Goal: Transaction & Acquisition: Purchase product/service

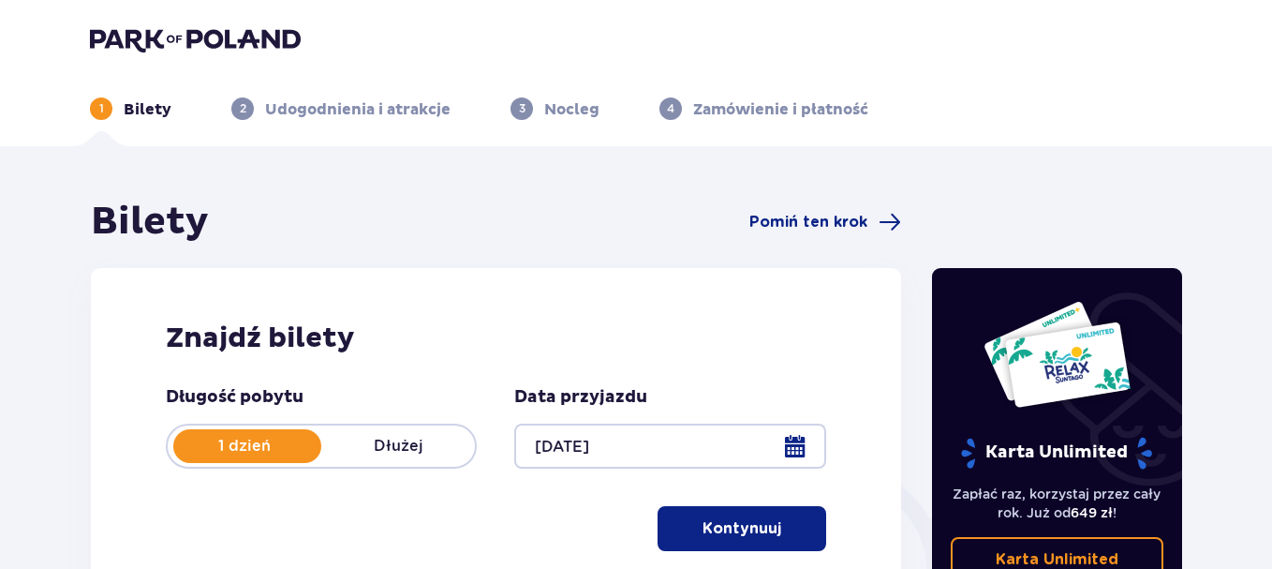
click at [716, 518] on p "Kontynuuj" at bounding box center [742, 528] width 79 height 21
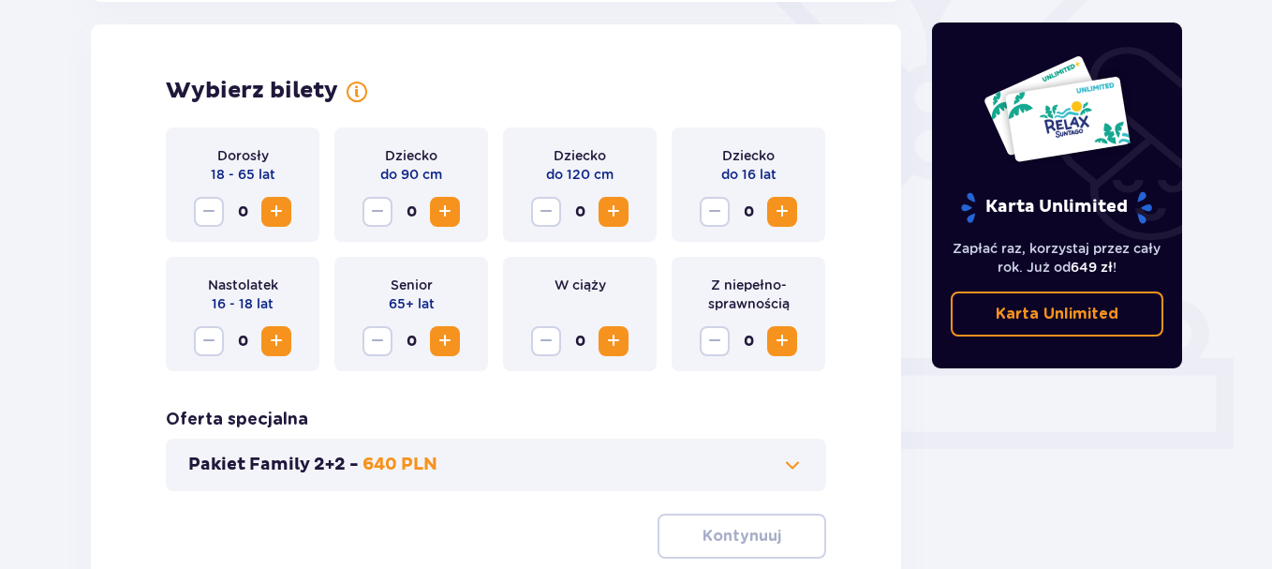
scroll to position [521, 0]
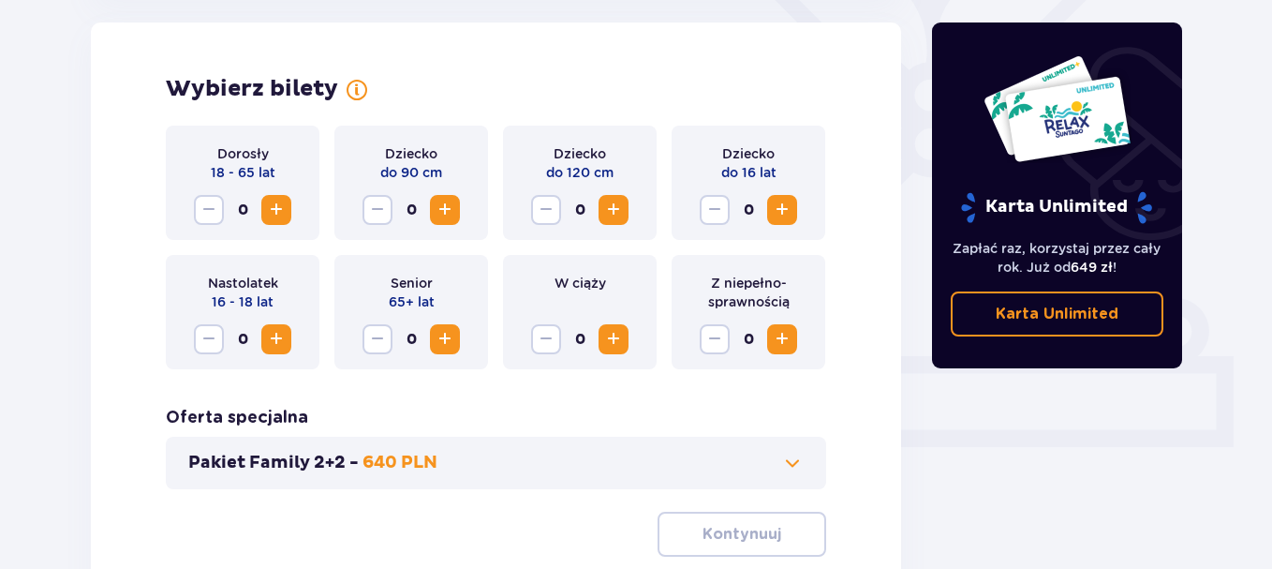
click at [276, 207] on span "Zwiększ" at bounding box center [276, 210] width 22 height 22
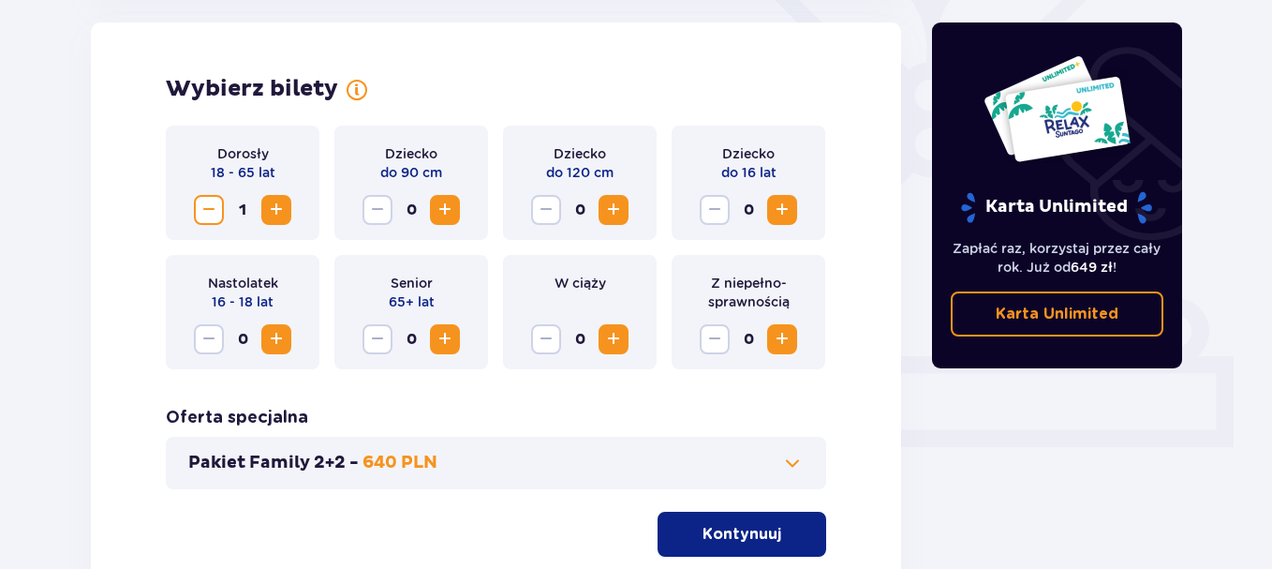
click at [276, 207] on span "Zwiększ" at bounding box center [276, 210] width 22 height 22
click at [278, 209] on span "Zwiększ" at bounding box center [276, 210] width 22 height 22
click at [785, 207] on span "Zwiększ" at bounding box center [782, 210] width 22 height 22
click at [704, 207] on span "Zmniejsz" at bounding box center [715, 210] width 22 height 22
click at [783, 203] on span "Zwiększ" at bounding box center [782, 210] width 22 height 22
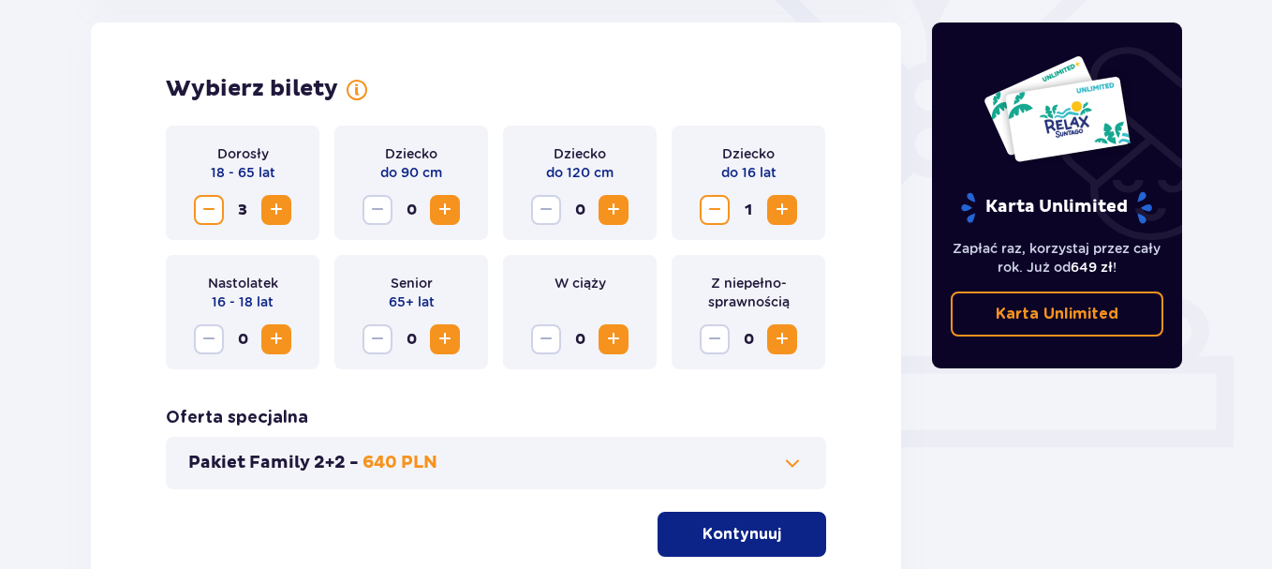
click at [276, 346] on span "Zwiększ" at bounding box center [276, 339] width 22 height 22
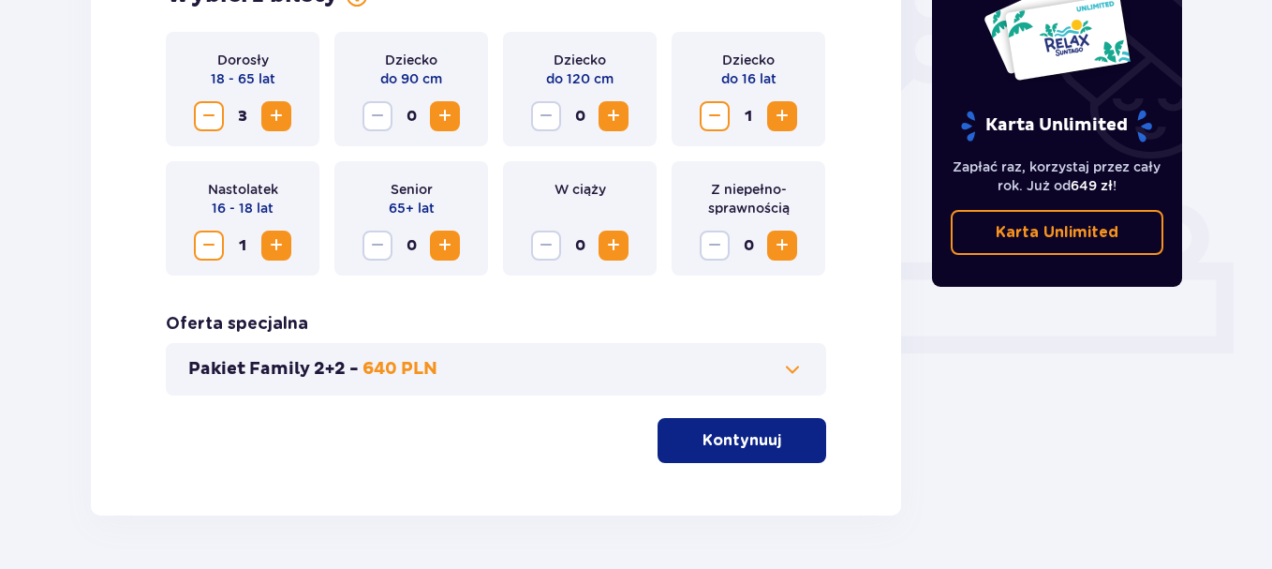
scroll to position [674, 0]
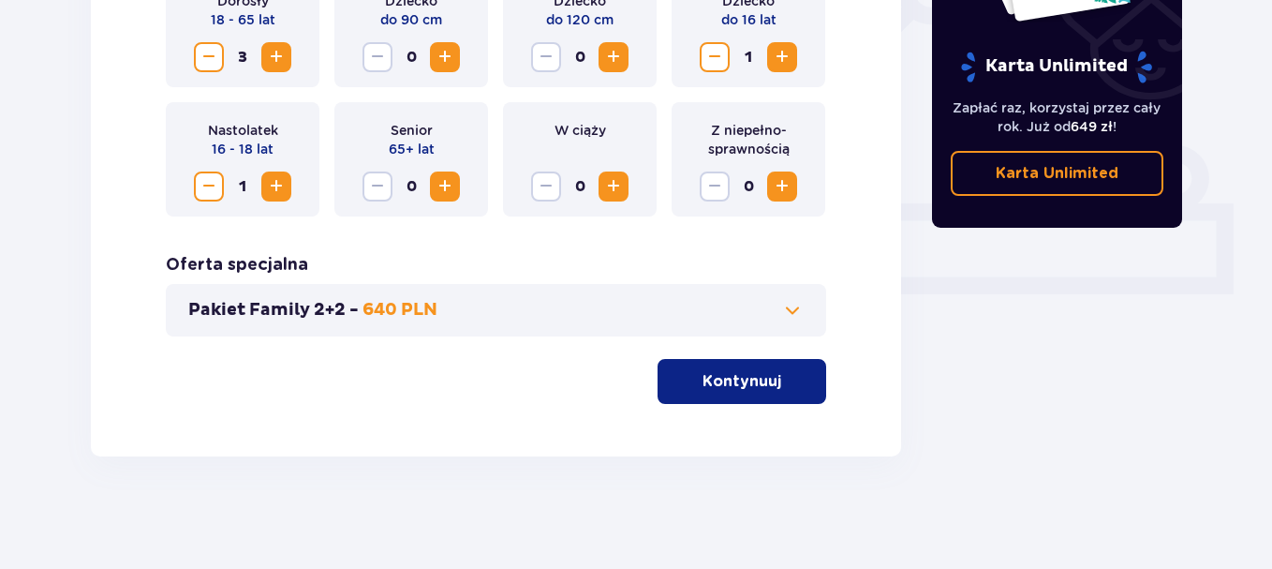
click at [794, 303] on span at bounding box center [792, 310] width 22 height 22
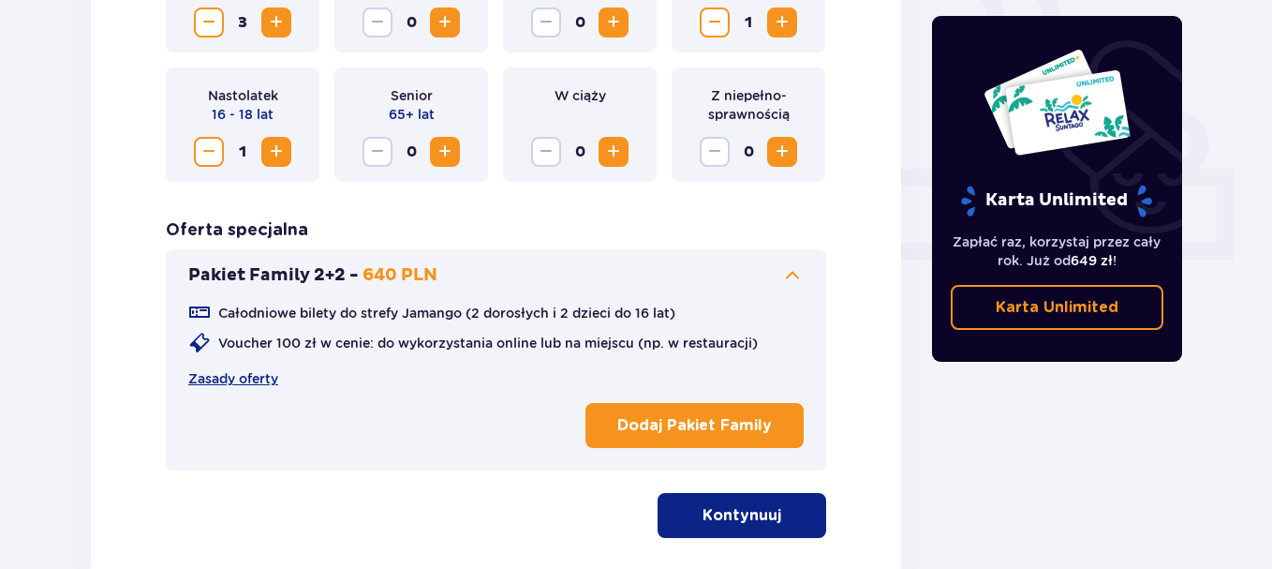
scroll to position [802, 0]
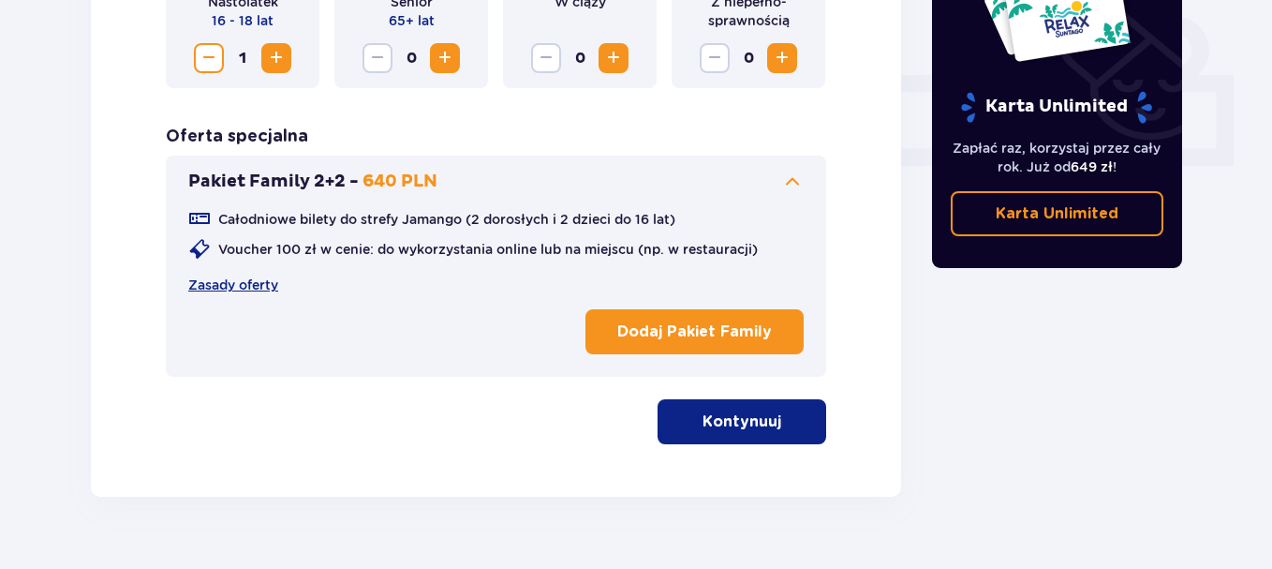
click at [742, 422] on p "Kontynuuj" at bounding box center [742, 421] width 79 height 21
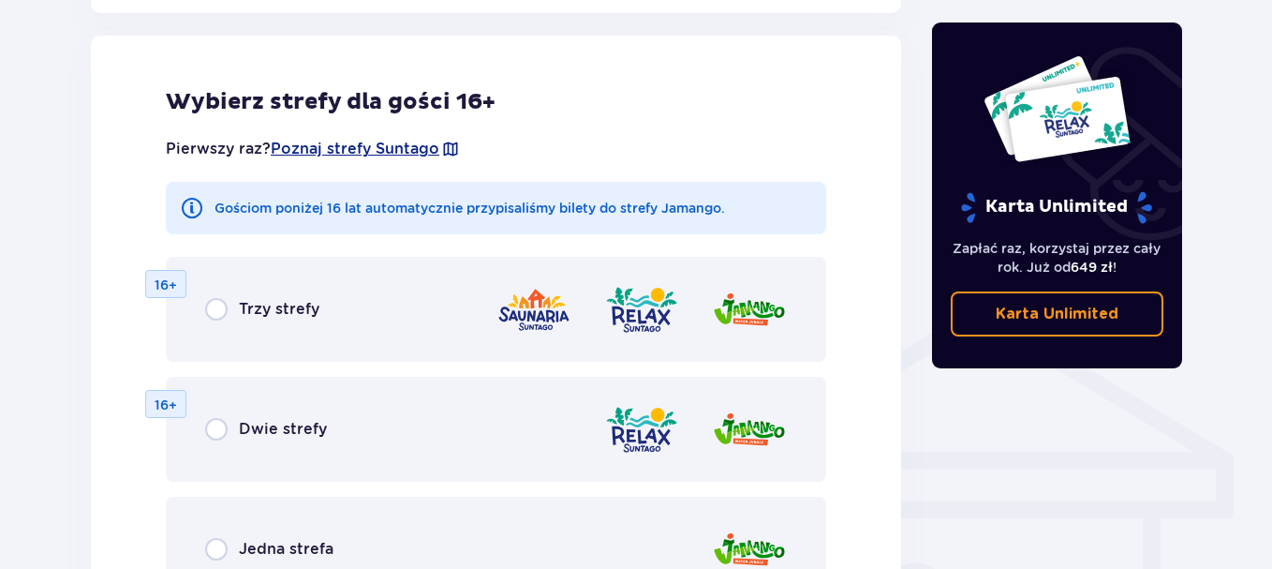
scroll to position [1405, 0]
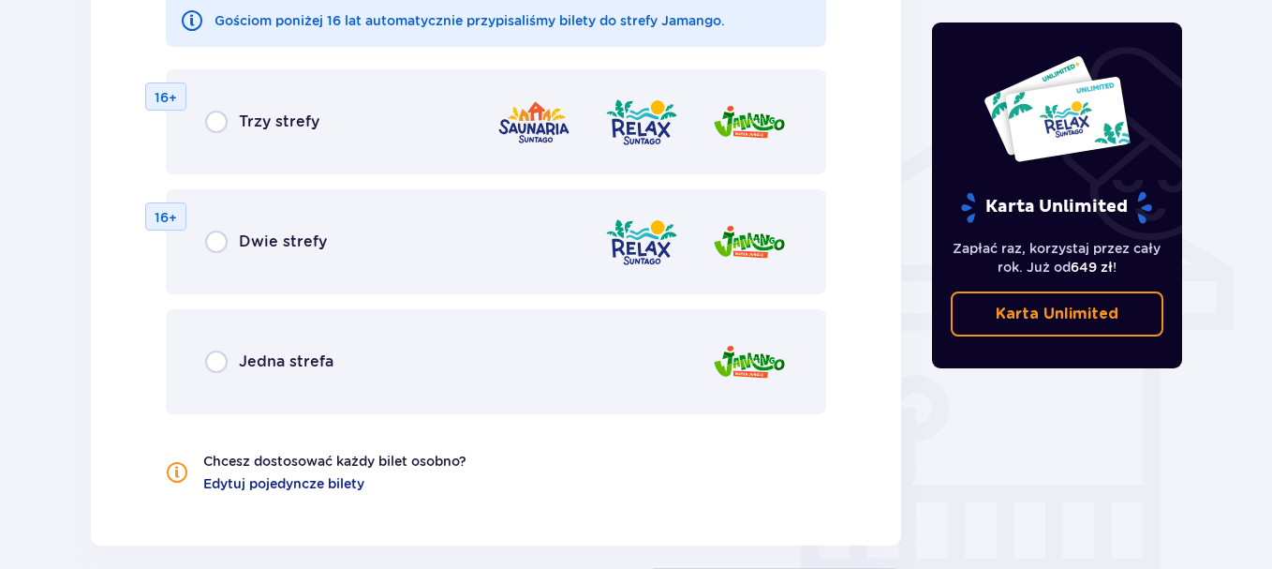
click at [219, 121] on input "radio" at bounding box center [216, 122] width 22 height 22
radio input "true"
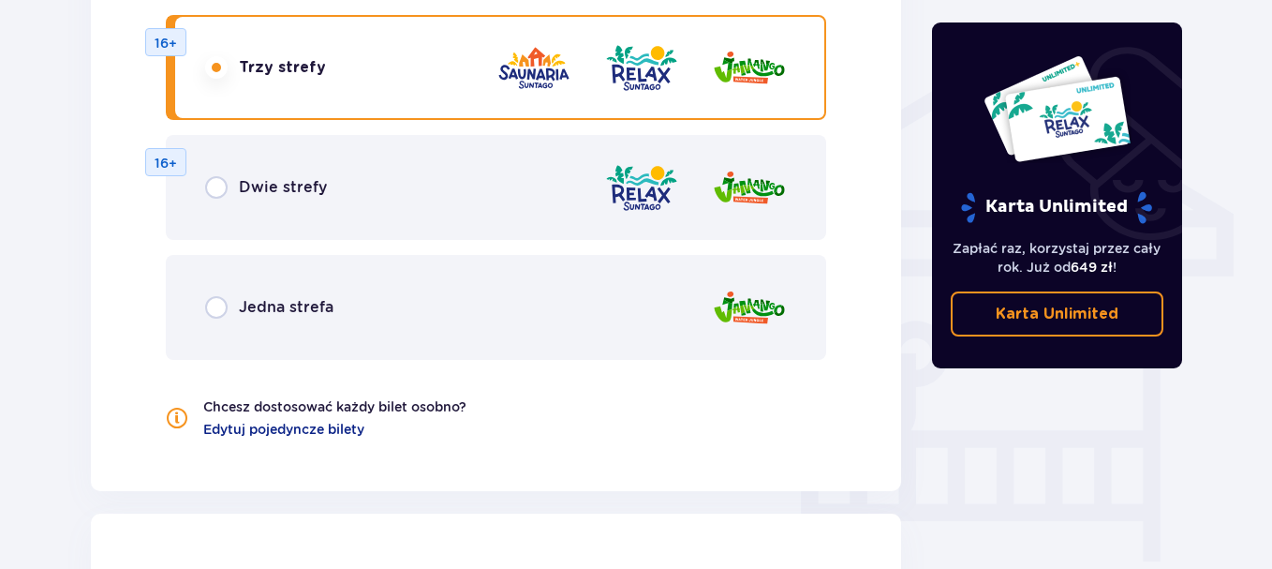
scroll to position [1366, 0]
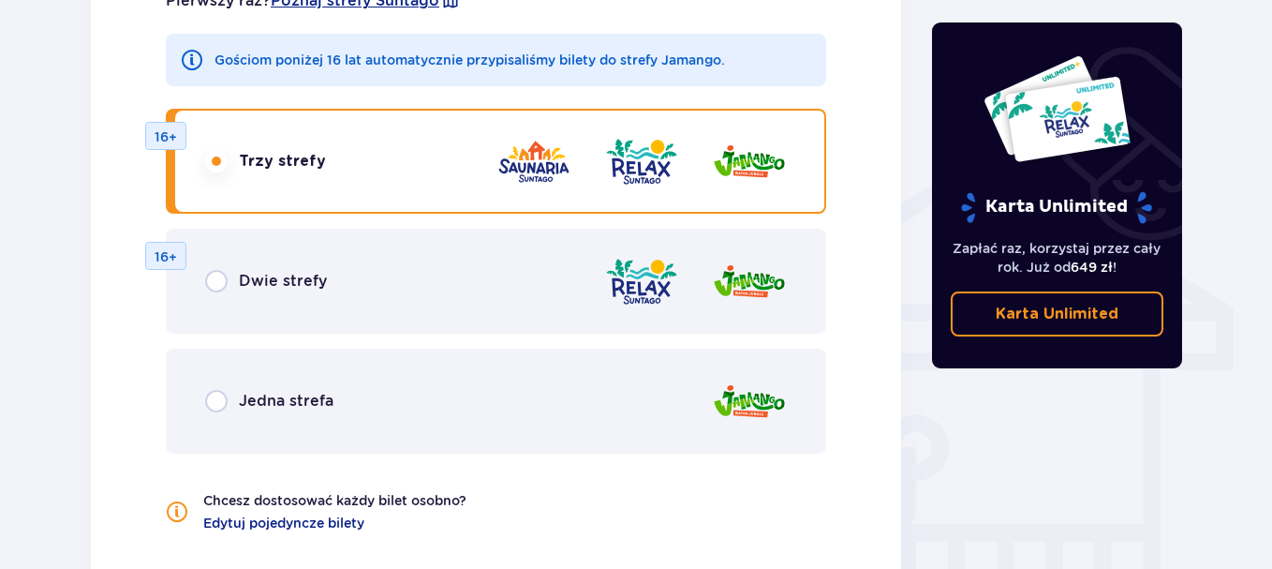
click at [302, 401] on span "Jedna strefa" at bounding box center [286, 401] width 95 height 21
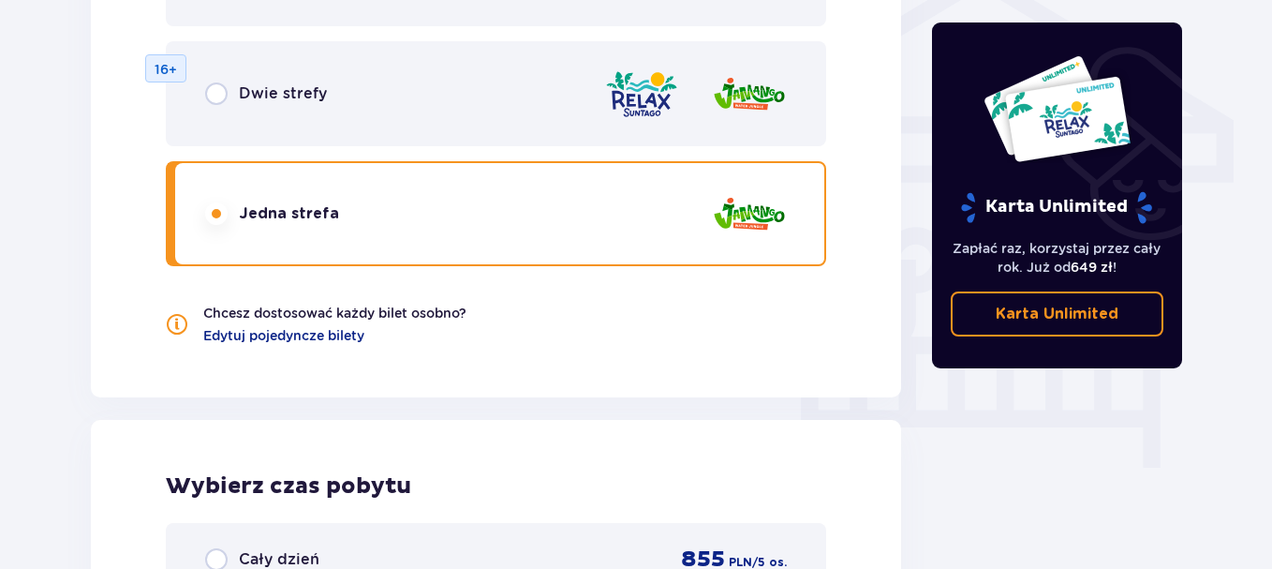
scroll to position [1460, 0]
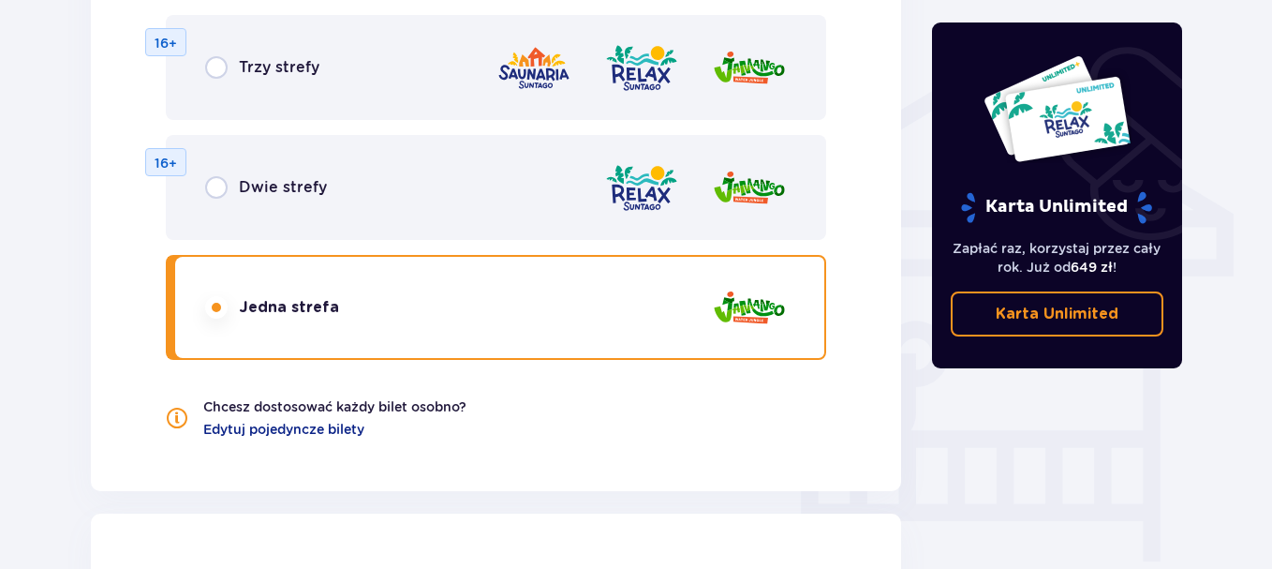
click at [263, 192] on span "Dwie strefy" at bounding box center [283, 187] width 88 height 21
click at [219, 188] on input "radio" at bounding box center [216, 187] width 22 height 22
radio input "true"
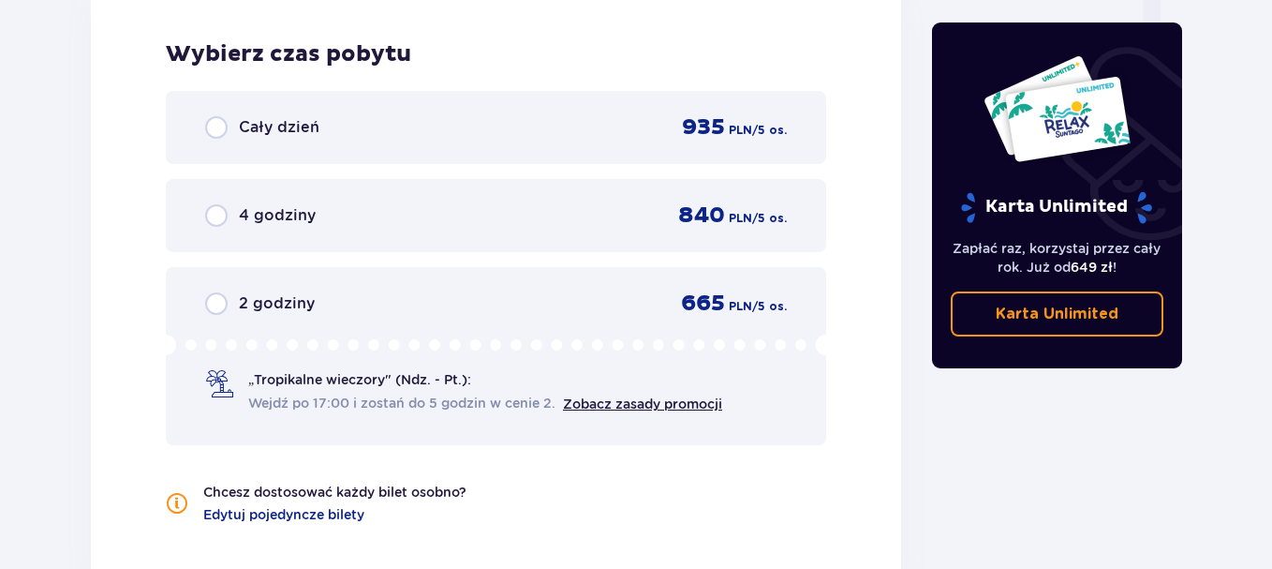
scroll to position [1423, 0]
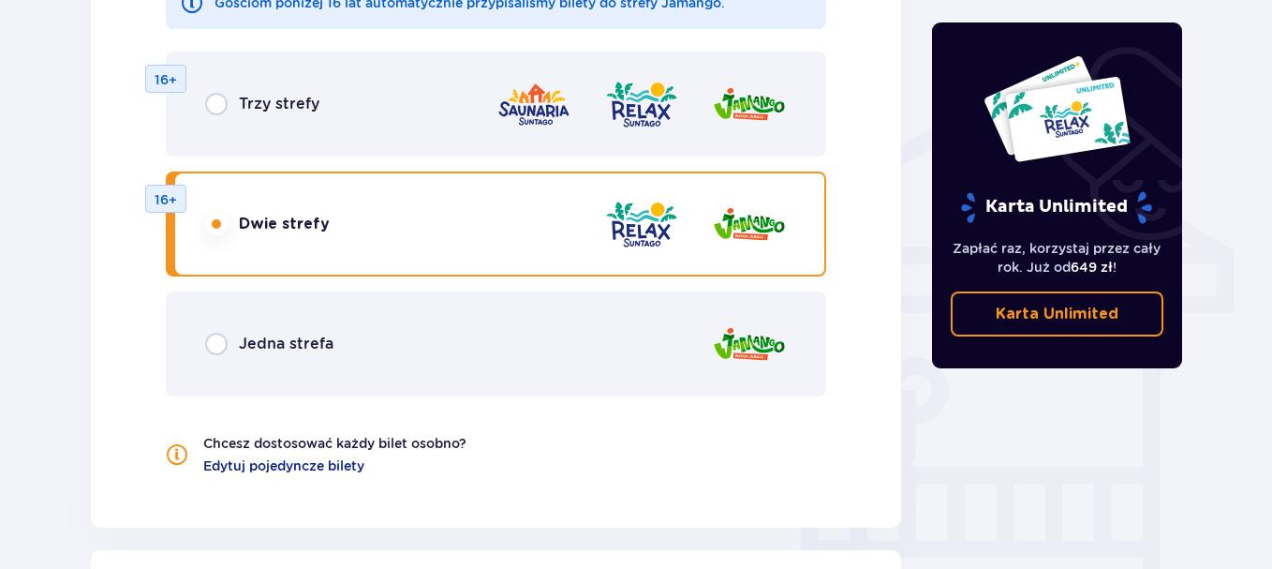
click at [215, 102] on input "radio" at bounding box center [216, 104] width 22 height 22
radio input "true"
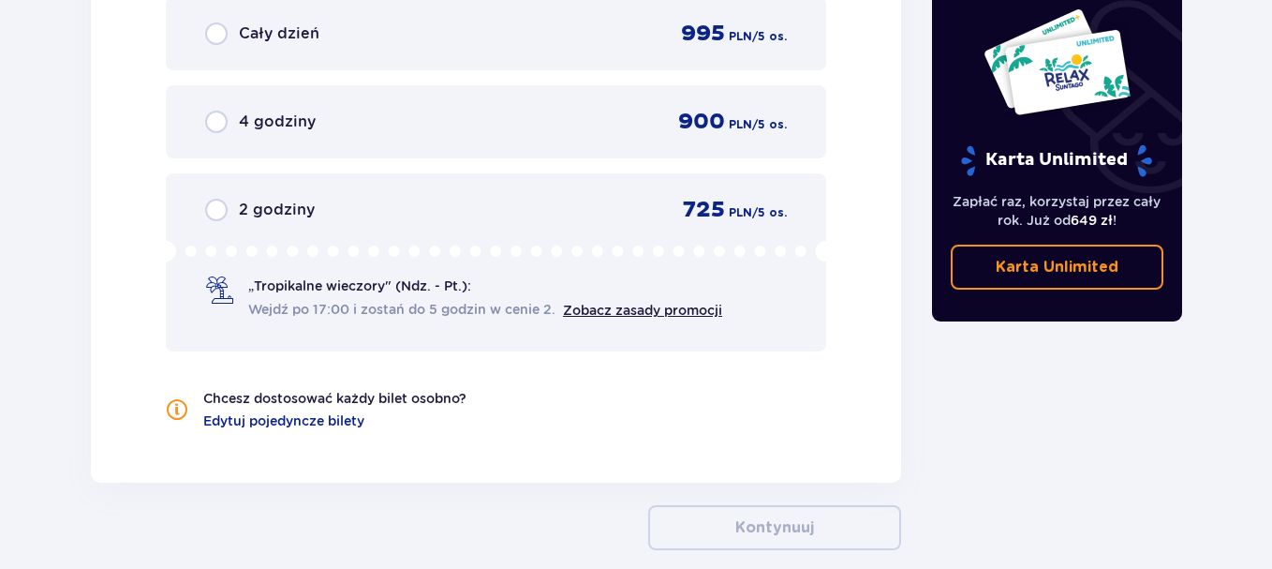
scroll to position [1985, 0]
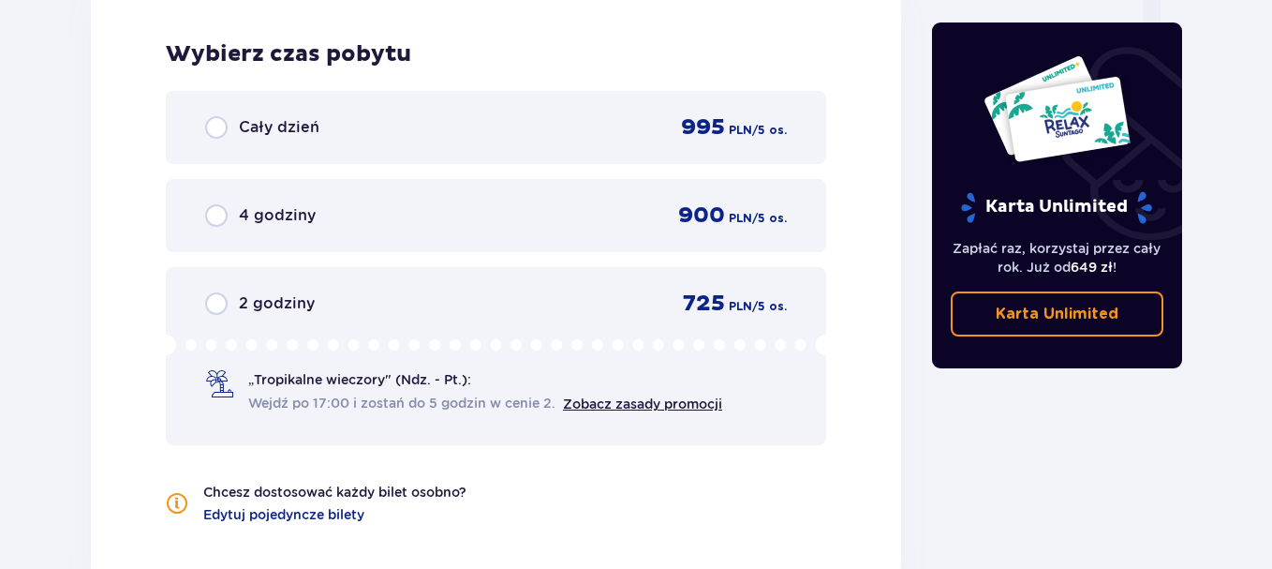
click at [303, 119] on span "Cały dzień" at bounding box center [279, 127] width 81 height 21
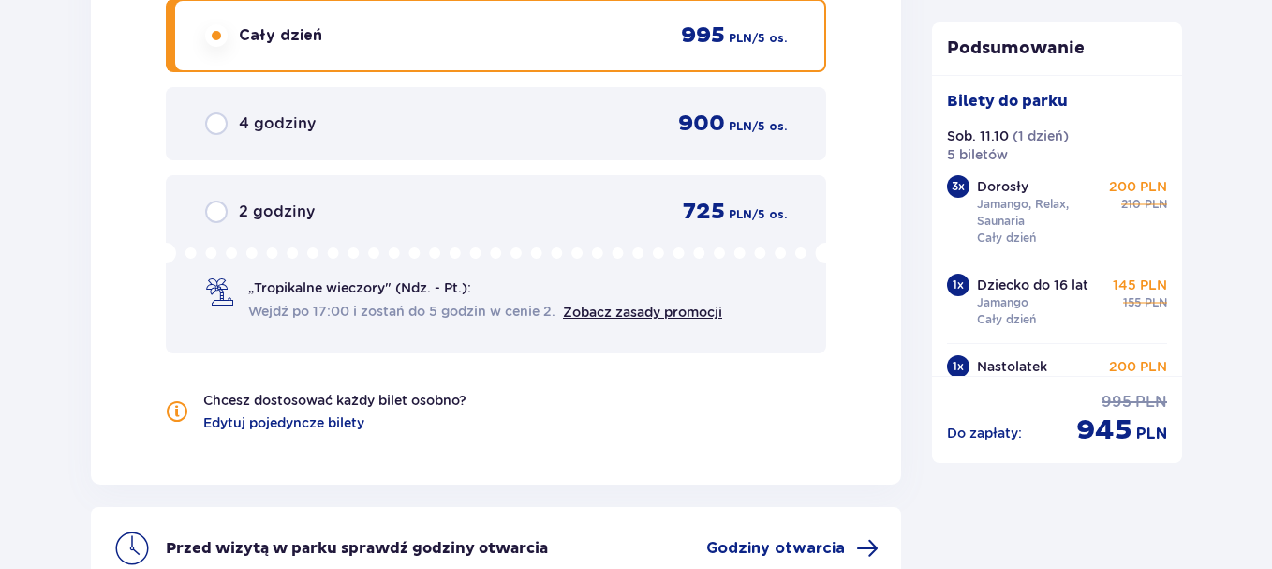
scroll to position [2277, 0]
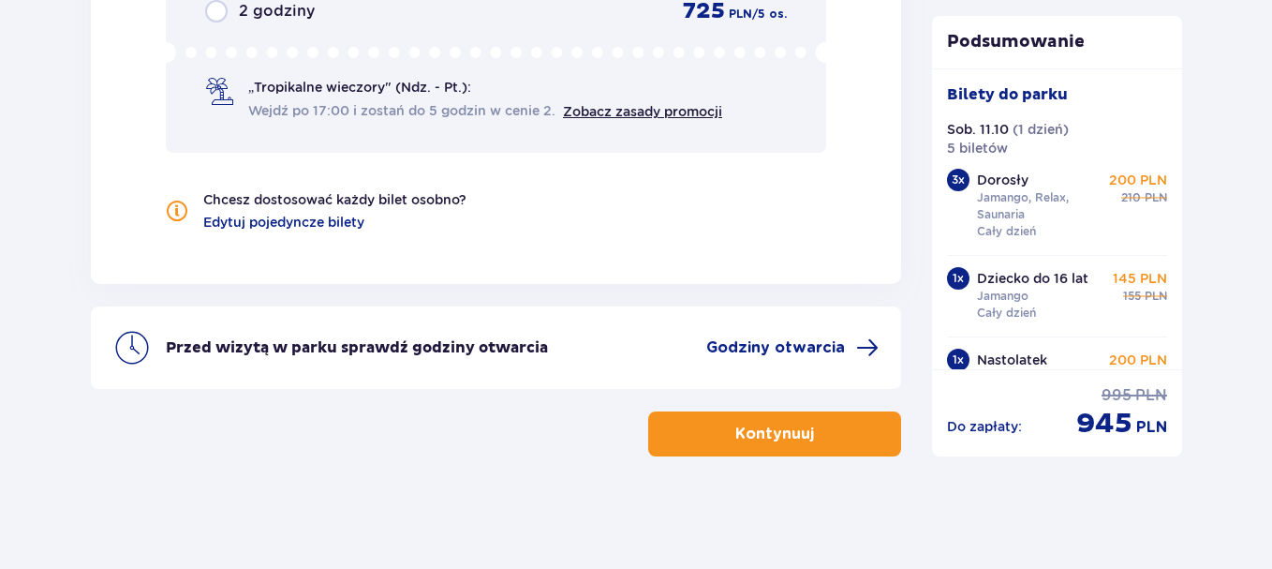
click at [861, 439] on button "Kontynuuj" at bounding box center [774, 433] width 253 height 45
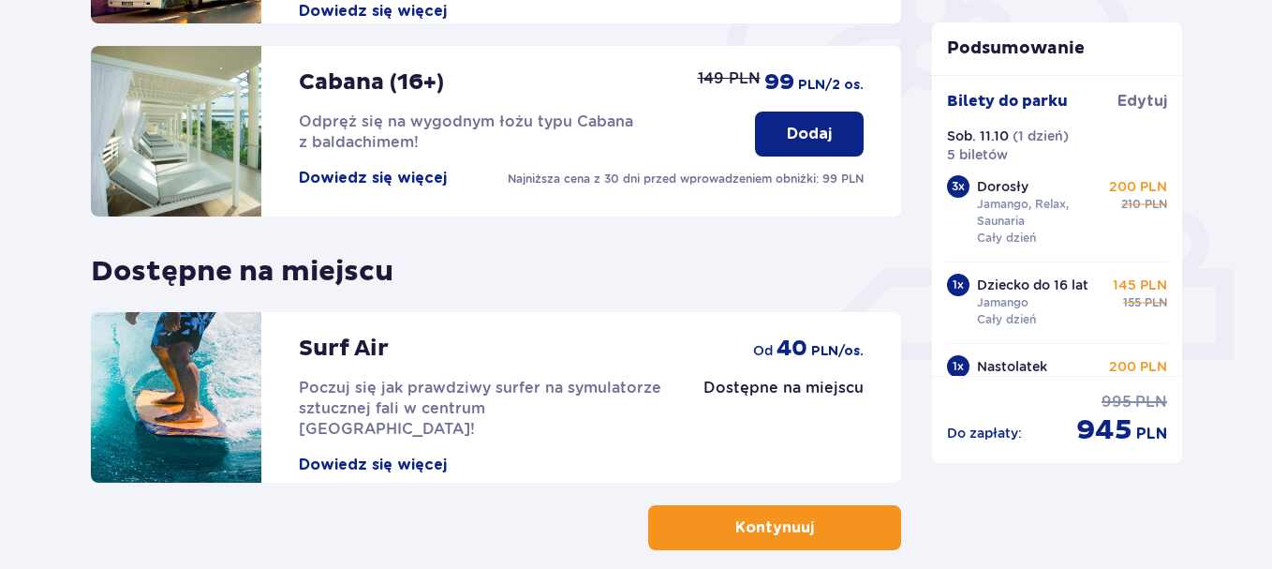
scroll to position [702, 0]
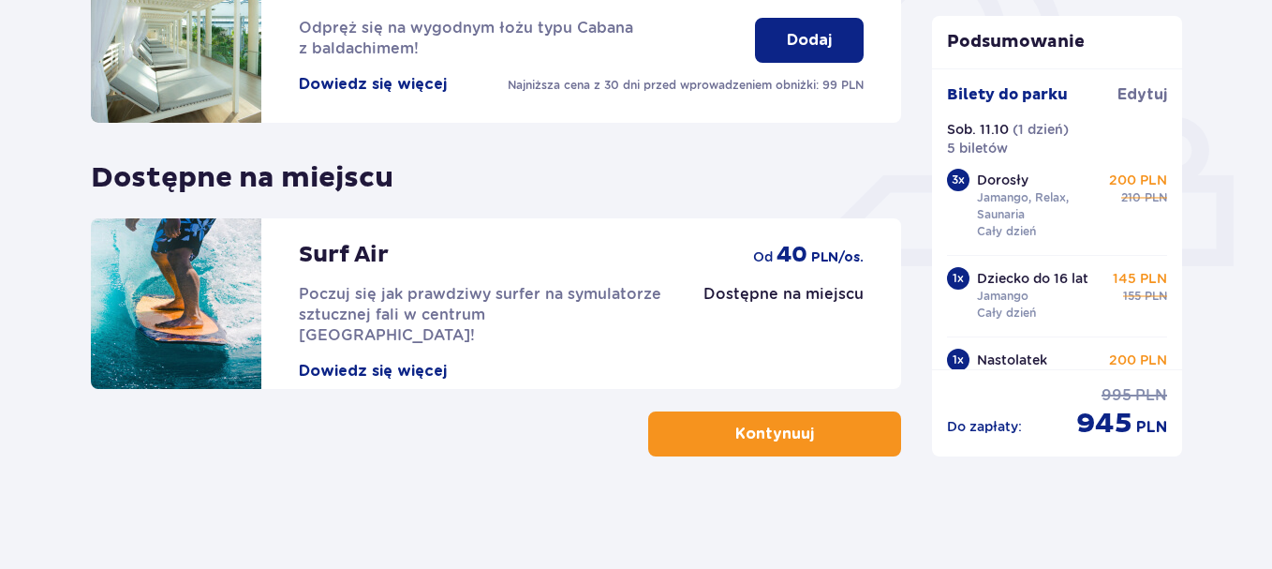
click at [799, 433] on button "Kontynuuj" at bounding box center [774, 433] width 253 height 45
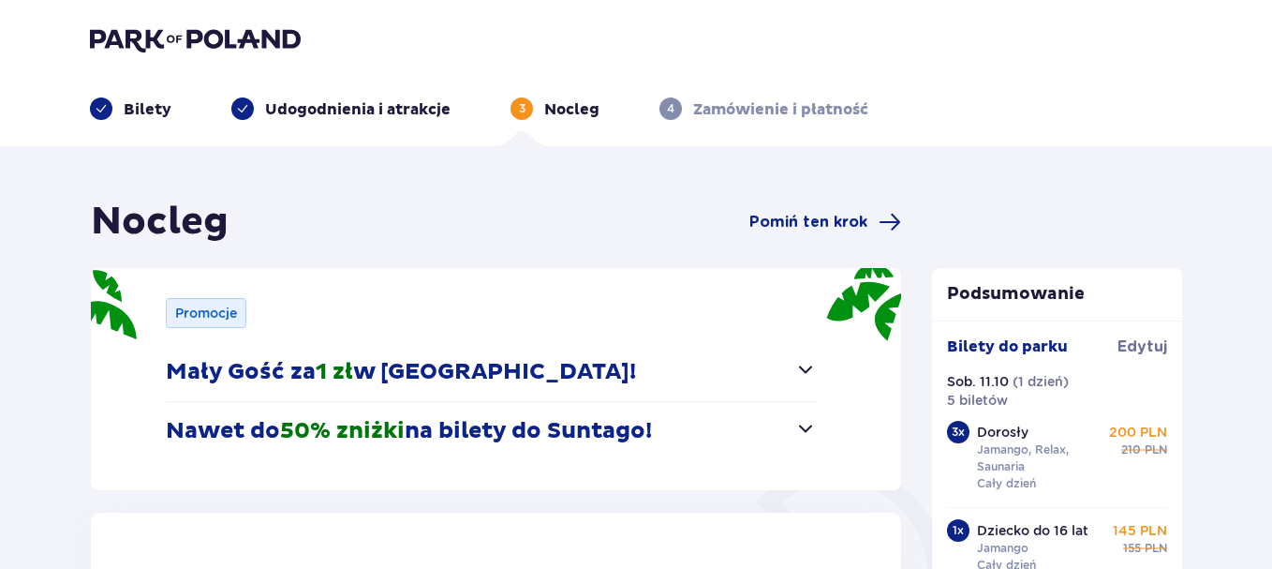
click at [800, 372] on span "button" at bounding box center [805, 369] width 22 height 22
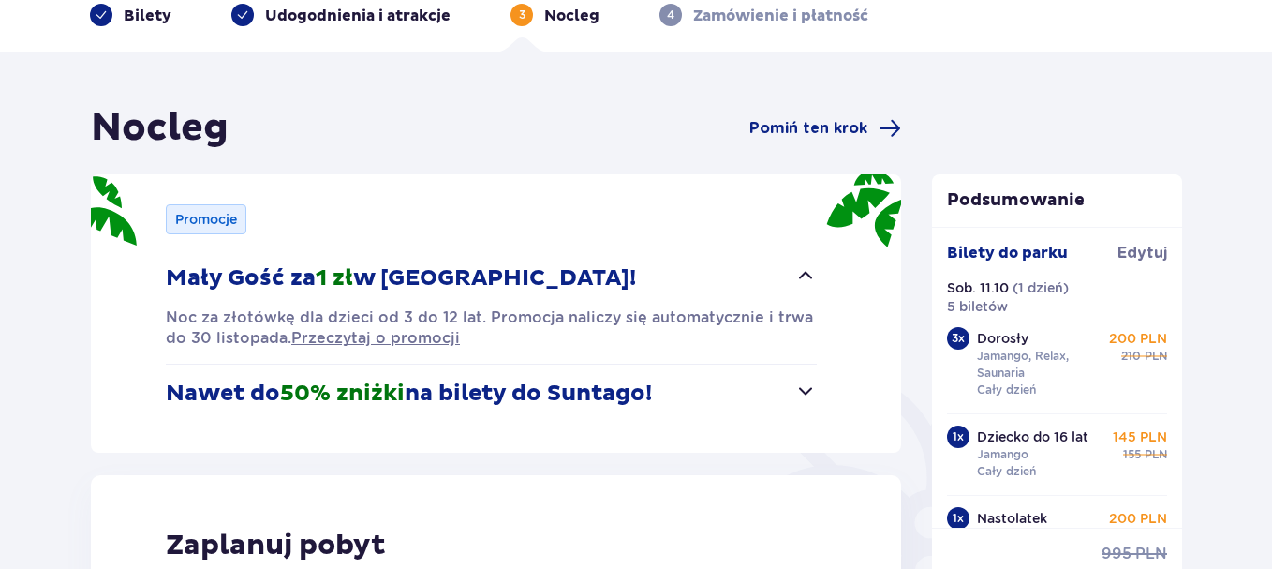
scroll to position [187, 0]
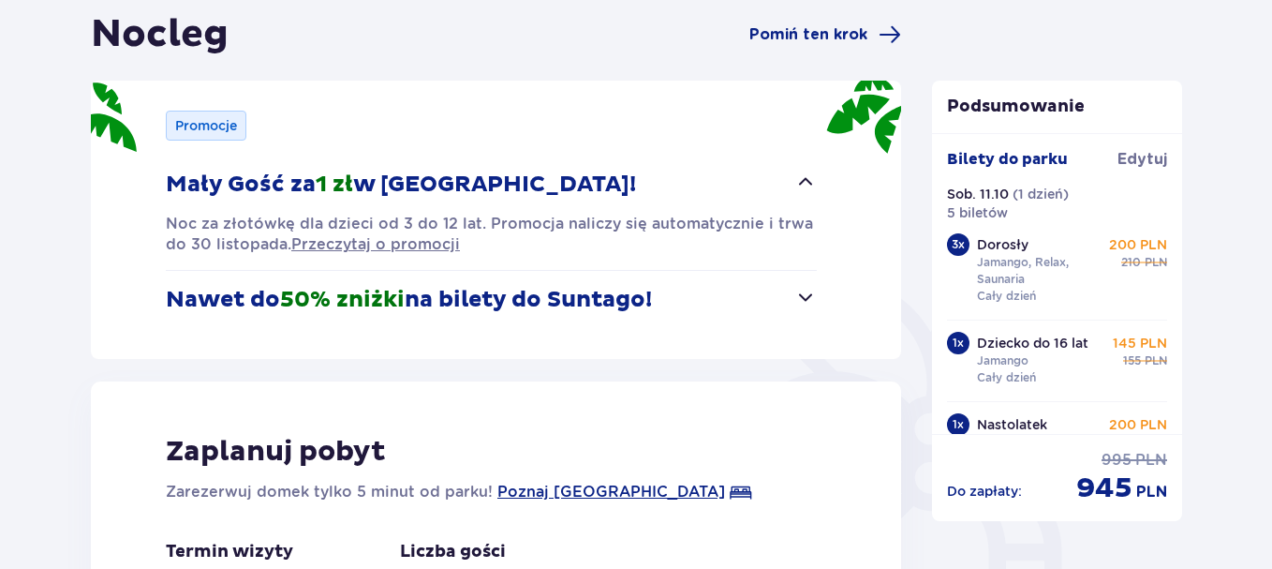
click at [810, 296] on span "button" at bounding box center [805, 297] width 22 height 22
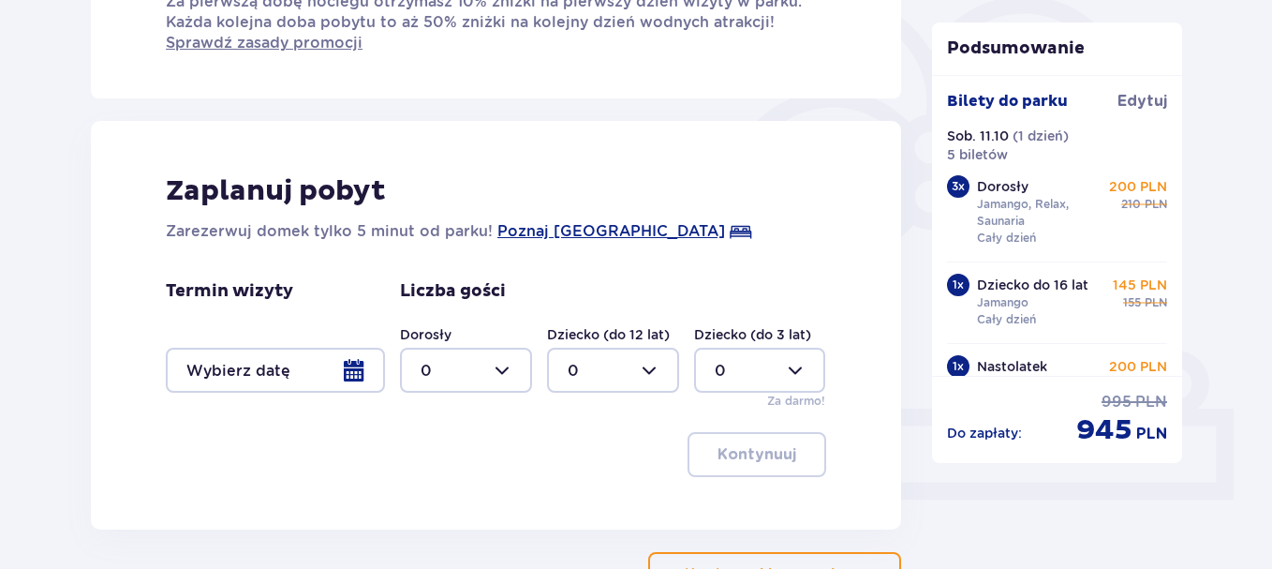
scroll to position [562, 0]
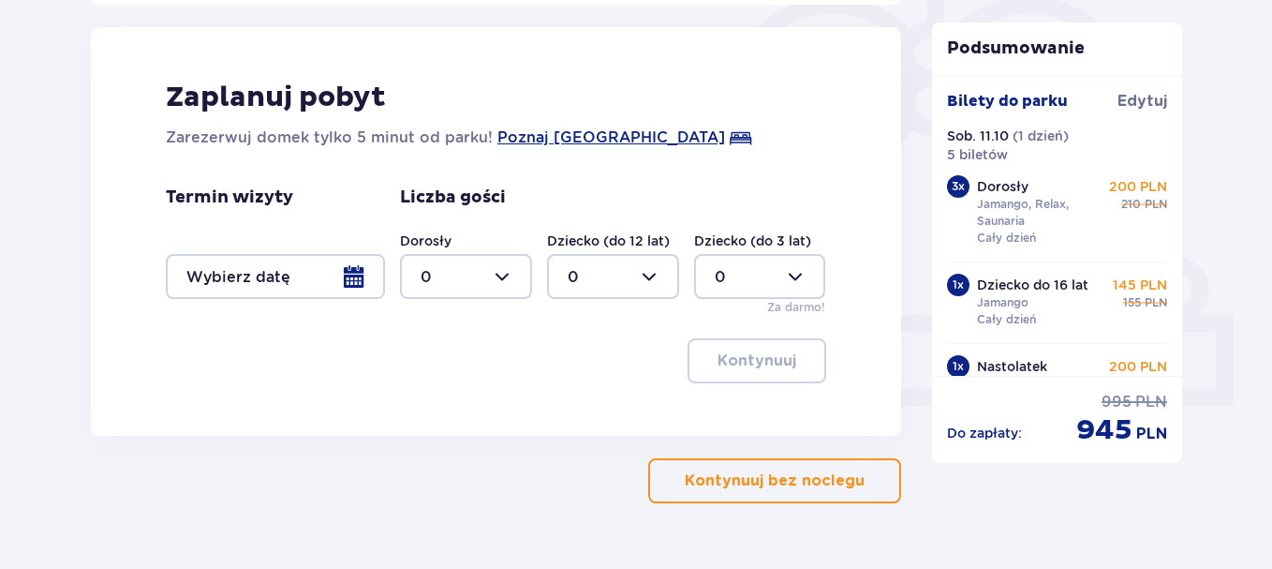
click at [434, 272] on div at bounding box center [466, 276] width 132 height 45
click at [428, 451] on p "3" at bounding box center [425, 451] width 9 height 21
type input "3"
click at [609, 283] on div at bounding box center [613, 276] width 132 height 45
click at [583, 366] on div "1" at bounding box center [613, 373] width 91 height 21
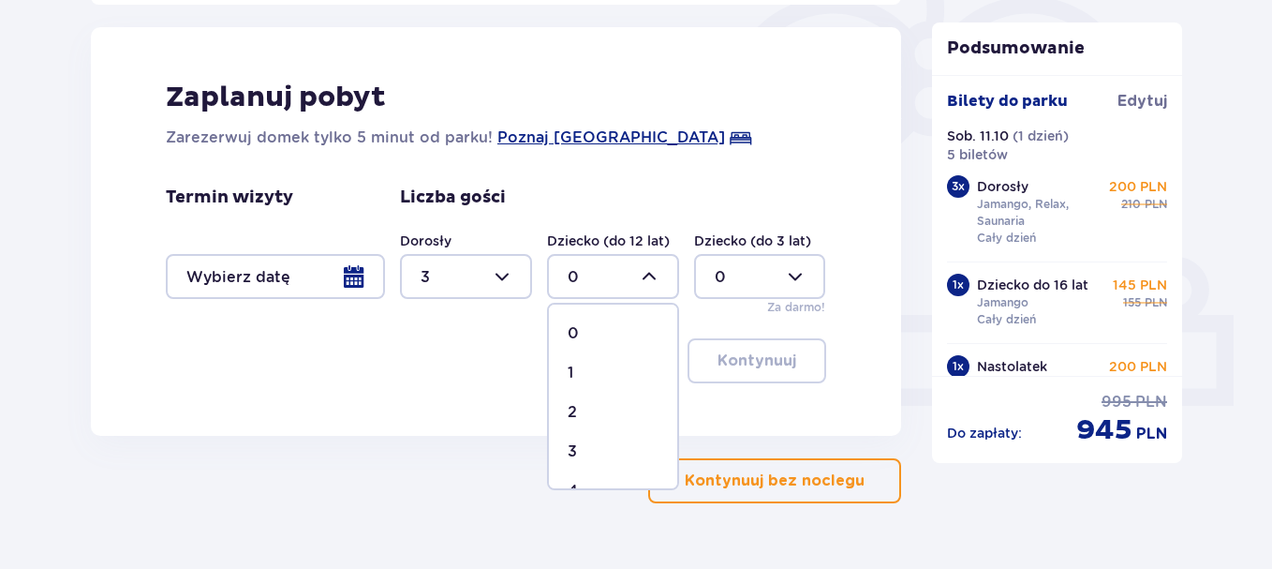
type input "1"
click at [490, 282] on div at bounding box center [466, 276] width 132 height 45
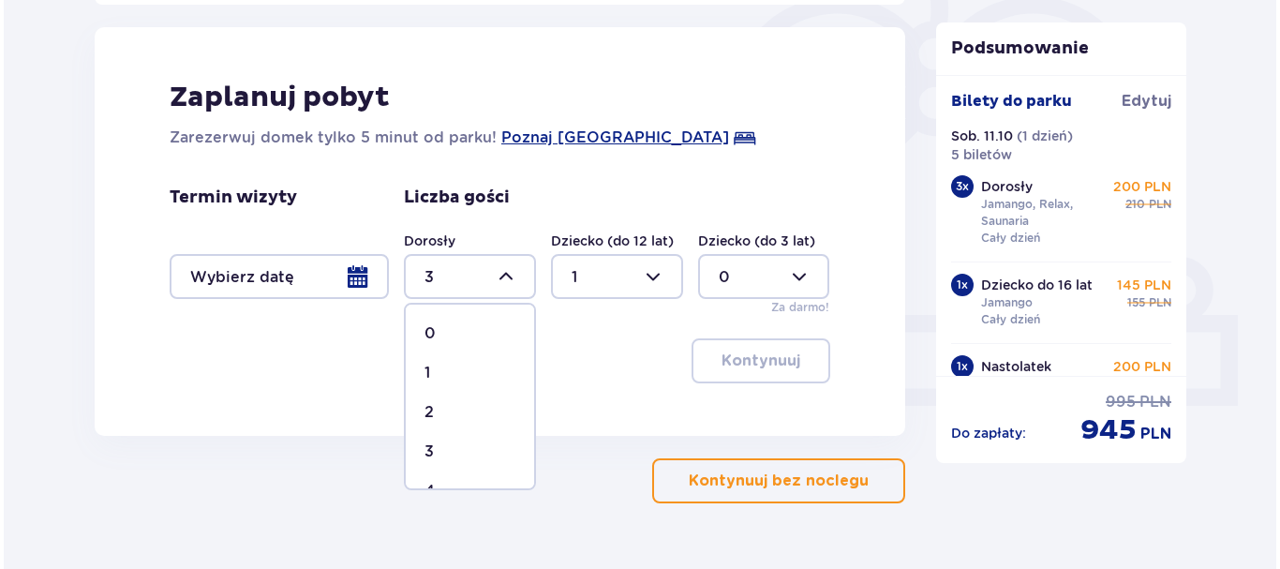
scroll to position [94, 0]
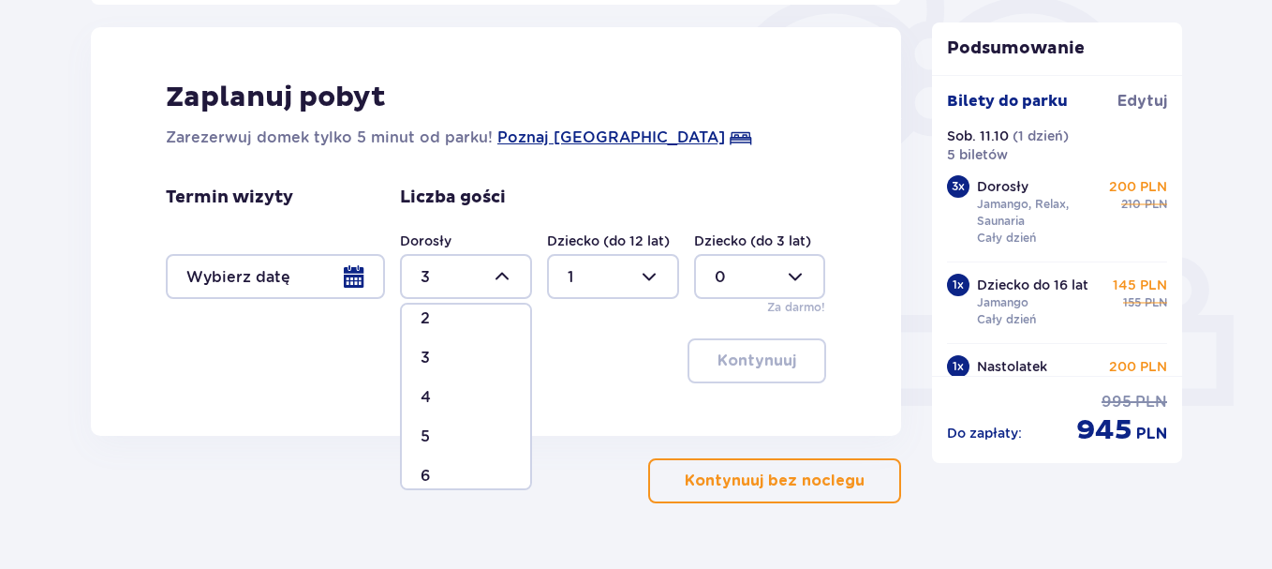
click at [433, 400] on div "4" at bounding box center [466, 397] width 91 height 21
type input "4"
click at [352, 270] on div at bounding box center [275, 276] width 219 height 45
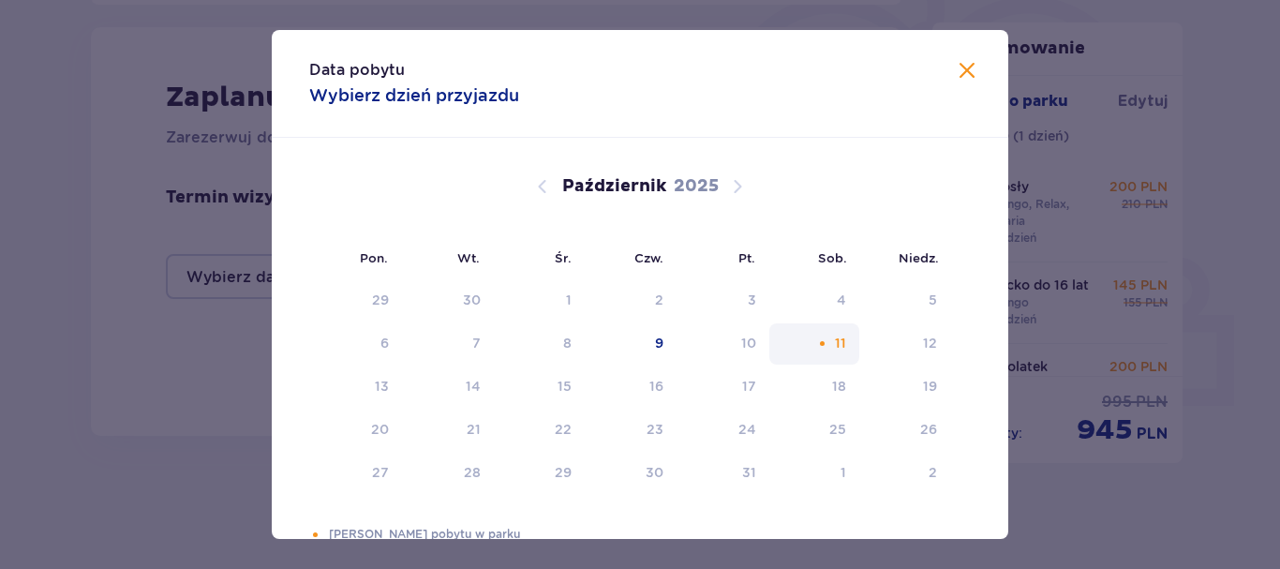
click at [830, 343] on div "11" at bounding box center [814, 343] width 91 height 41
click at [141, 437] on div "Data pobytu Wybierz dzień przyjazdu Pon. Wt. Śr. Czw. Pt. Sob. Niedz. Wrzesień …" at bounding box center [640, 284] width 1280 height 569
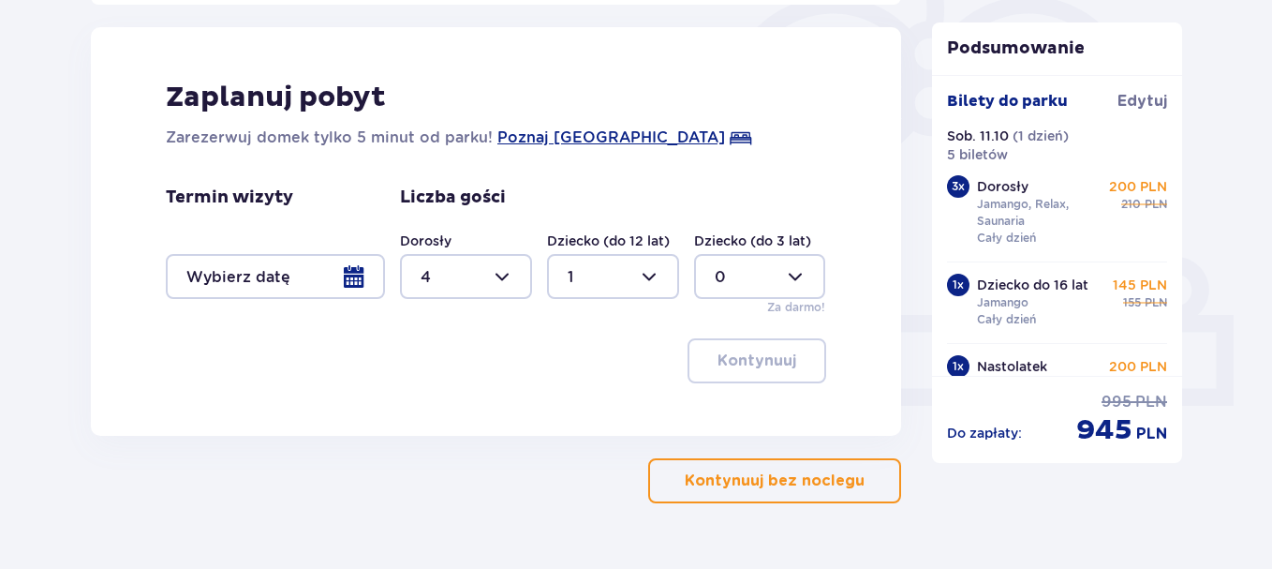
click at [294, 267] on div at bounding box center [275, 276] width 219 height 45
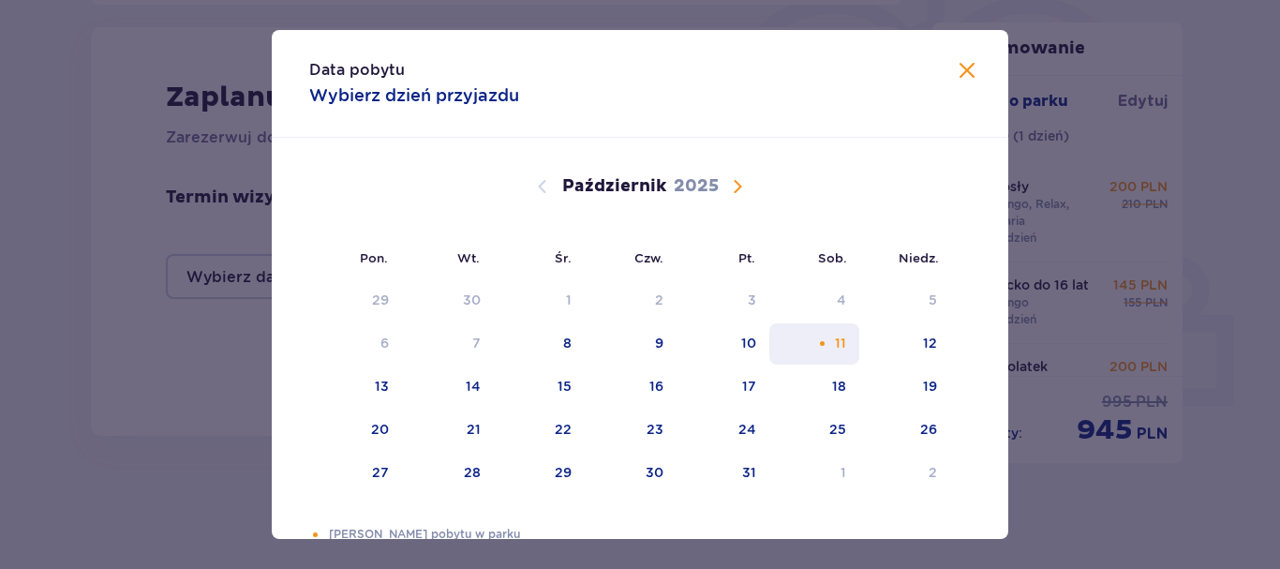
scroll to position [41, 0]
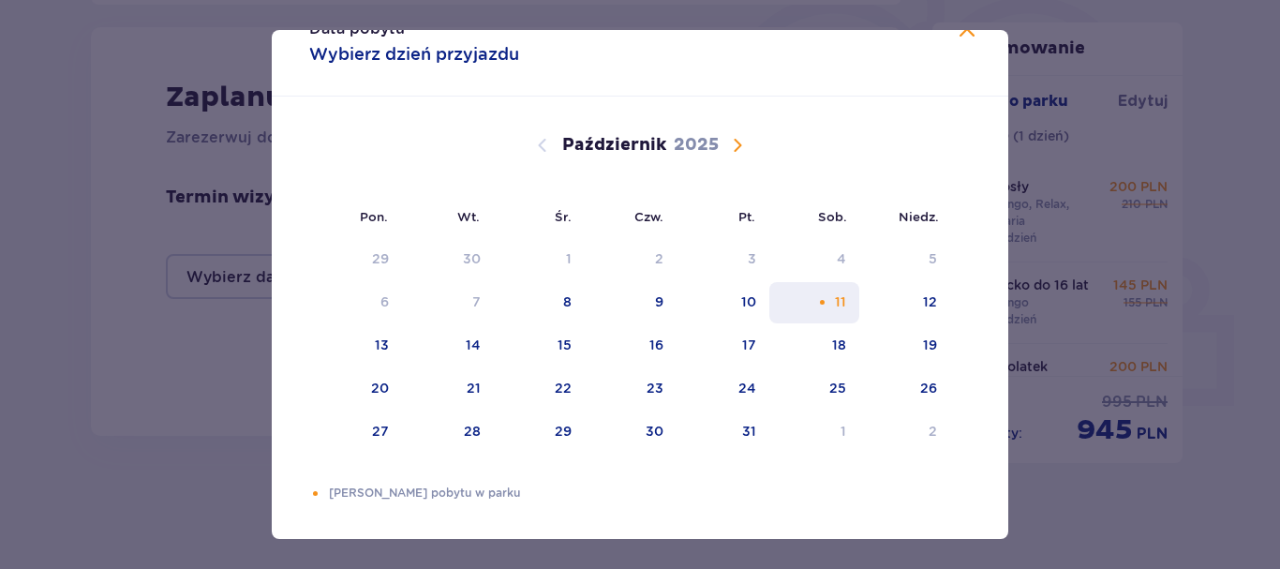
click at [846, 299] on div "11" at bounding box center [814, 302] width 91 height 41
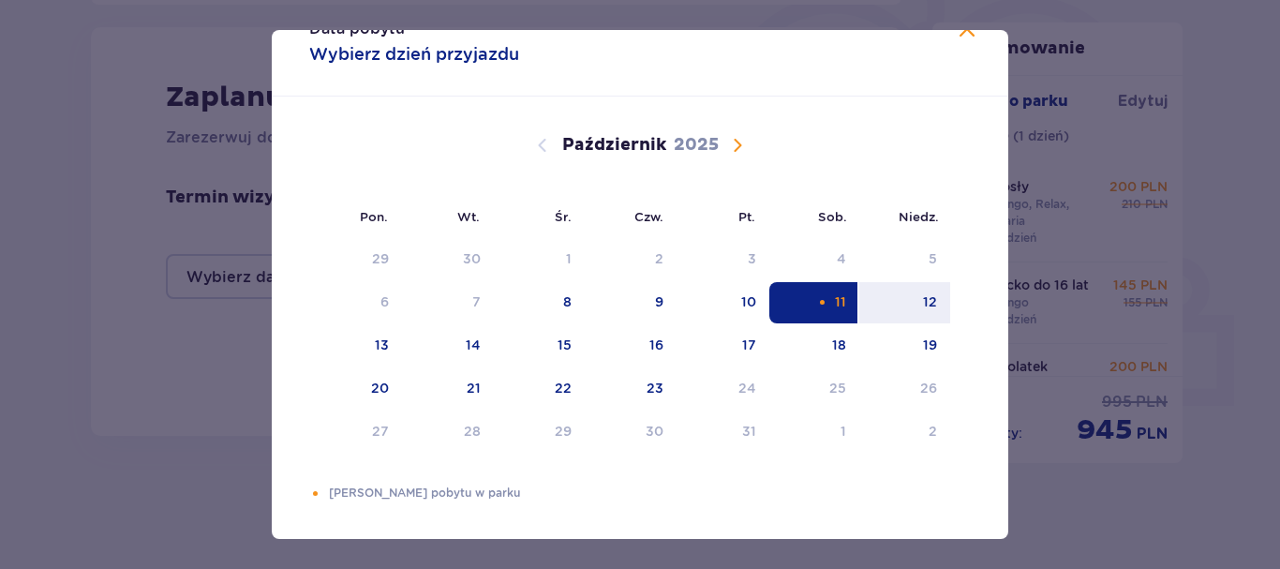
click at [846, 299] on div "11" at bounding box center [814, 302] width 91 height 41
click at [963, 35] on span "Zamknij" at bounding box center [967, 30] width 22 height 22
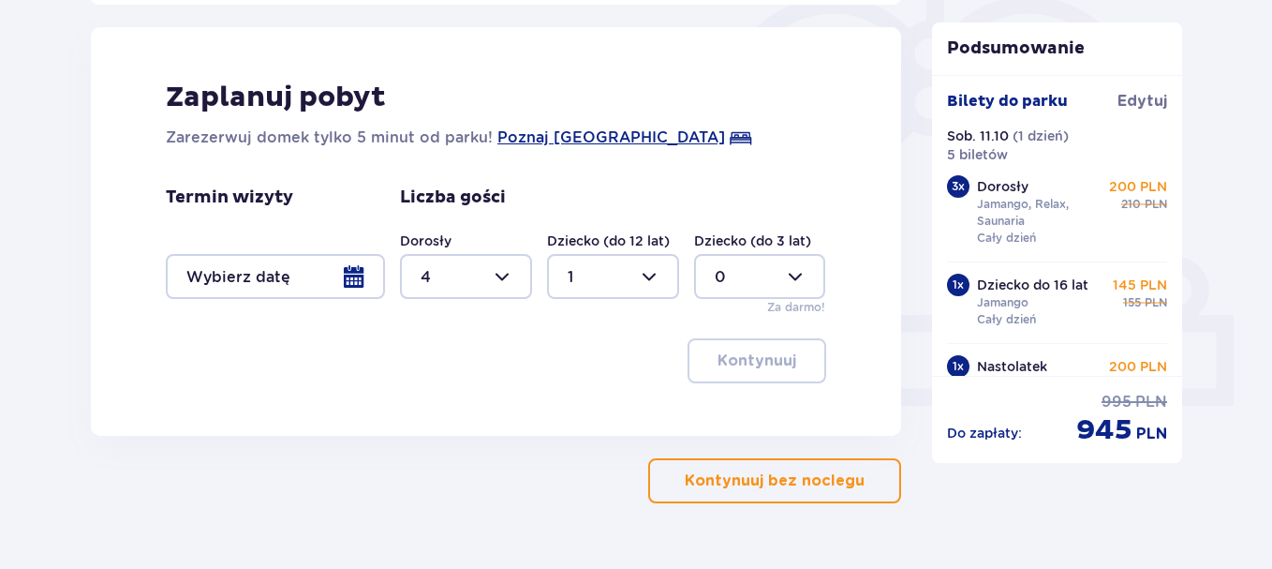
click at [366, 273] on div at bounding box center [275, 276] width 219 height 45
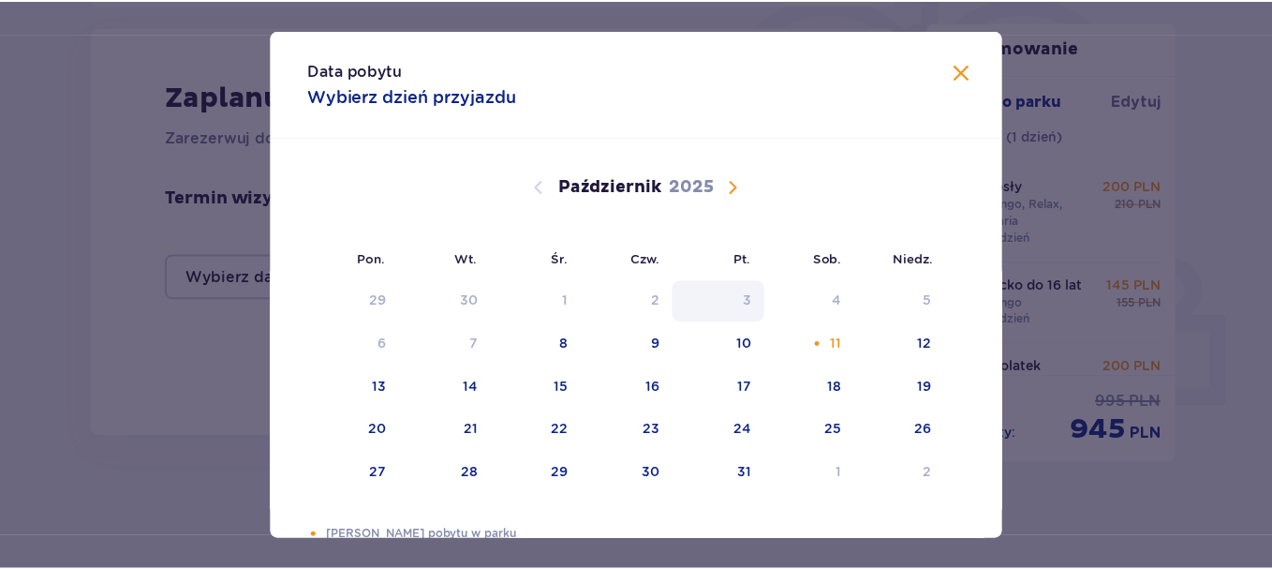
scroll to position [41, 0]
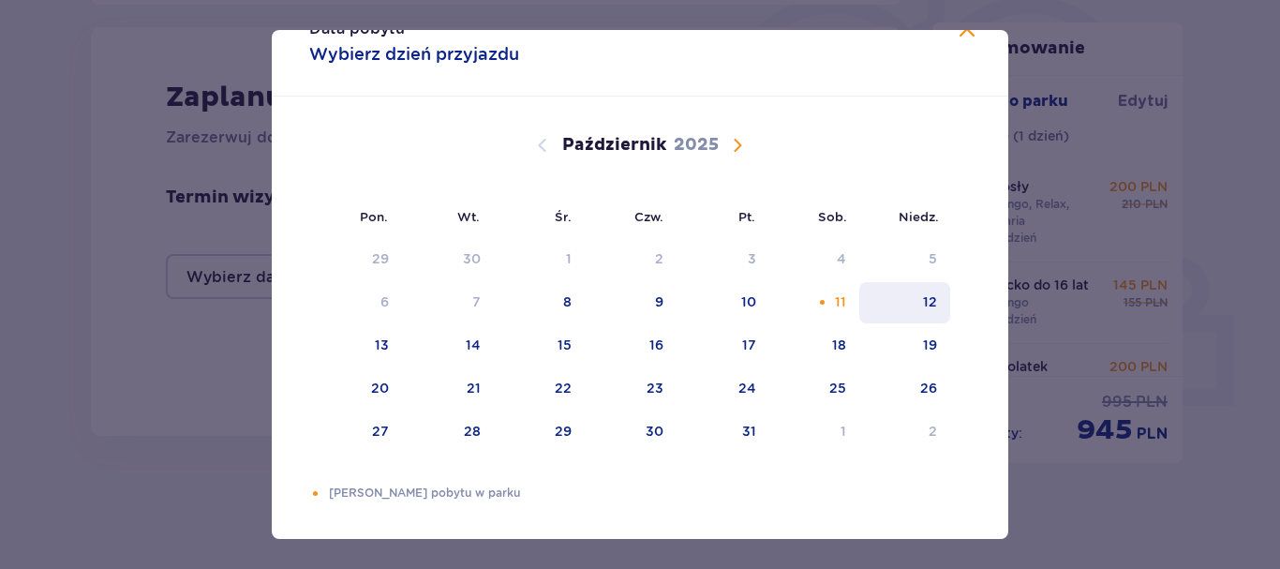
drag, startPoint x: 837, startPoint y: 297, endPoint x: 909, endPoint y: 297, distance: 72.1
click at [909, 297] on tr "6 7 8 9 10 11 12" at bounding box center [629, 302] width 641 height 41
click at [927, 299] on div "12" at bounding box center [930, 301] width 14 height 19
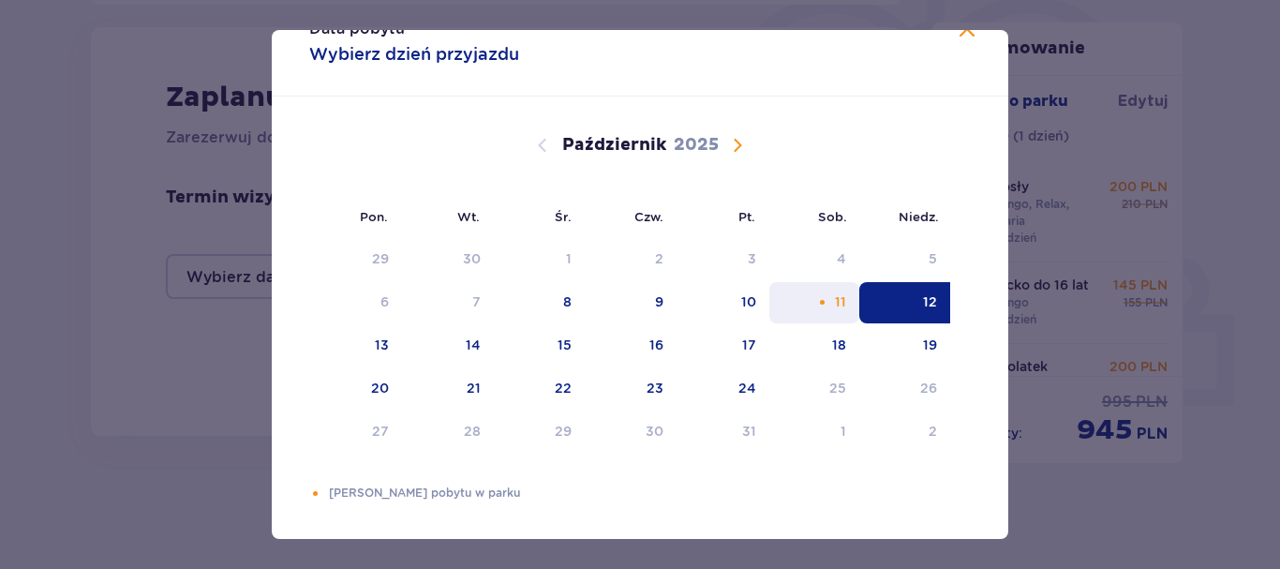
click at [808, 304] on div "11" at bounding box center [814, 302] width 91 height 41
click at [1089, 61] on div "Data pobytu Wybierz dzień przyjazdu Pon. Wt. Śr. Czw. Pt. Sob. Niedz. Wrzesień …" at bounding box center [640, 284] width 1280 height 569
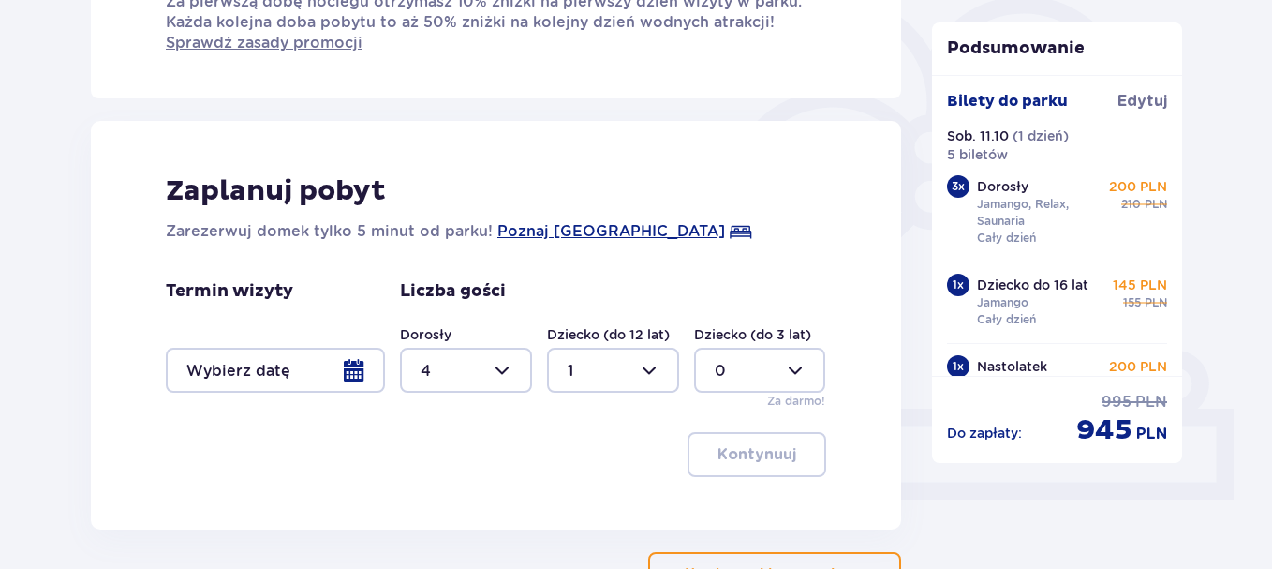
scroll to position [609, 0]
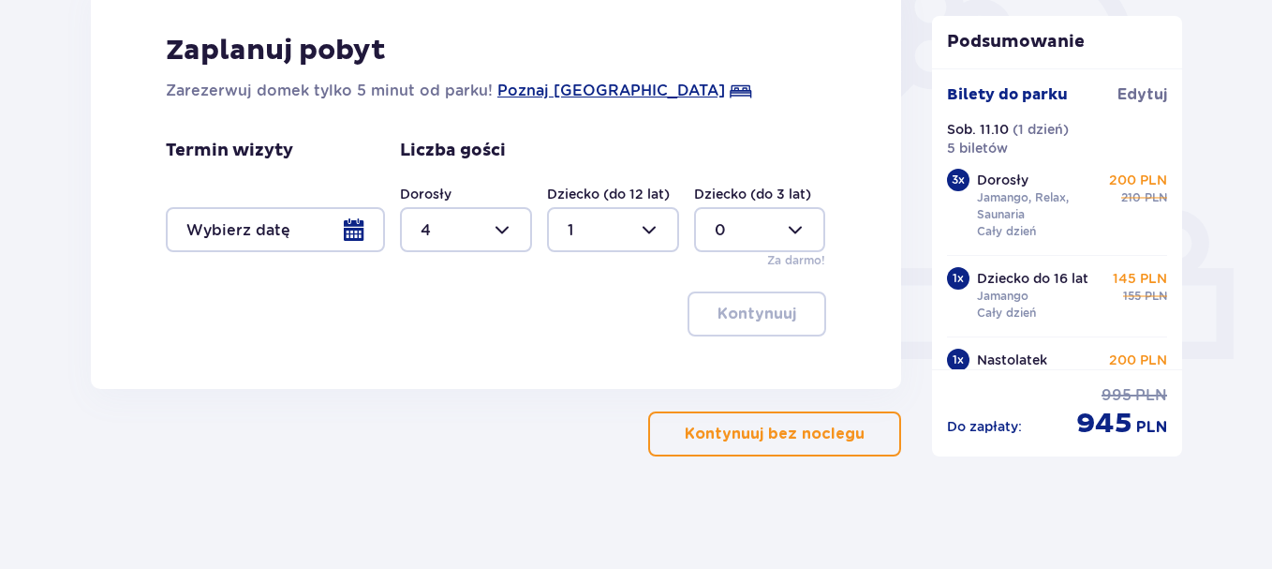
click at [766, 216] on div at bounding box center [760, 229] width 132 height 45
drag, startPoint x: 537, startPoint y: 312, endPoint x: 511, endPoint y: 303, distance: 27.0
click at [531, 312] on div "Kontynuuj" at bounding box center [496, 313] width 660 height 45
click at [365, 228] on div at bounding box center [275, 229] width 219 height 45
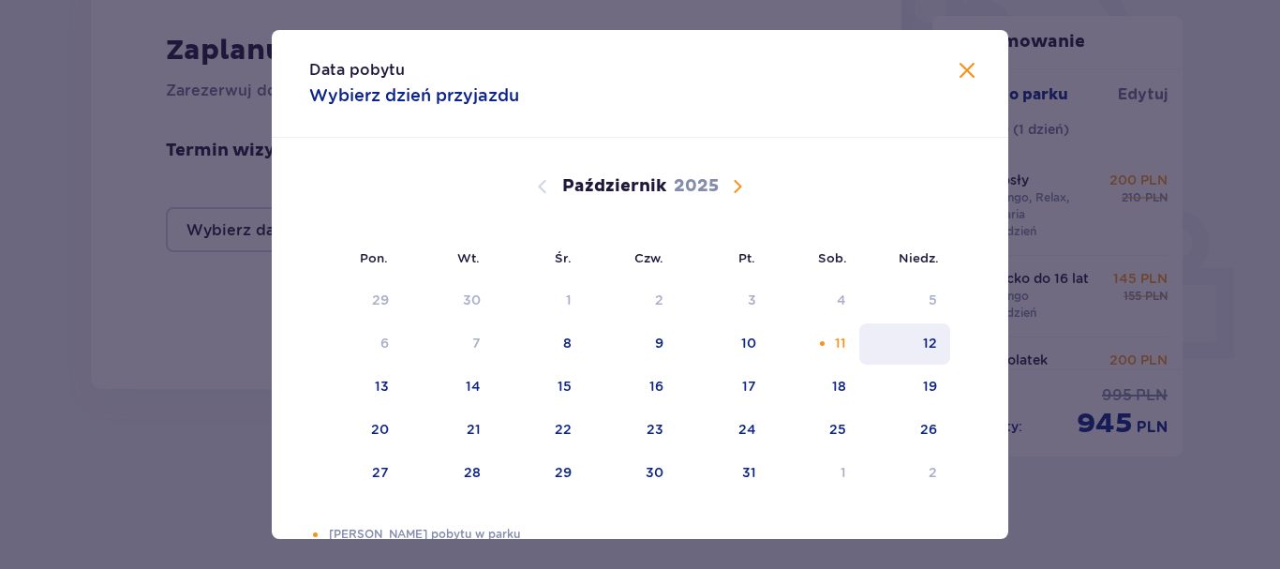
click at [926, 342] on div "12" at bounding box center [930, 342] width 14 height 19
click at [118, 424] on div "Data pobytu Wybierz dzień przyjazdu Pon. Wt. Śr. Czw. Pt. Sob. Niedz. Wrzesień …" at bounding box center [640, 284] width 1280 height 569
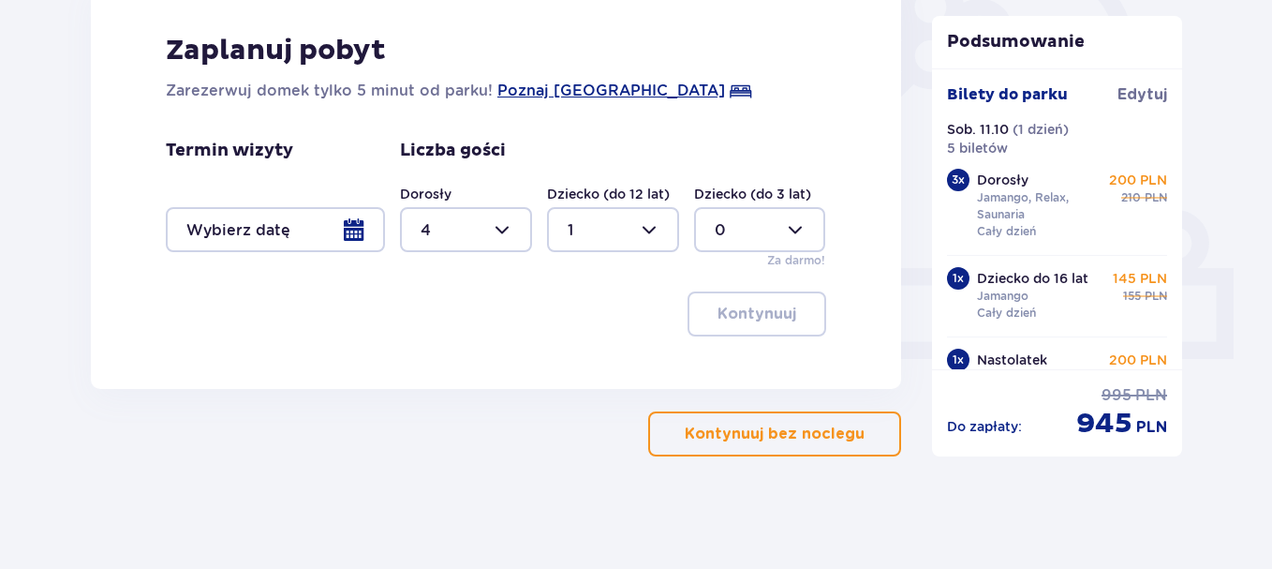
click at [295, 227] on div at bounding box center [275, 229] width 219 height 45
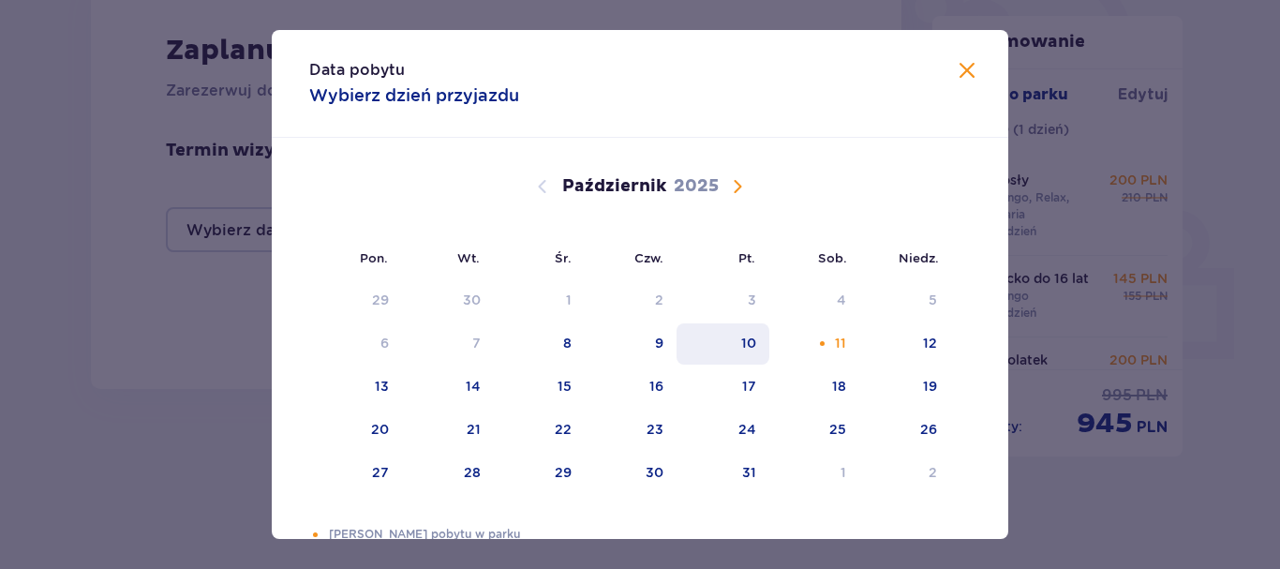
click at [749, 340] on div "10" at bounding box center [748, 342] width 15 height 19
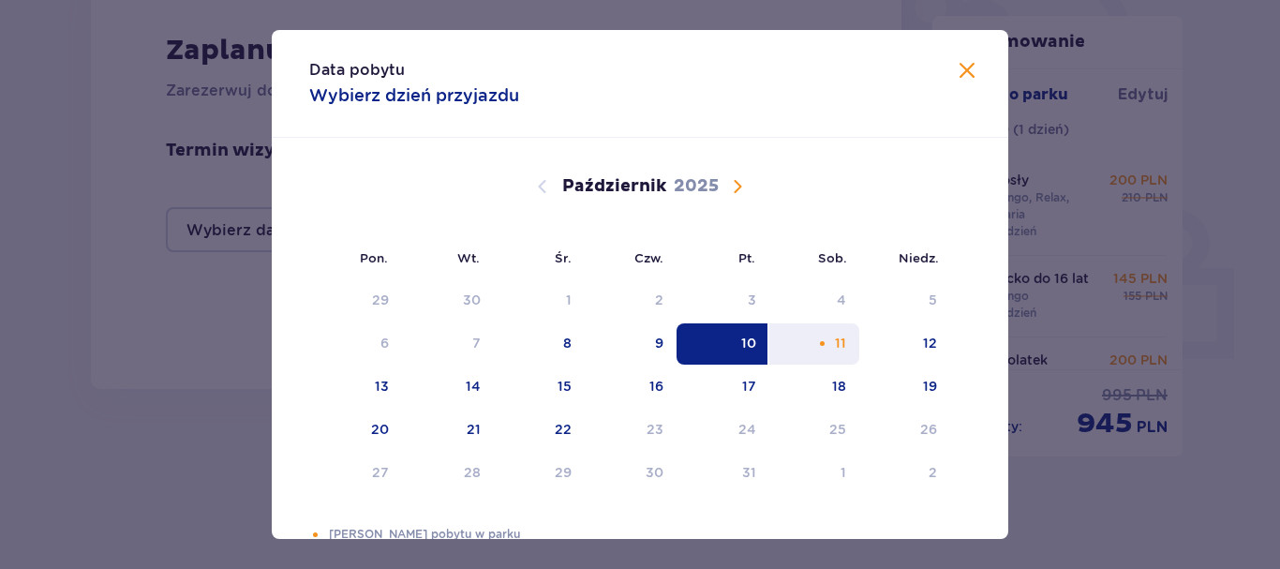
click at [836, 343] on div "11" at bounding box center [840, 342] width 11 height 19
type input "10.10.25 - 11.10.25"
type input "0"
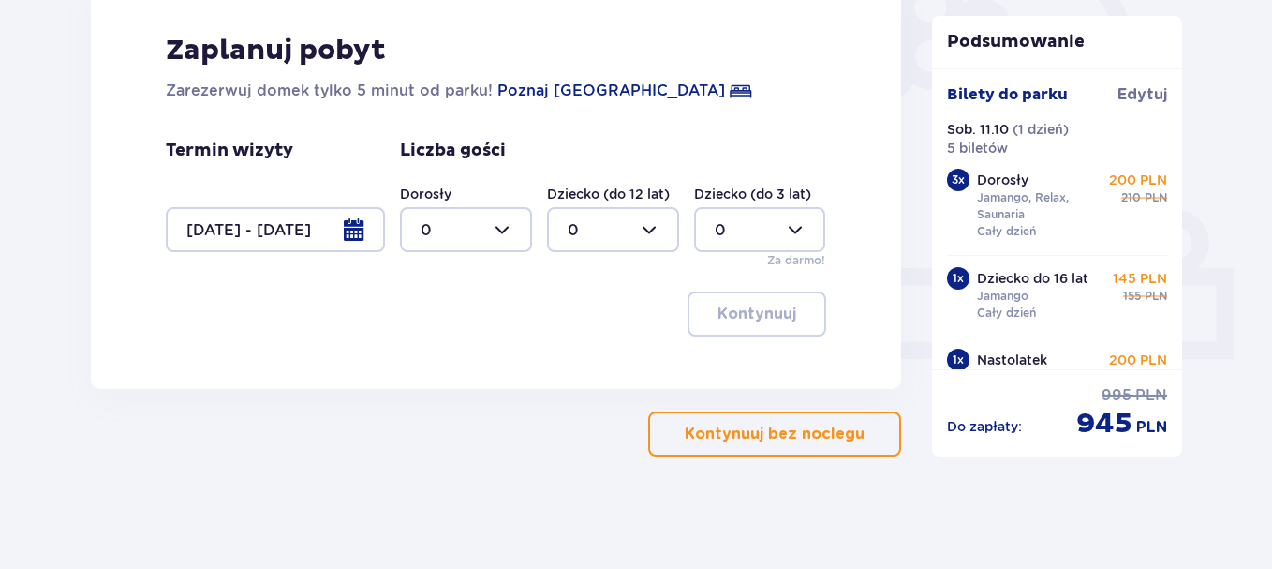
click at [298, 233] on div at bounding box center [275, 229] width 219 height 45
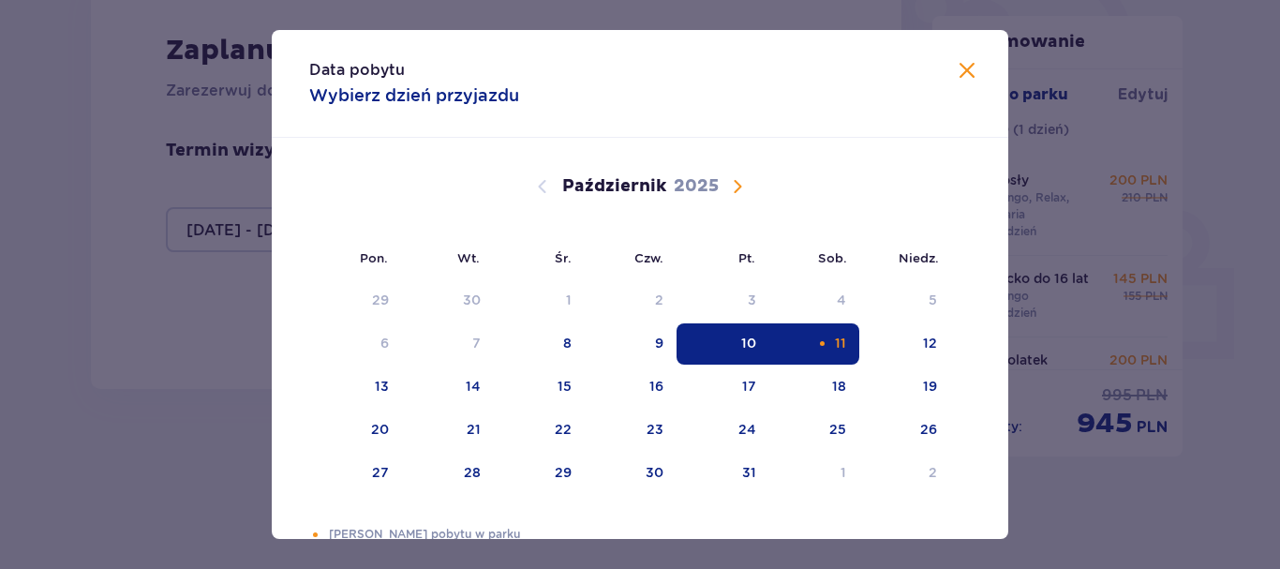
drag, startPoint x: 825, startPoint y: 342, endPoint x: 837, endPoint y: 349, distance: 13.5
click at [828, 343] on div "11" at bounding box center [814, 343] width 91 height 41
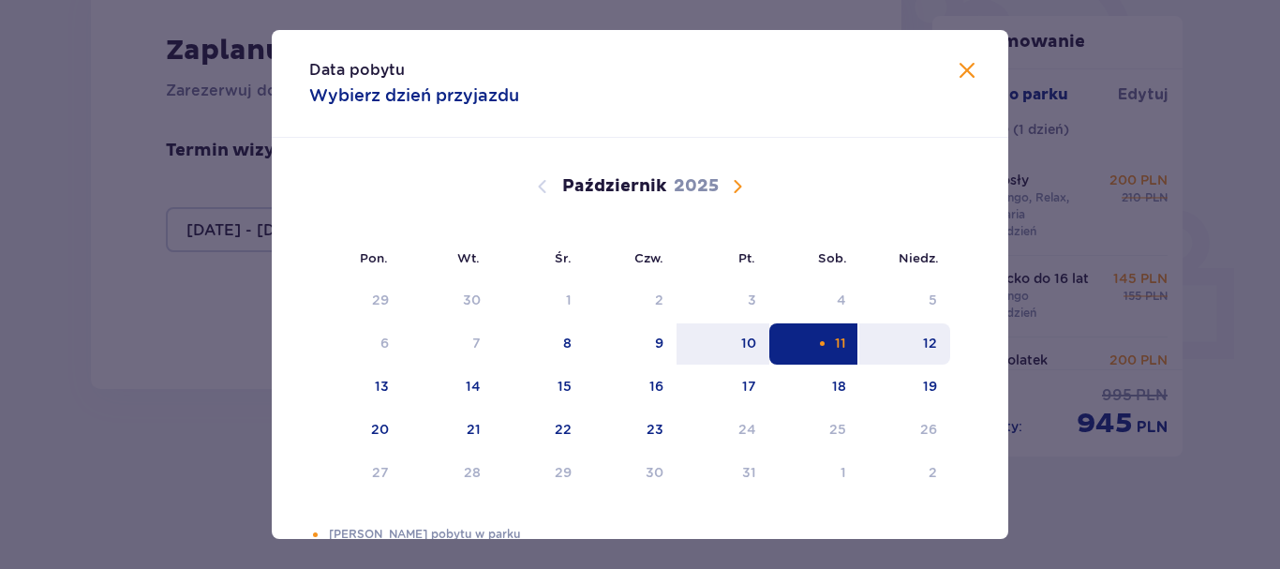
click at [936, 342] on div "12" at bounding box center [904, 343] width 91 height 41
type input "11.10.25 - 12.10.25"
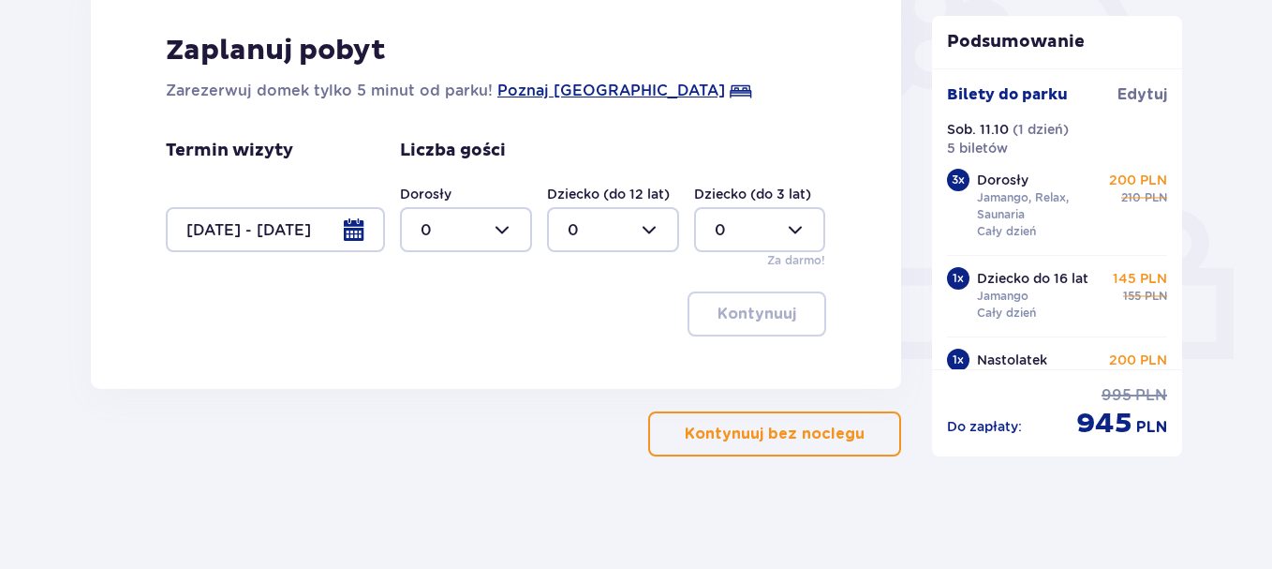
click at [469, 229] on div at bounding box center [466, 229] width 132 height 45
click at [439, 345] on div "4" at bounding box center [466, 350] width 91 height 21
type input "4"
click at [606, 229] on div at bounding box center [613, 229] width 132 height 45
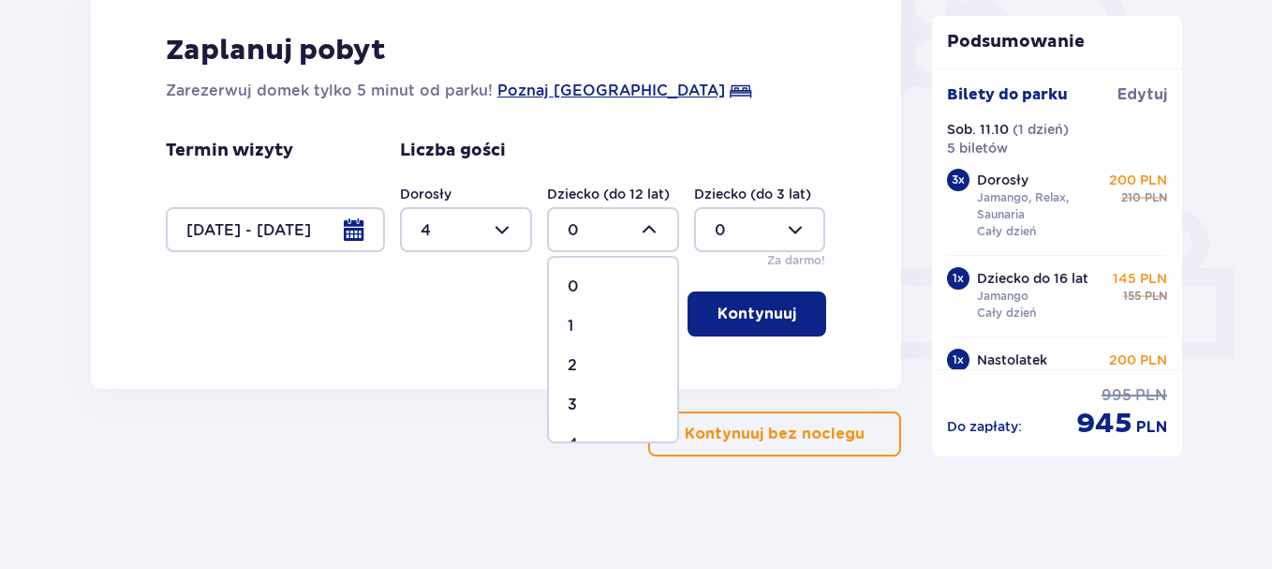
click at [586, 320] on div "1" at bounding box center [613, 326] width 91 height 21
type input "1"
click at [763, 314] on p "Kontynuuj" at bounding box center [757, 314] width 79 height 21
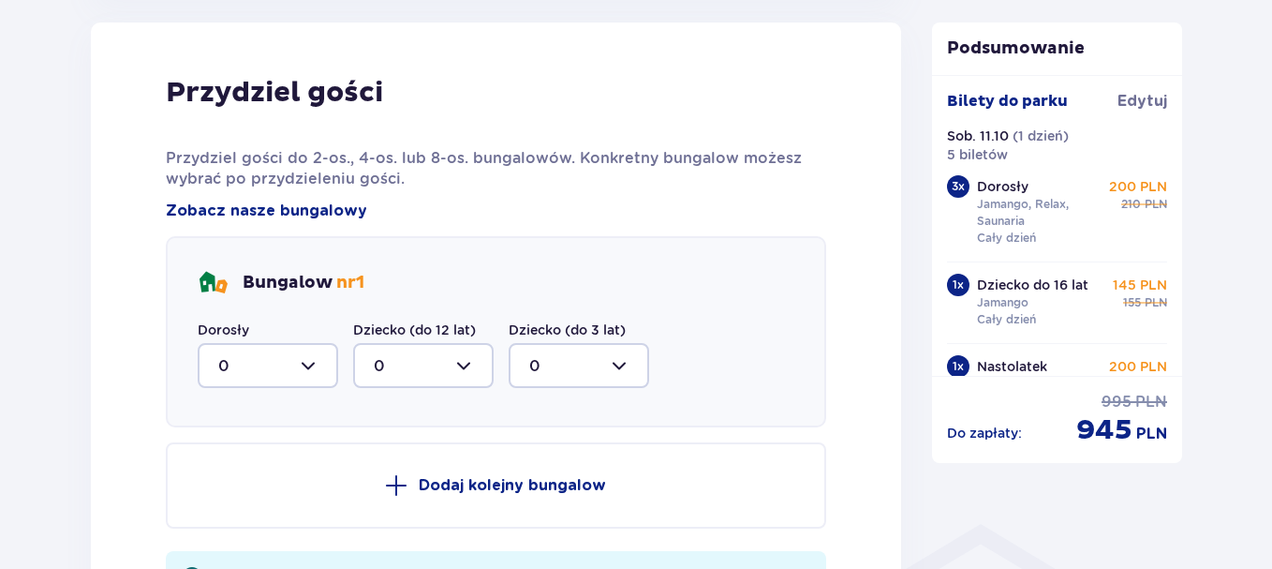
scroll to position [1091, 0]
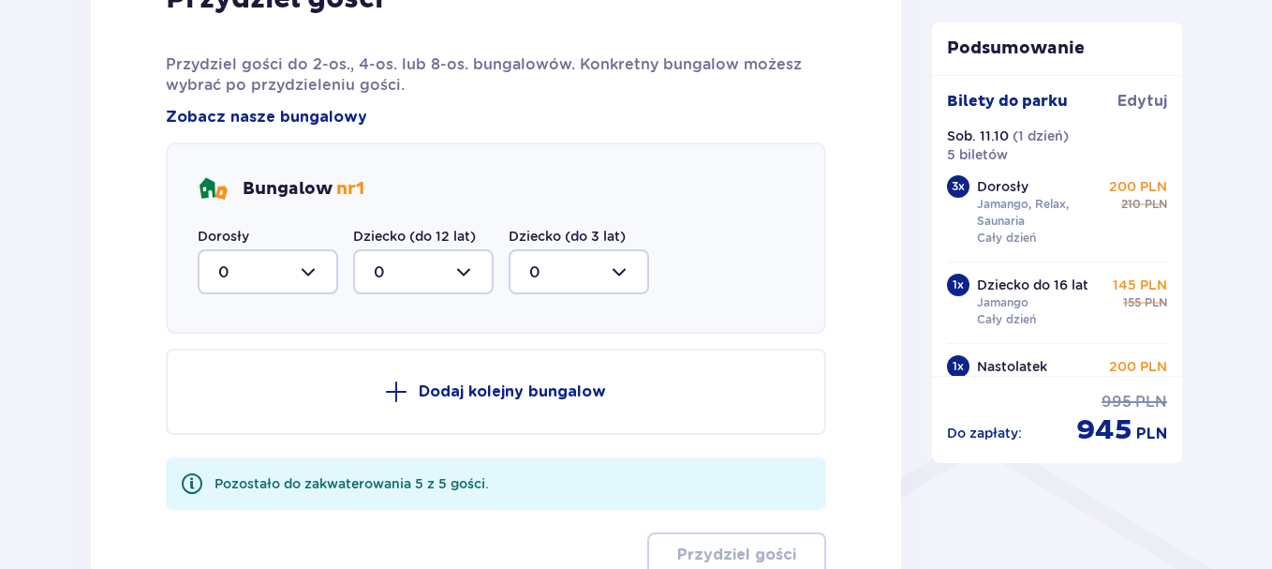
click at [288, 264] on div at bounding box center [268, 271] width 141 height 45
click at [237, 437] on span "4" at bounding box center [268, 454] width 137 height 39
type input "4"
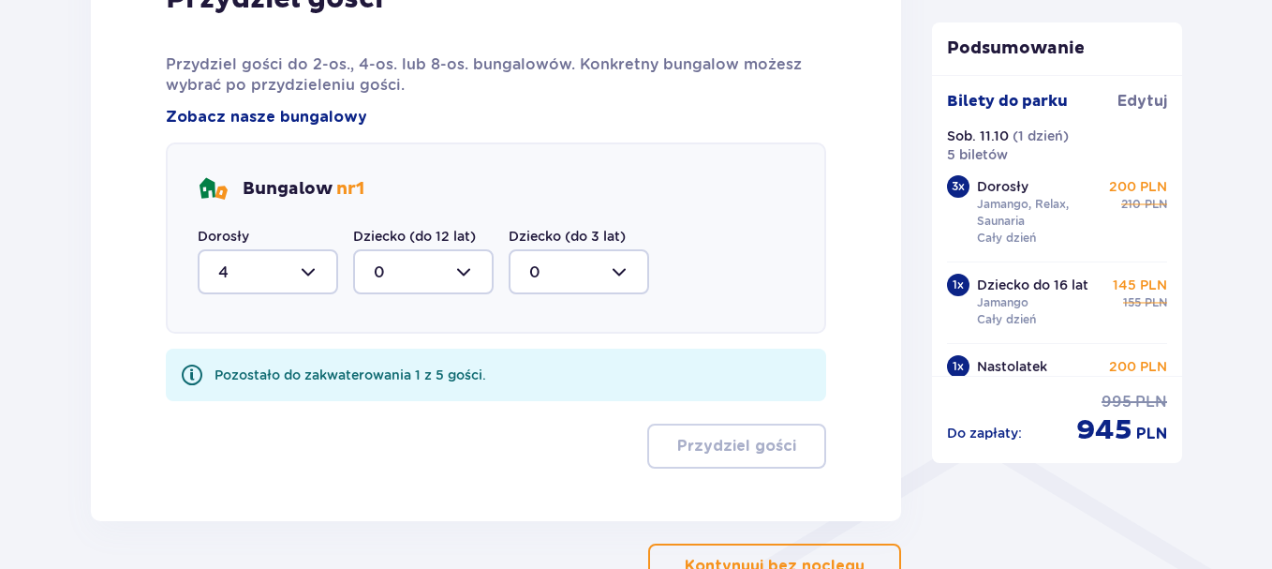
click at [403, 271] on div at bounding box center [423, 271] width 141 height 45
click at [389, 365] on div "1" at bounding box center [423, 368] width 99 height 21
type input "1"
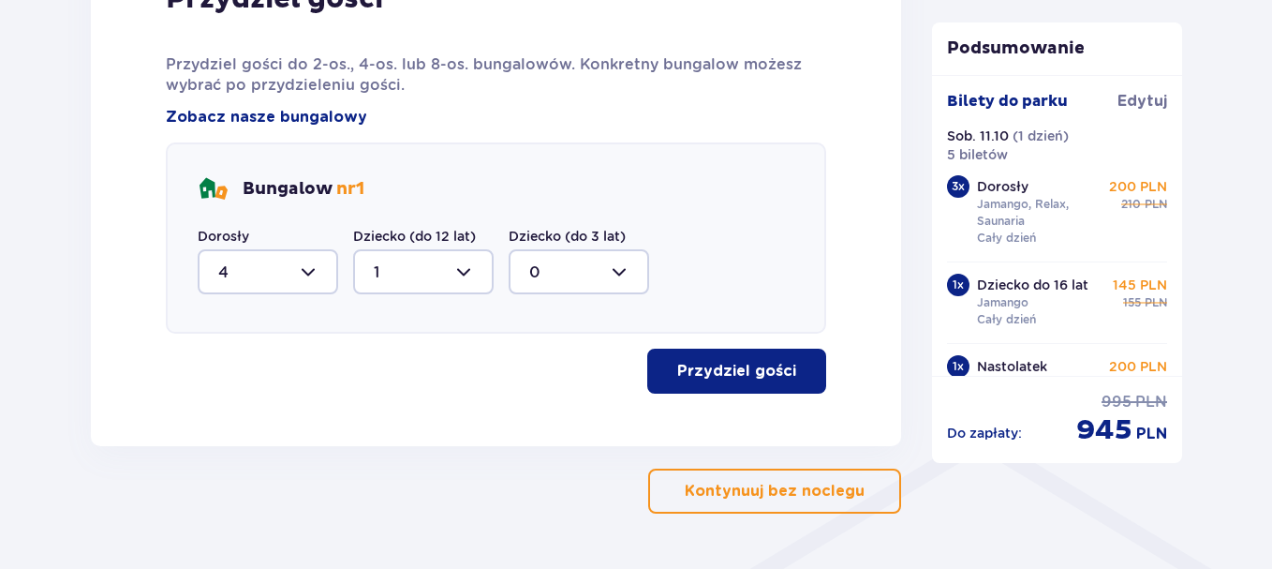
click at [753, 372] on p "Przydziel gości" at bounding box center [736, 371] width 119 height 21
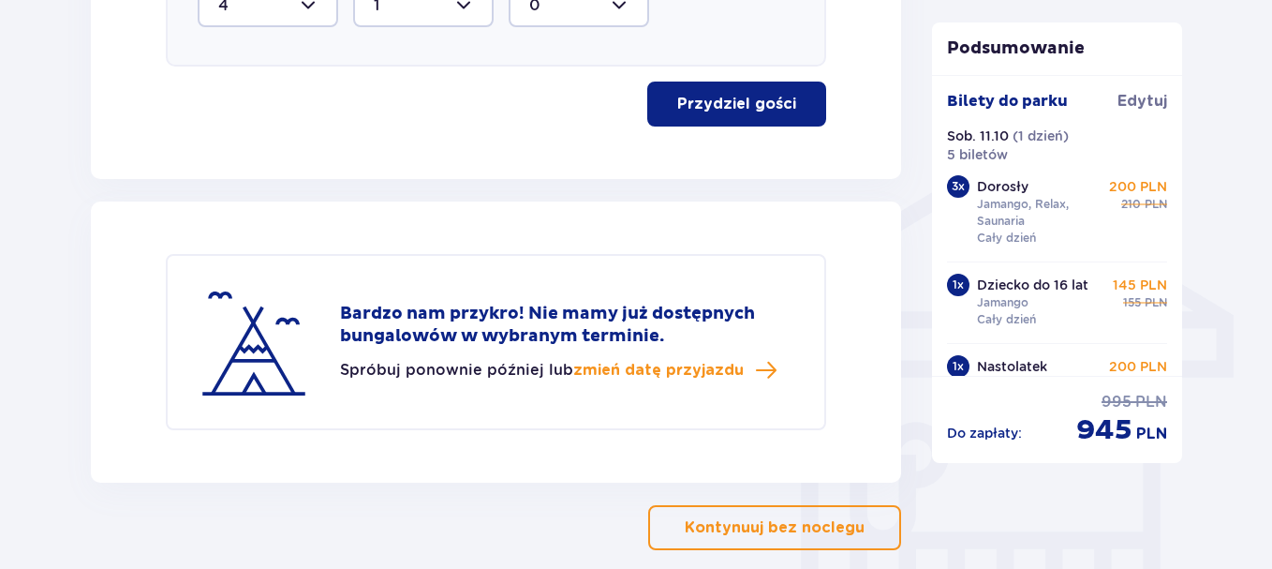
scroll to position [1452, 0]
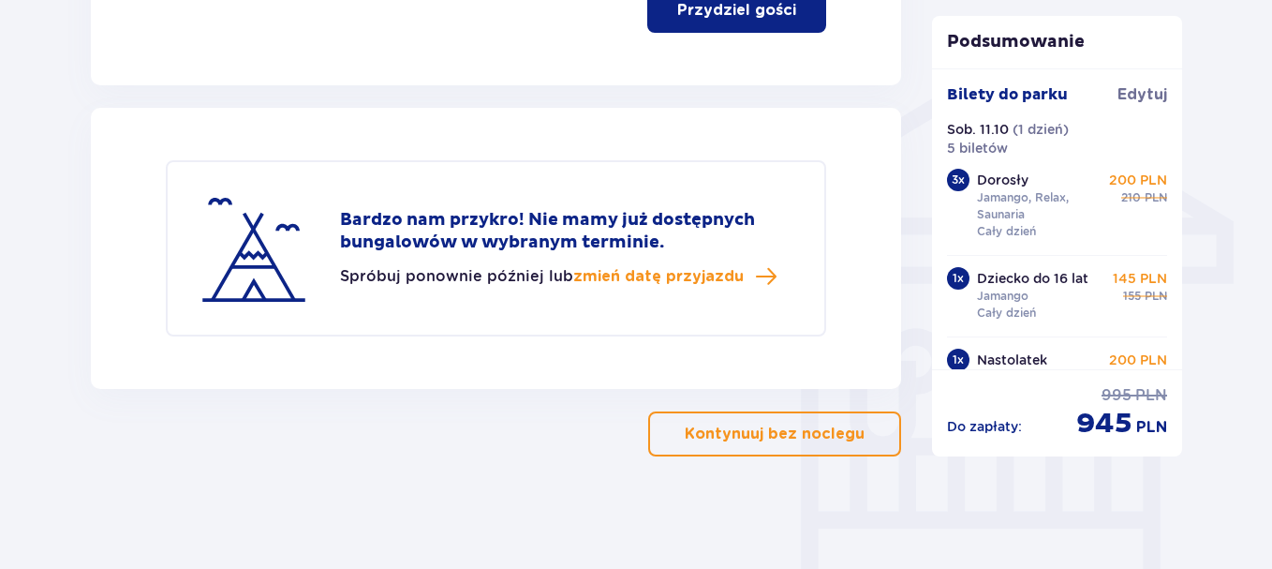
click at [815, 426] on p "Kontynuuj bez noclegu" at bounding box center [775, 433] width 180 height 21
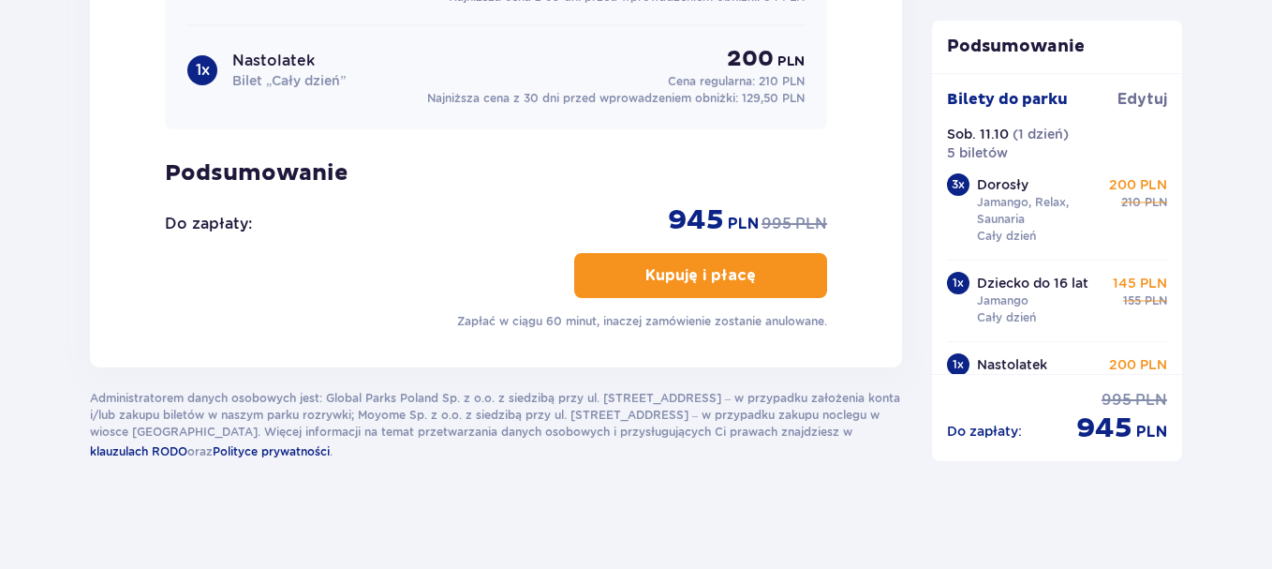
scroll to position [1833, 0]
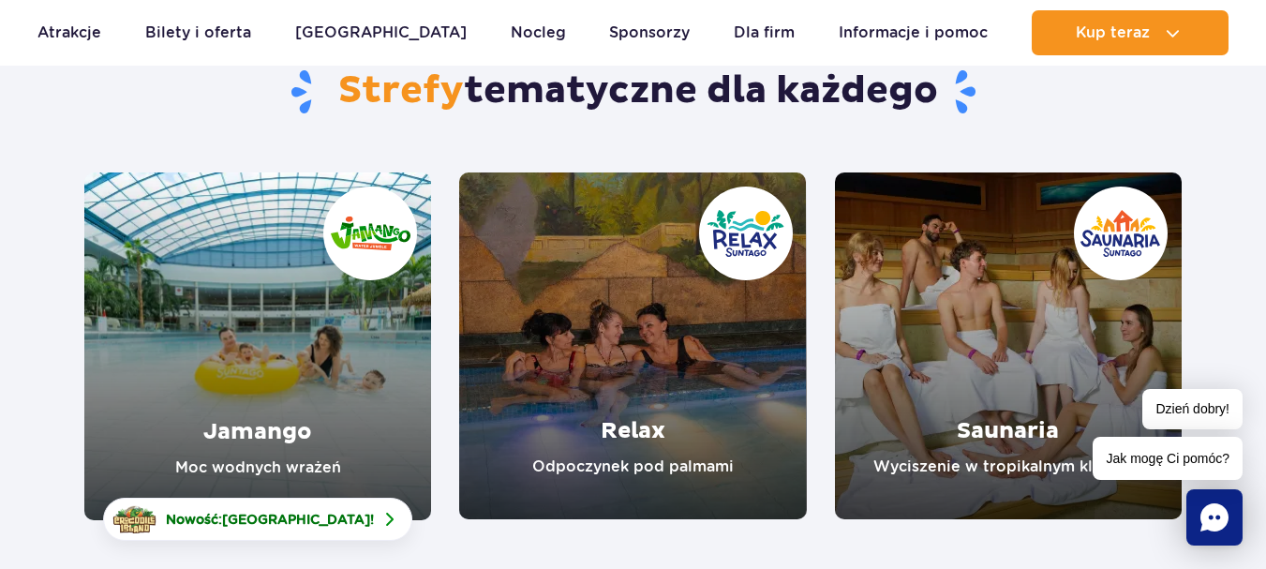
scroll to position [281, 0]
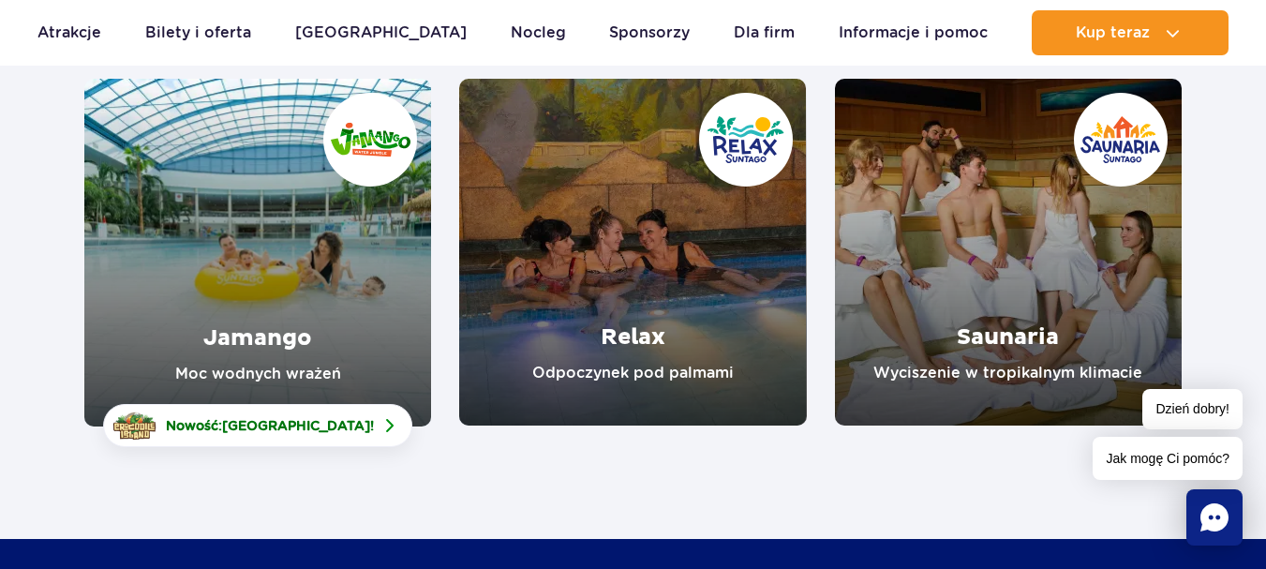
click at [318, 245] on link "Jamango" at bounding box center [257, 253] width 347 height 348
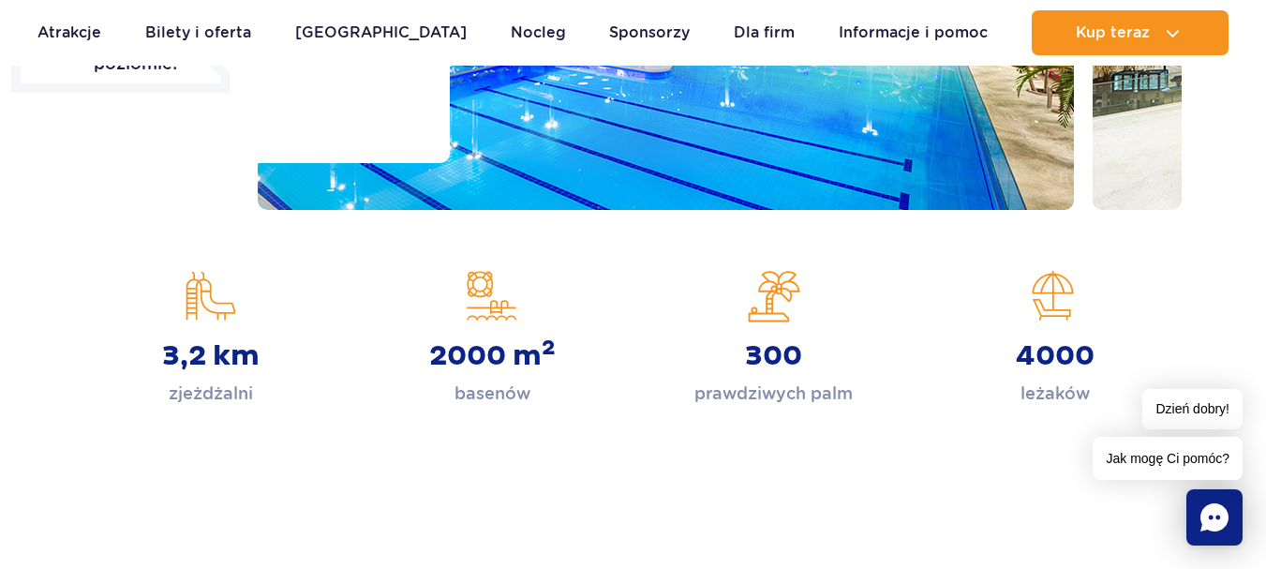
scroll to position [375, 0]
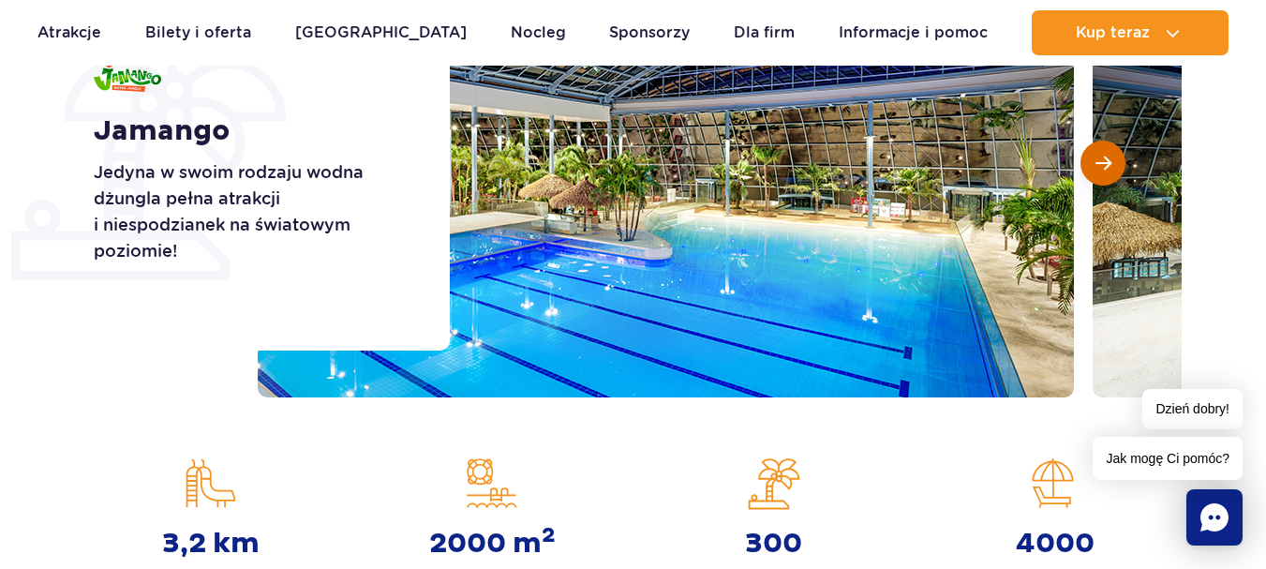
click at [1104, 164] on span "Następny slajd" at bounding box center [1103, 163] width 16 height 17
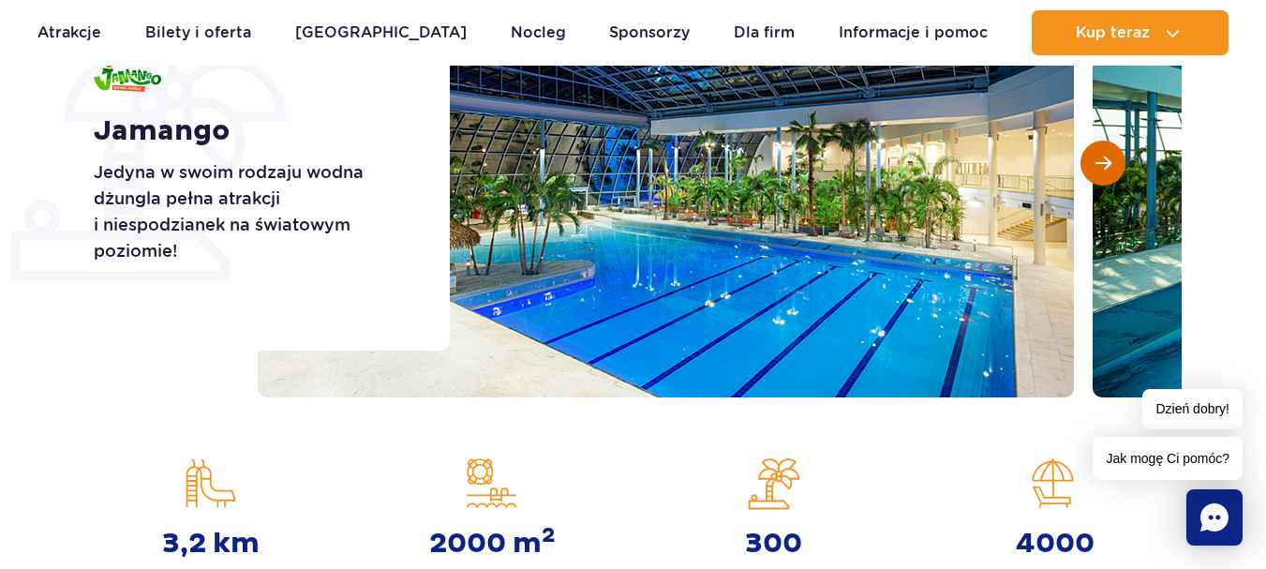
click at [1104, 164] on span "Następny slajd" at bounding box center [1103, 163] width 16 height 17
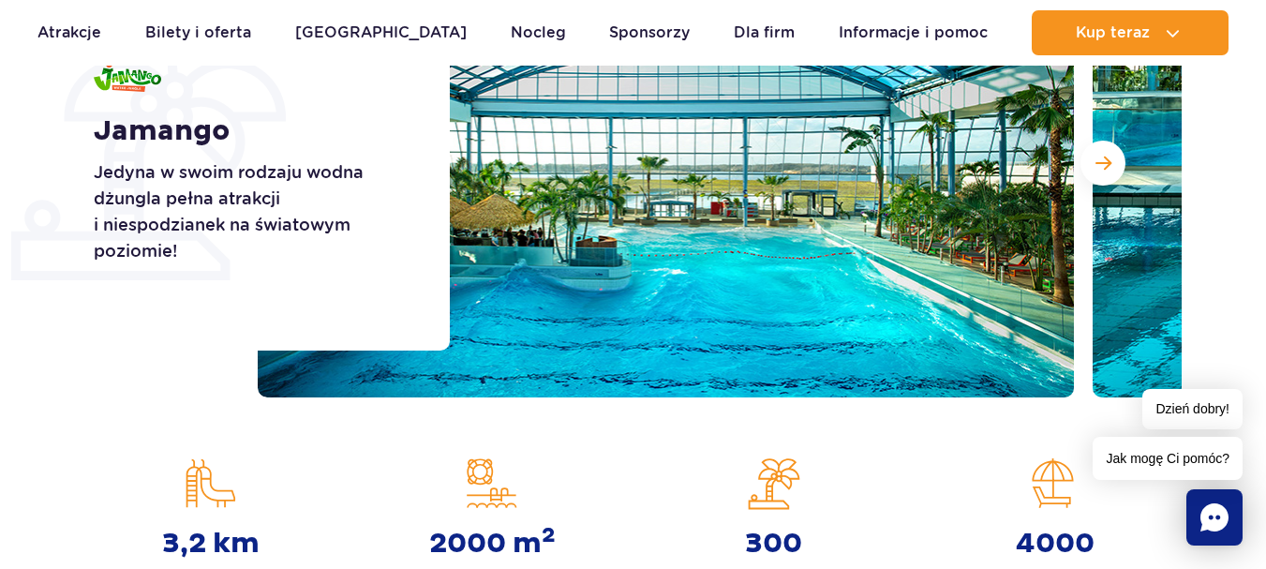
click at [159, 350] on div "Jamango Jedyna w swoim rodzaju wodna dżungla pełna atrakcji i niespodzianek na …" at bounding box center [632, 163] width 1125 height 468
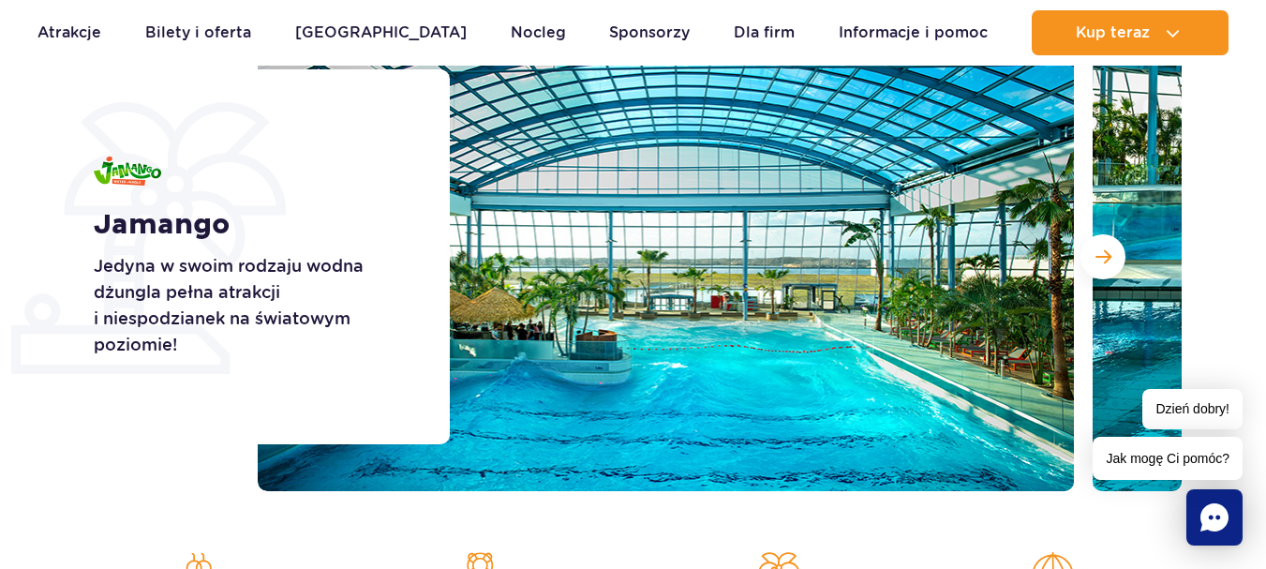
scroll to position [187, 0]
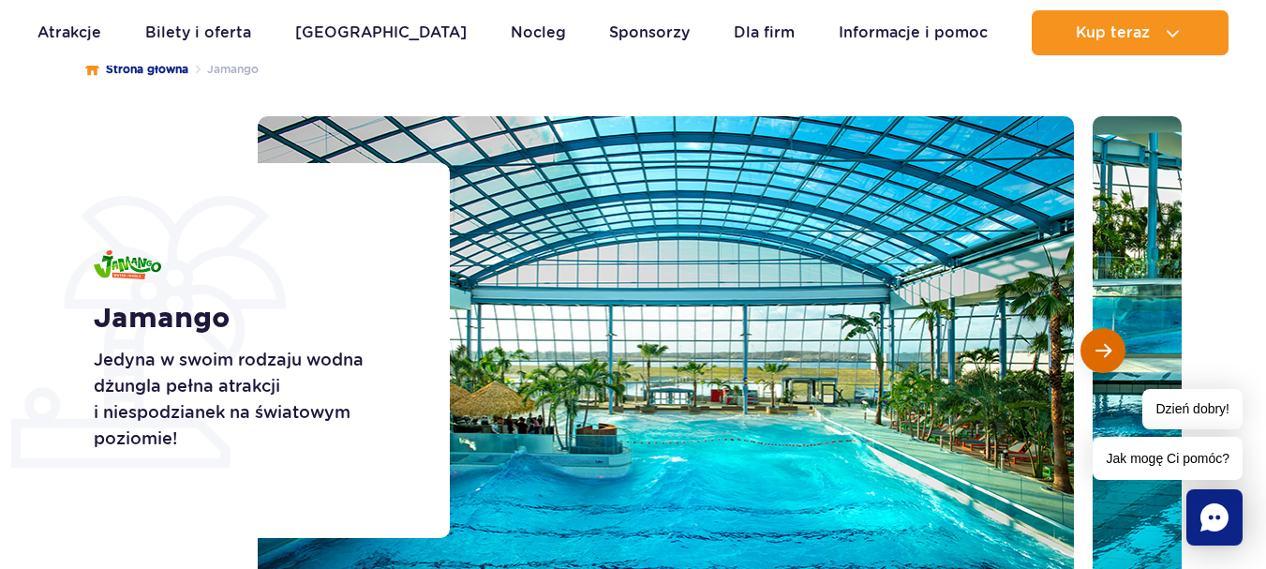
click at [1110, 348] on span "Następny slajd" at bounding box center [1103, 350] width 16 height 17
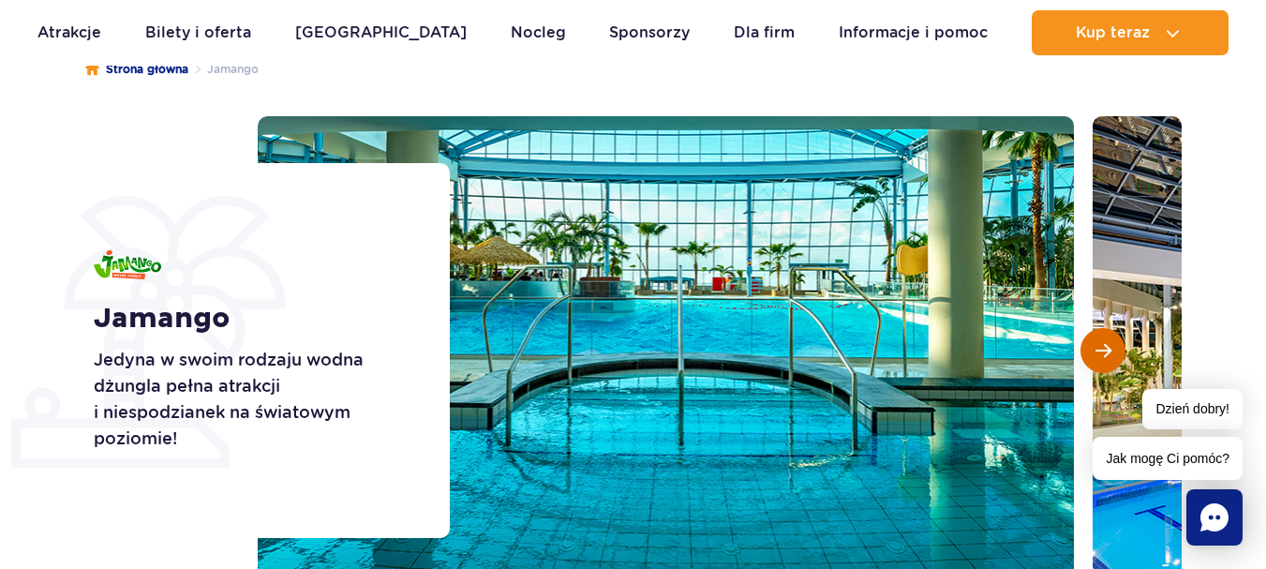
click at [1110, 348] on span "Następny slajd" at bounding box center [1103, 350] width 16 height 17
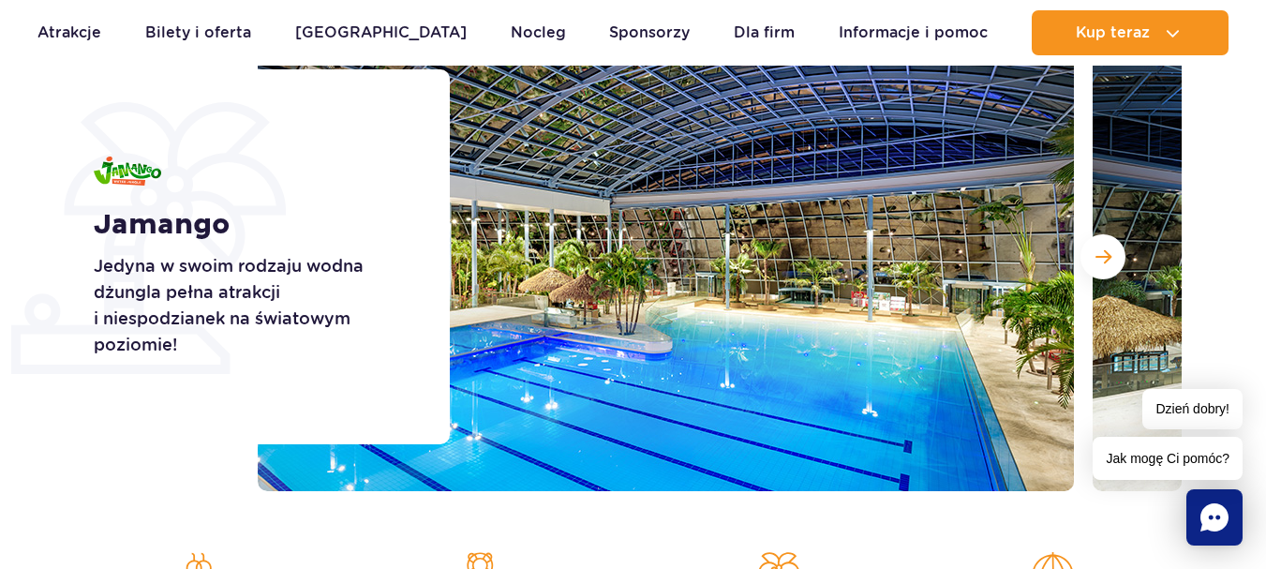
scroll to position [375, 0]
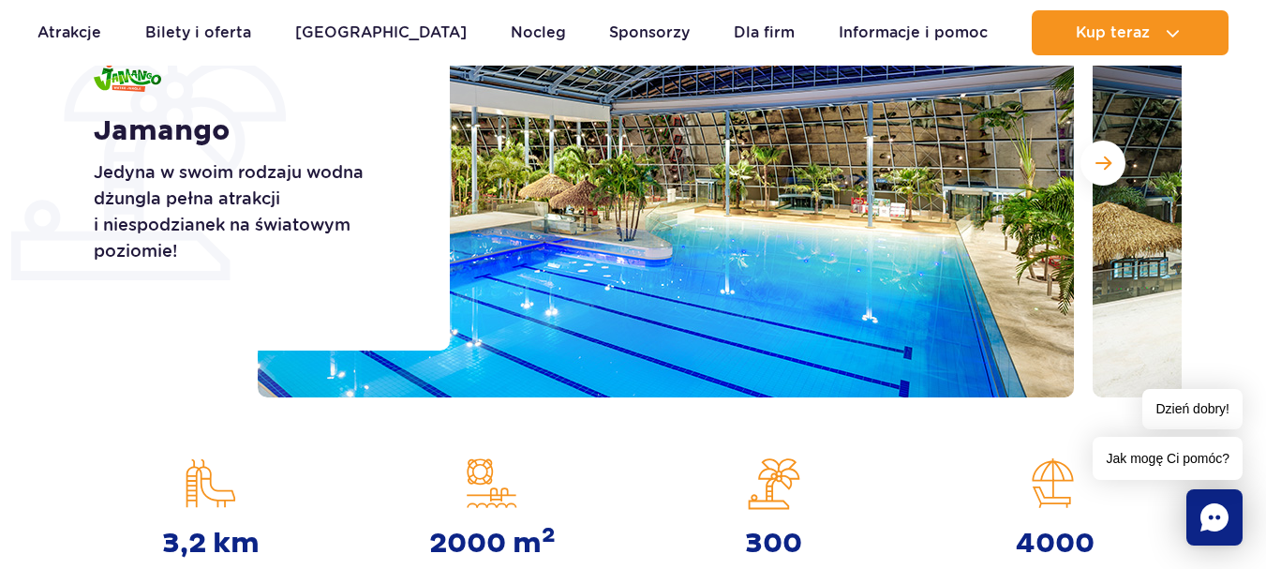
click at [1118, 146] on div at bounding box center [720, 163] width 924 height 468
click at [1106, 161] on span "Następny slajd" at bounding box center [1103, 163] width 16 height 17
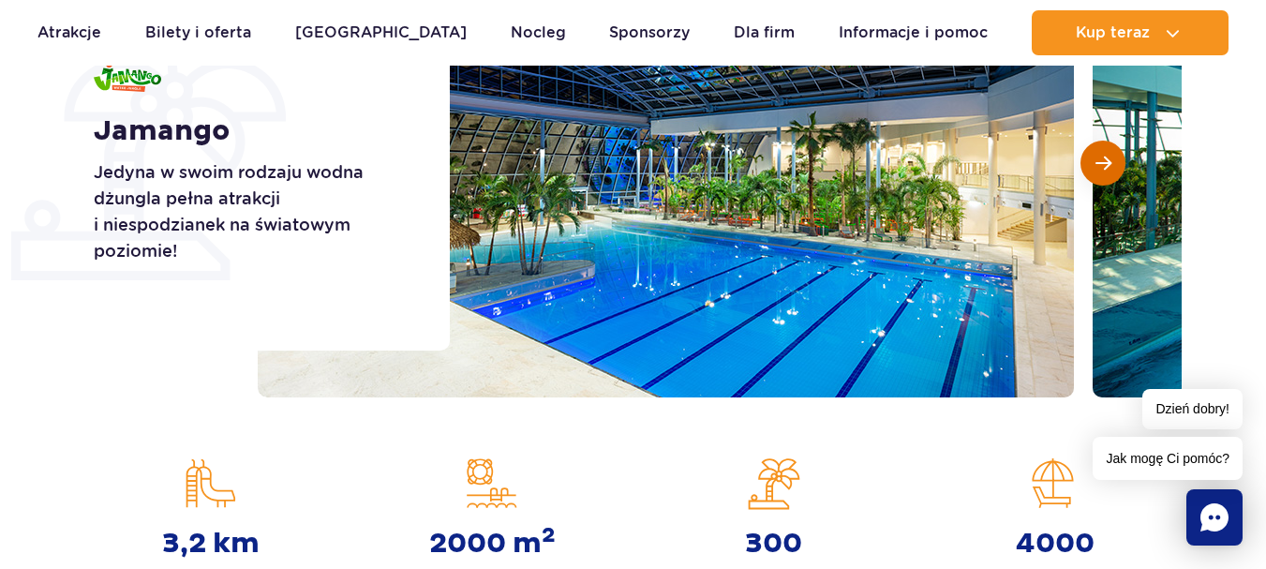
click at [1106, 161] on span "Następny slajd" at bounding box center [1103, 163] width 16 height 17
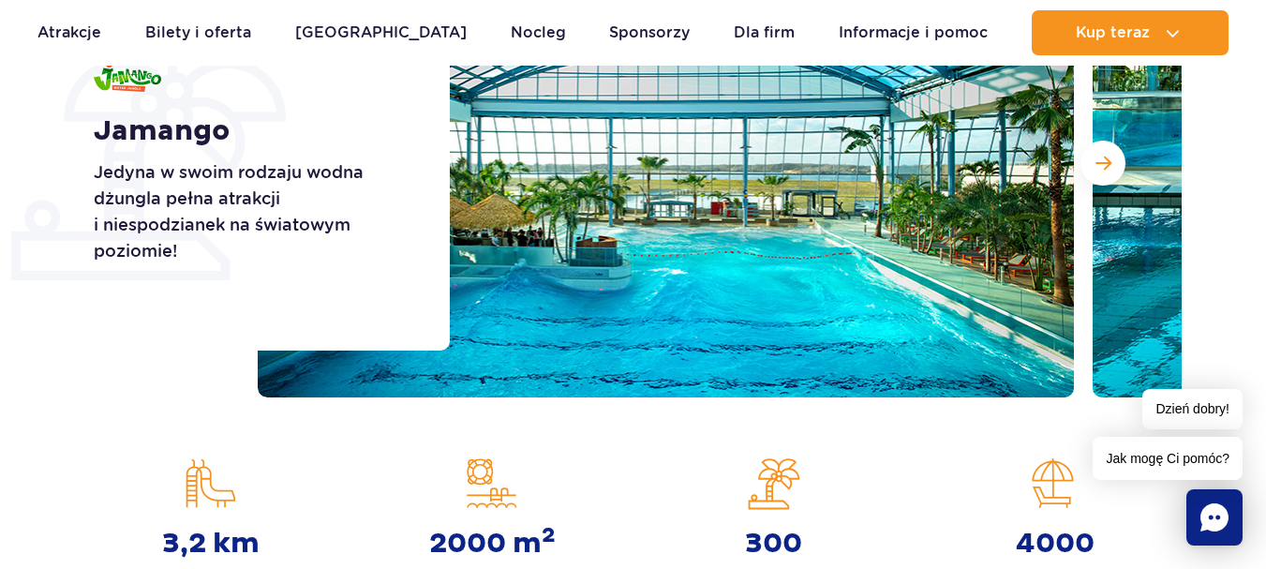
scroll to position [281, 0]
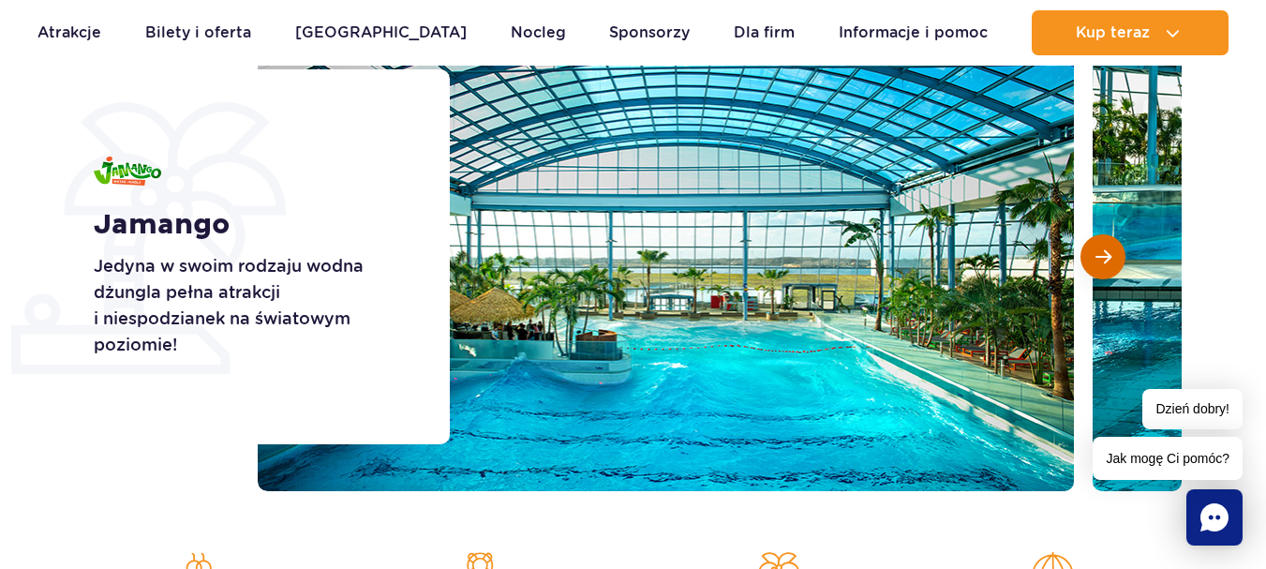
click at [1110, 262] on span "Następny slajd" at bounding box center [1103, 256] width 16 height 17
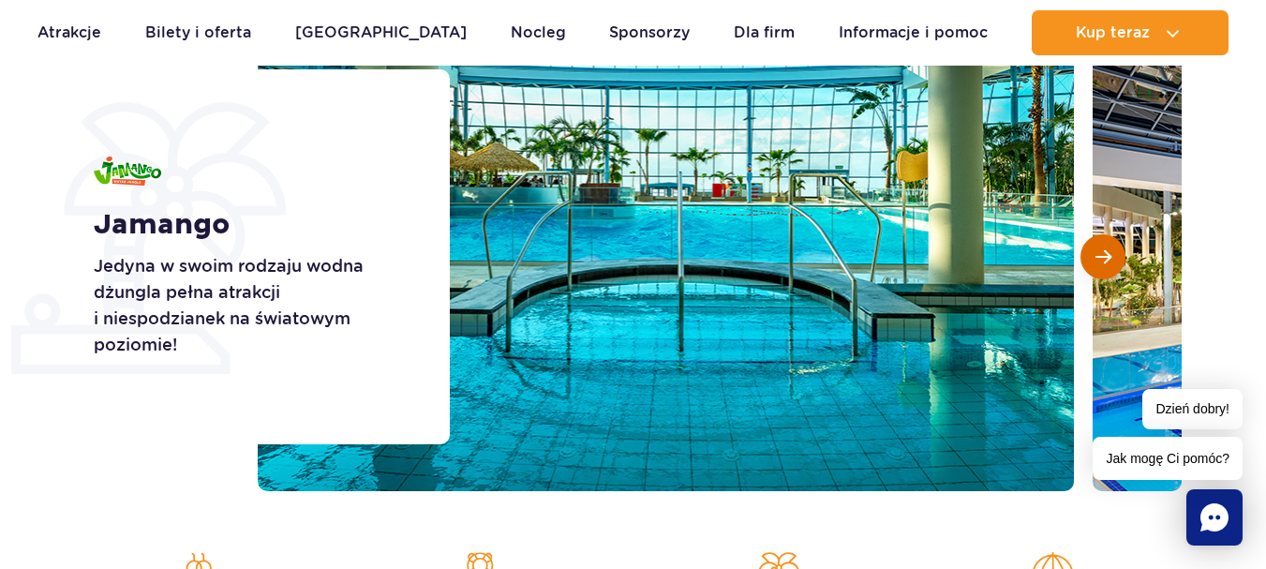
click at [1110, 262] on span "Następny slajd" at bounding box center [1103, 256] width 16 height 17
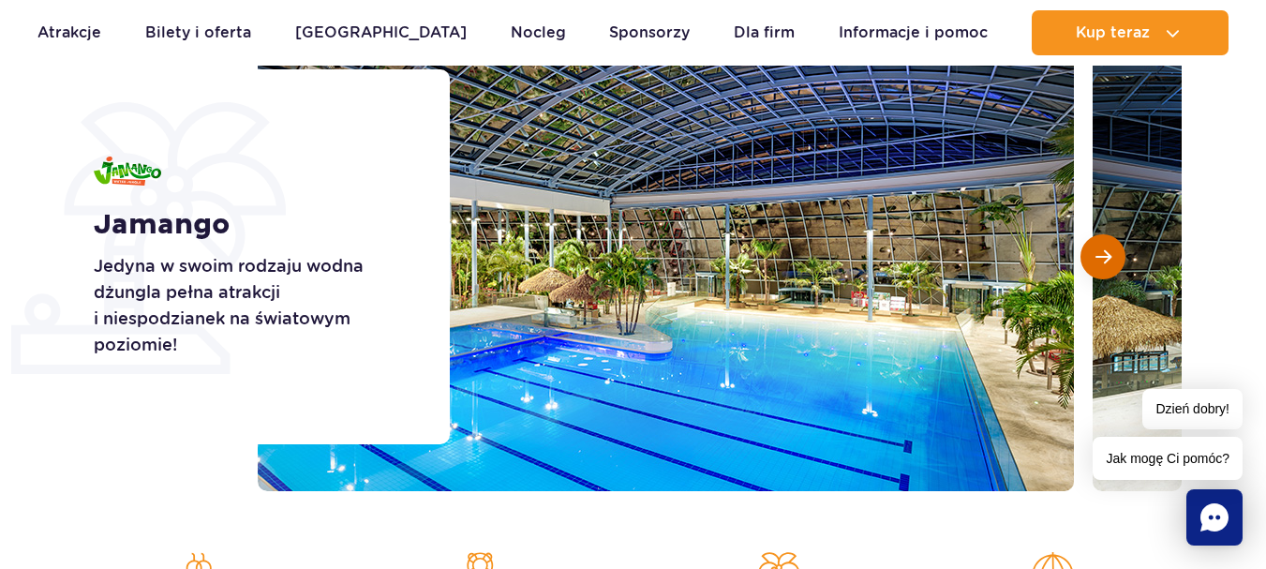
click at [1110, 262] on span "Następny slajd" at bounding box center [1103, 256] width 16 height 17
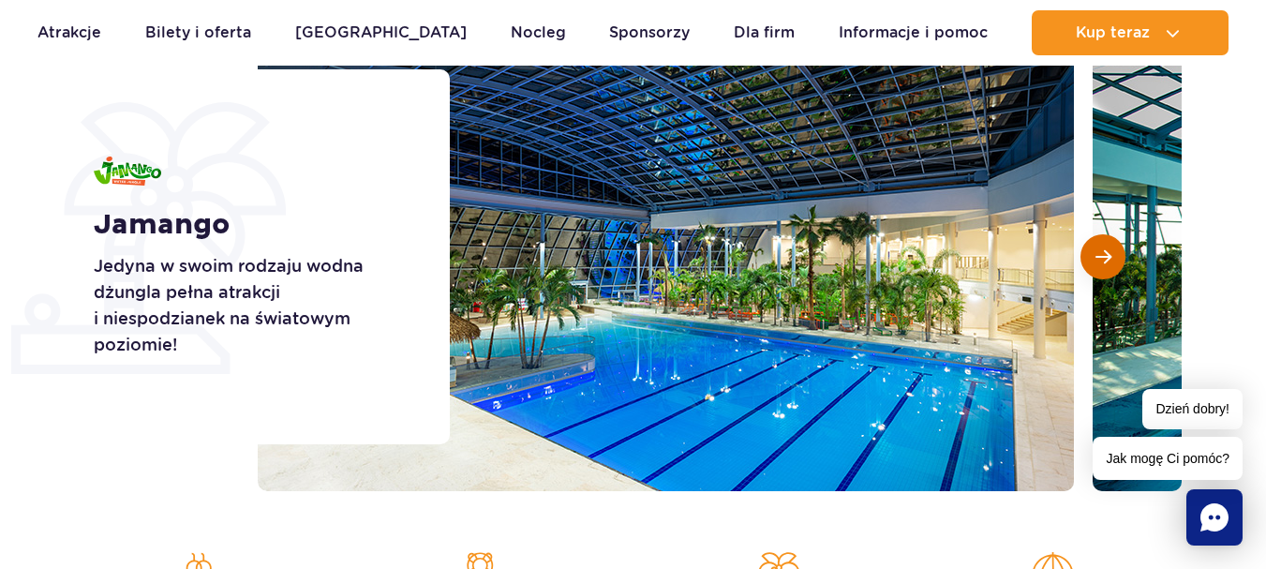
click at [1110, 262] on span "Następny slajd" at bounding box center [1103, 256] width 16 height 17
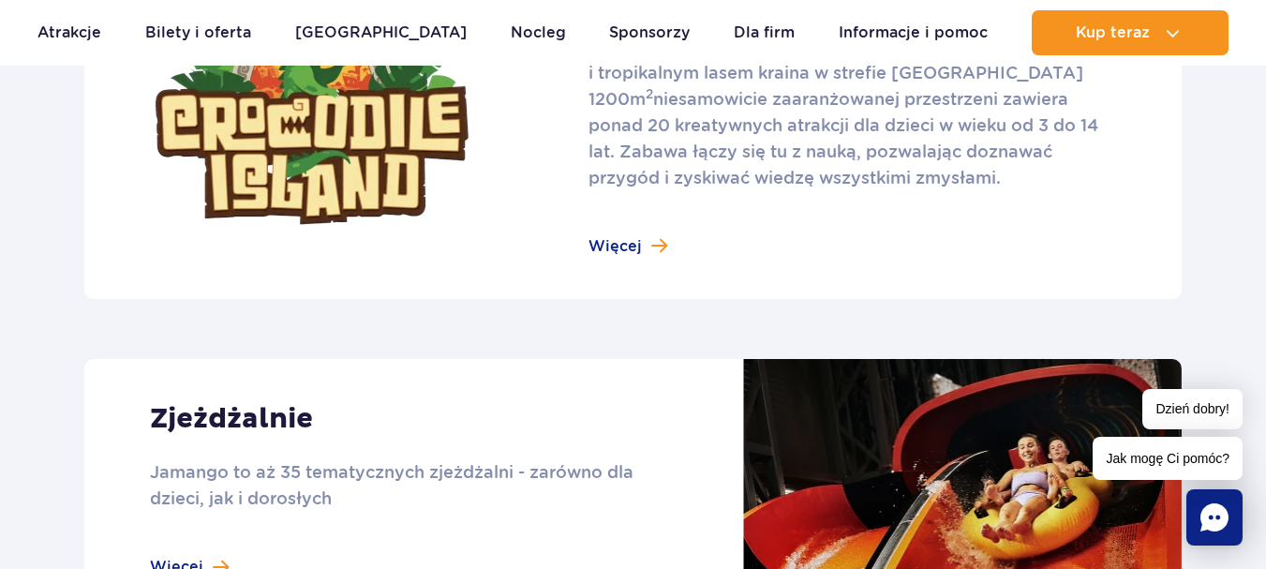
scroll to position [1312, 0]
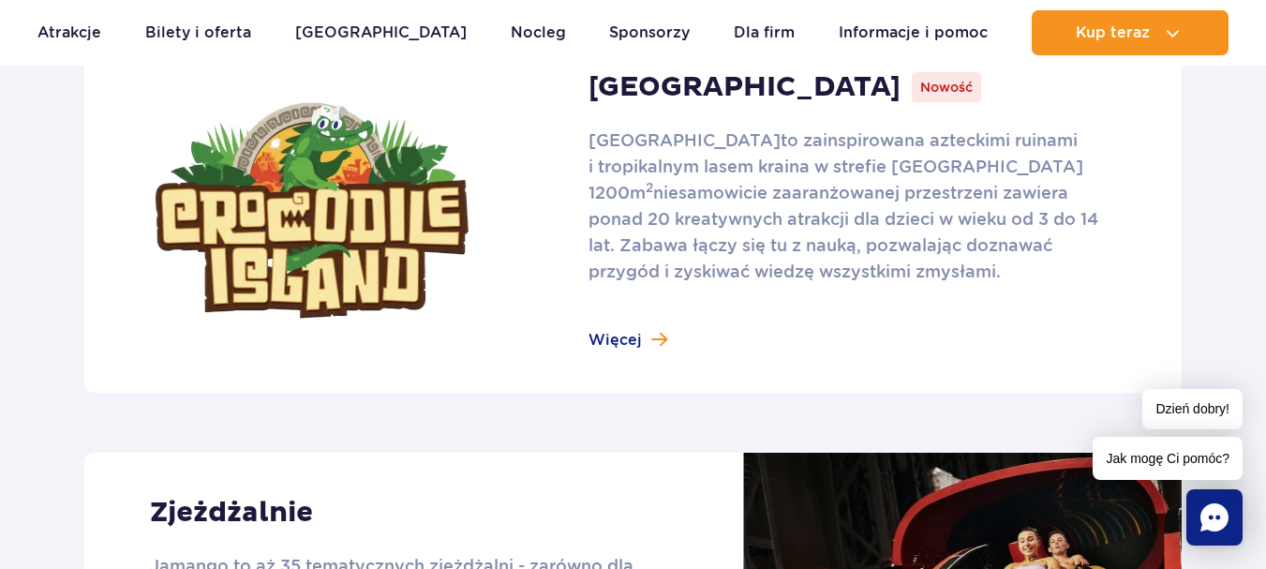
click at [625, 341] on link at bounding box center [632, 210] width 1097 height 364
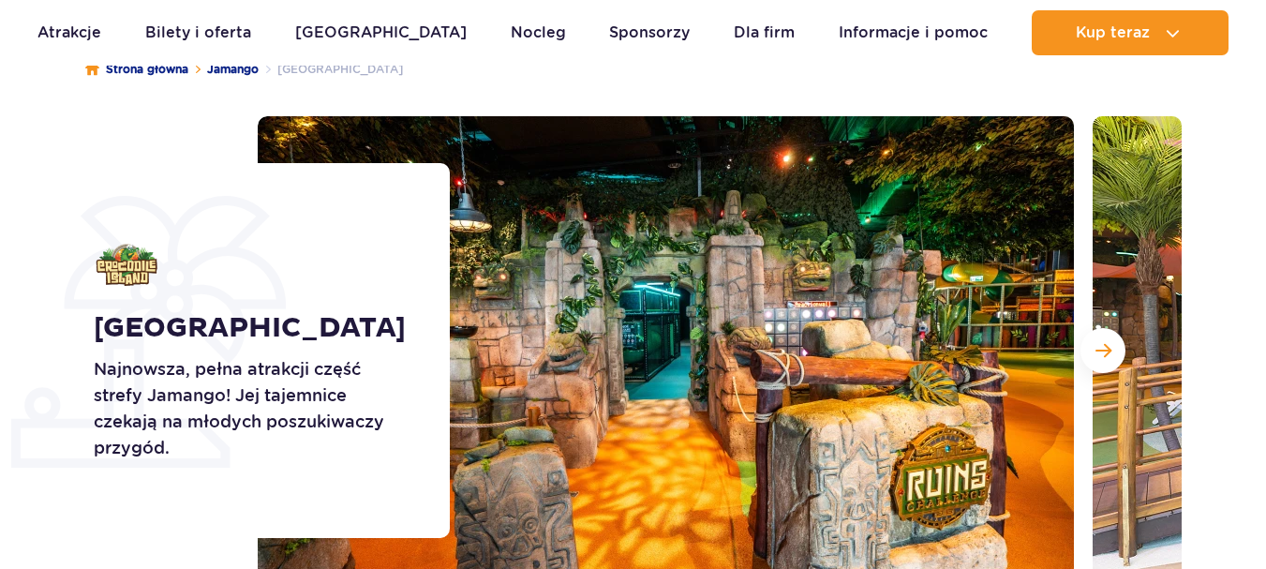
scroll to position [281, 0]
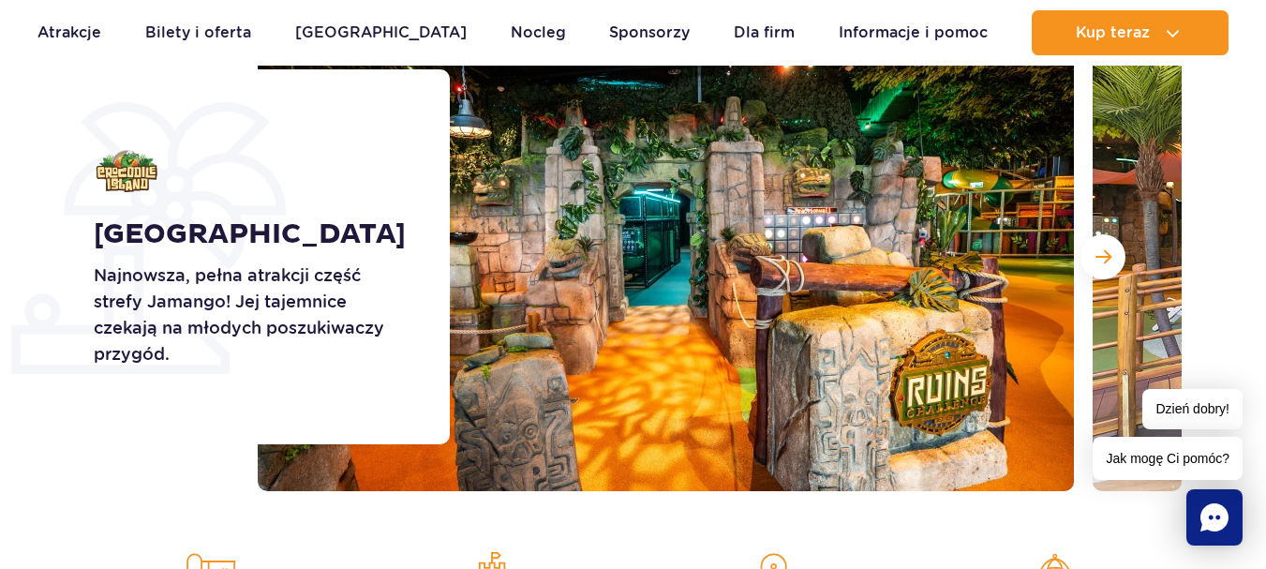
click at [1114, 255] on button "Następny slajd" at bounding box center [1102, 256] width 45 height 45
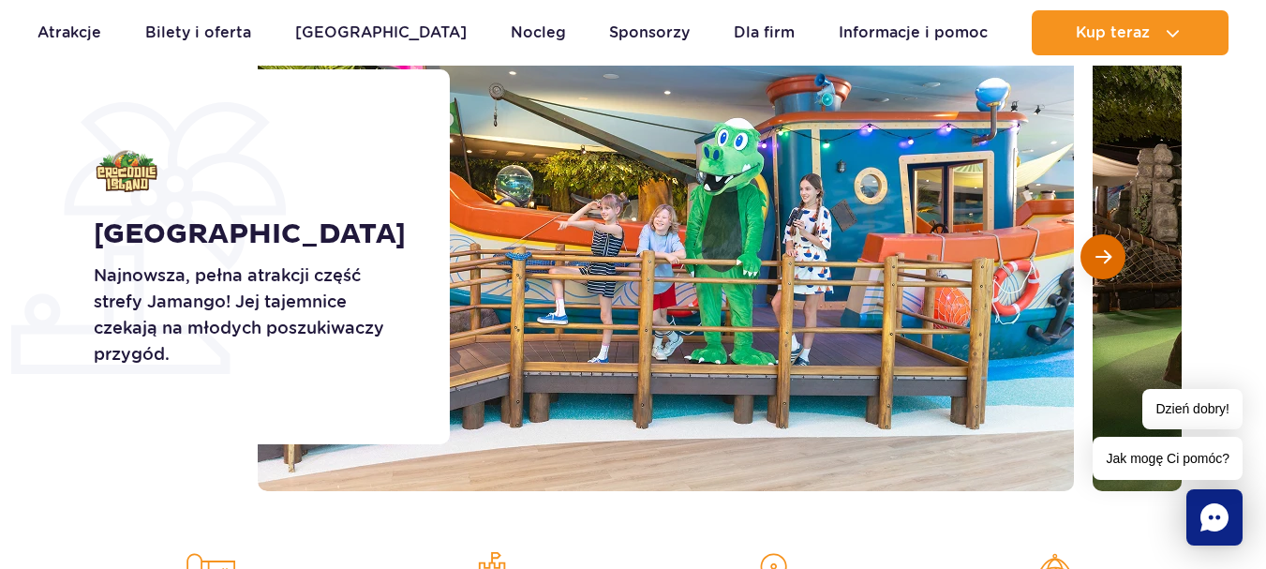
click at [1106, 254] on span "Następny slajd" at bounding box center [1103, 256] width 16 height 17
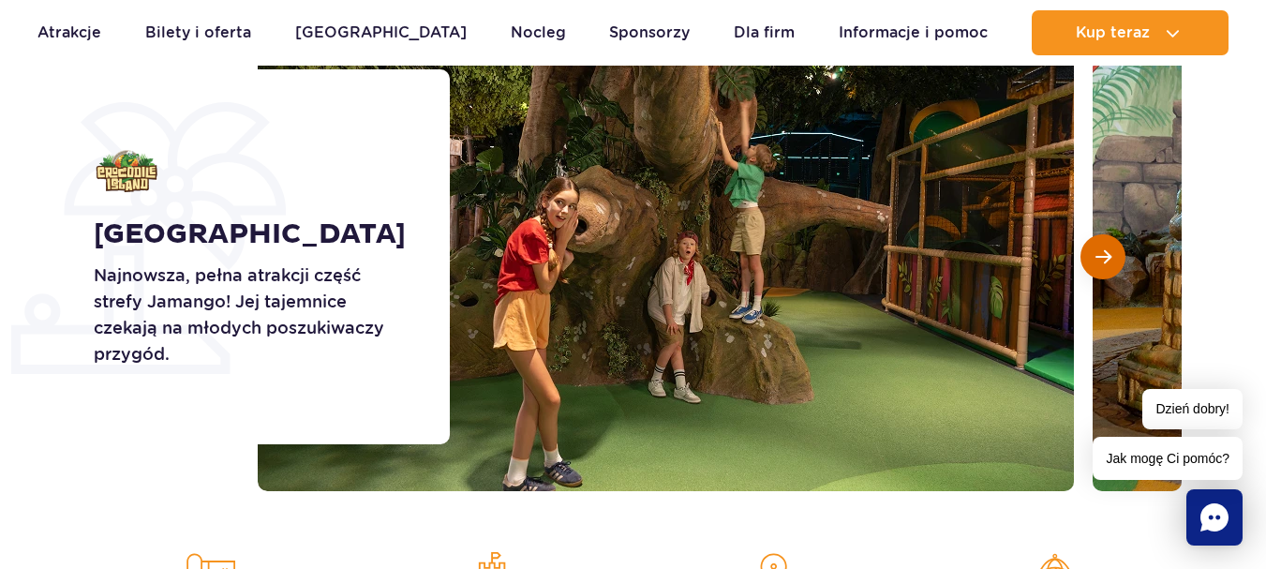
click at [1106, 254] on span "Następny slajd" at bounding box center [1103, 256] width 16 height 17
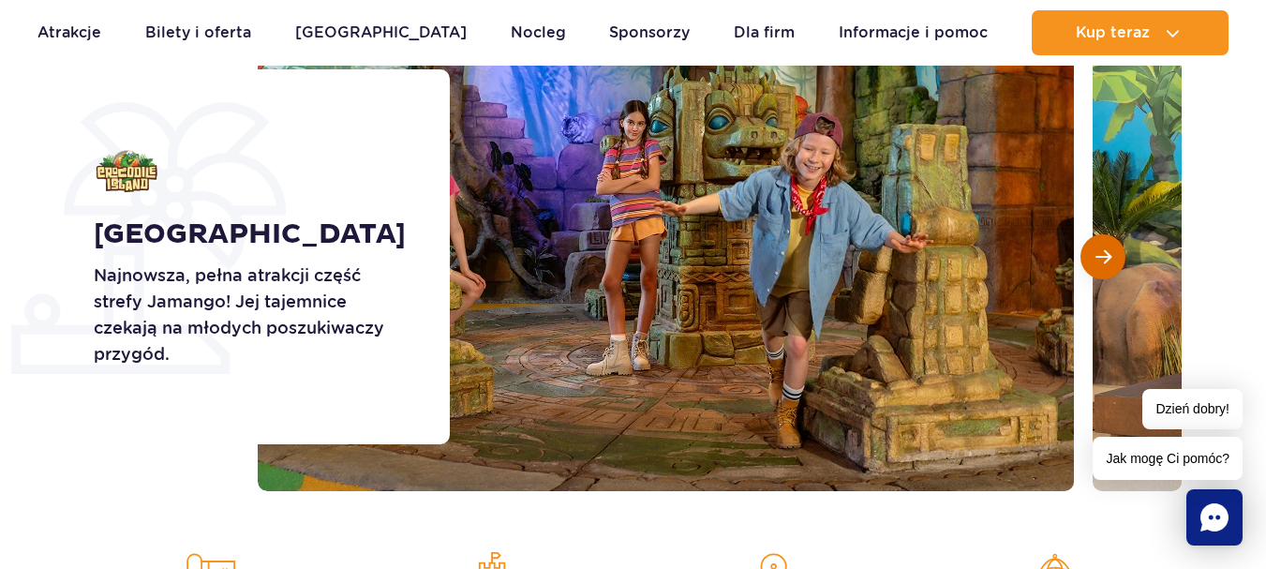
click at [1106, 254] on span "Następny slajd" at bounding box center [1103, 256] width 16 height 17
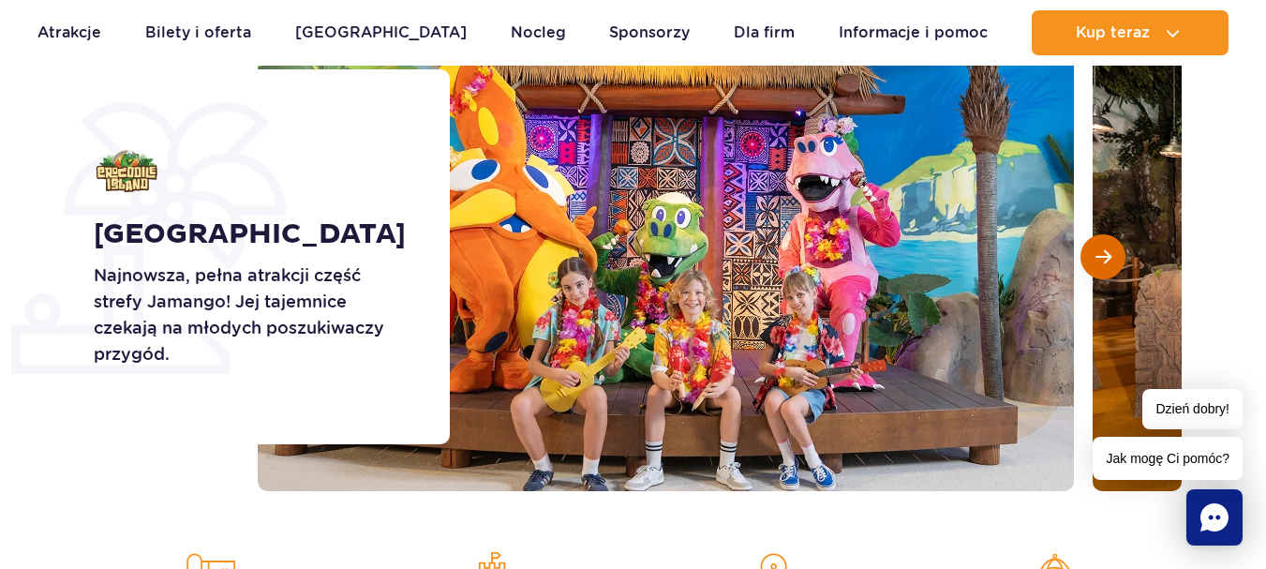
click at [1105, 254] on span "Następny slajd" at bounding box center [1103, 256] width 16 height 17
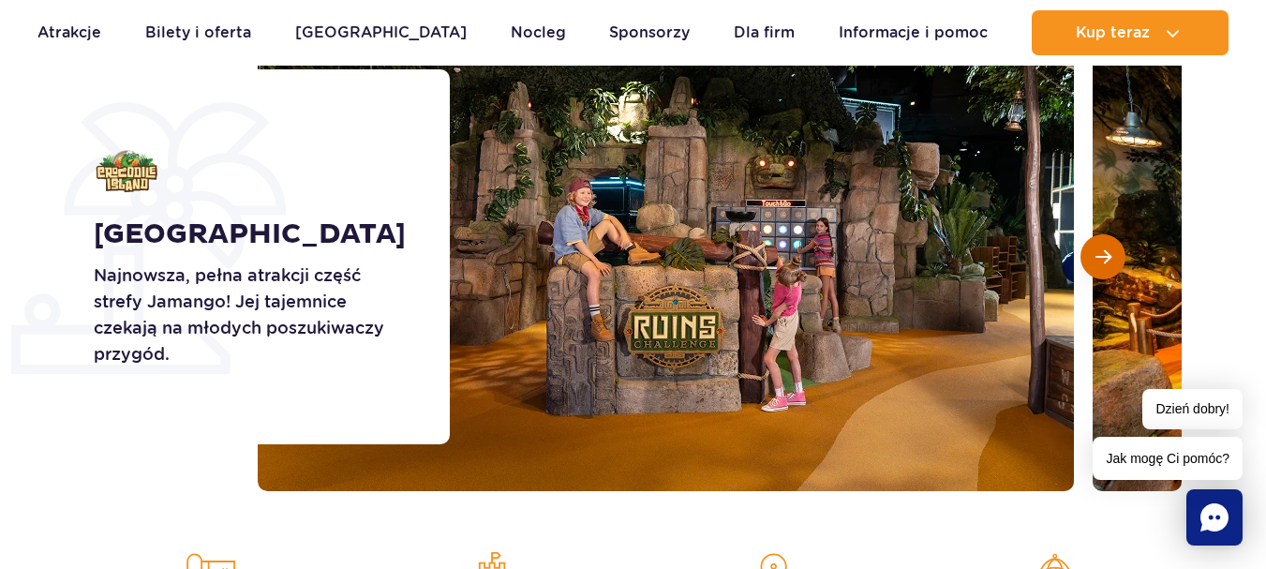
click at [1105, 254] on span "Następny slajd" at bounding box center [1103, 256] width 16 height 17
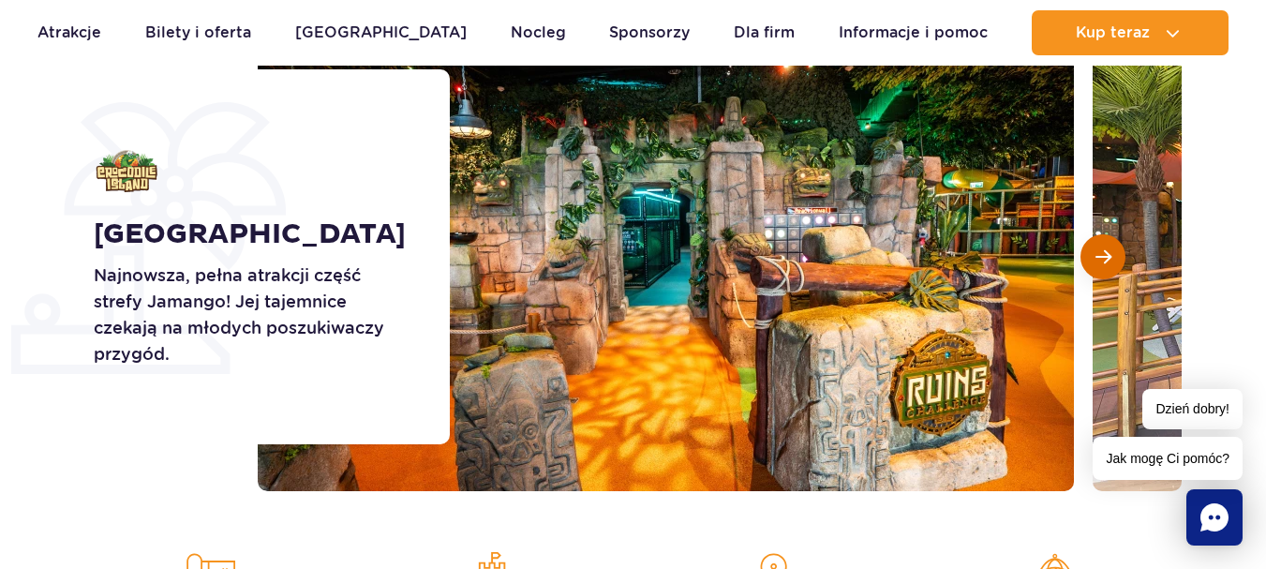
click at [1105, 254] on span "Następny slajd" at bounding box center [1103, 256] width 16 height 17
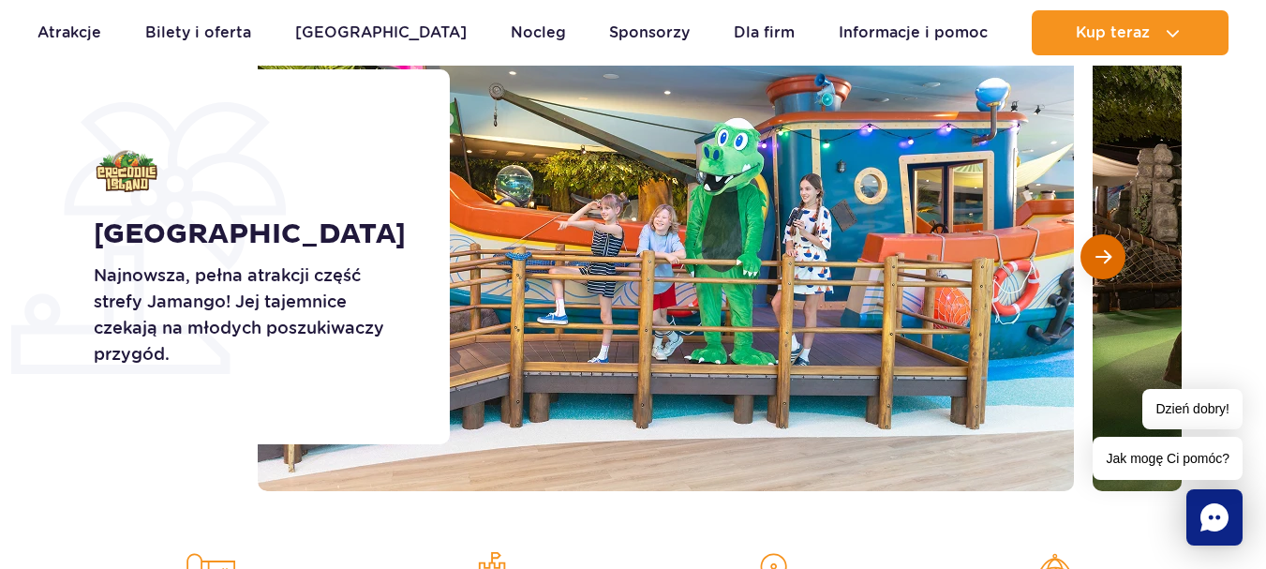
click at [1105, 253] on span "Następny slajd" at bounding box center [1103, 256] width 16 height 17
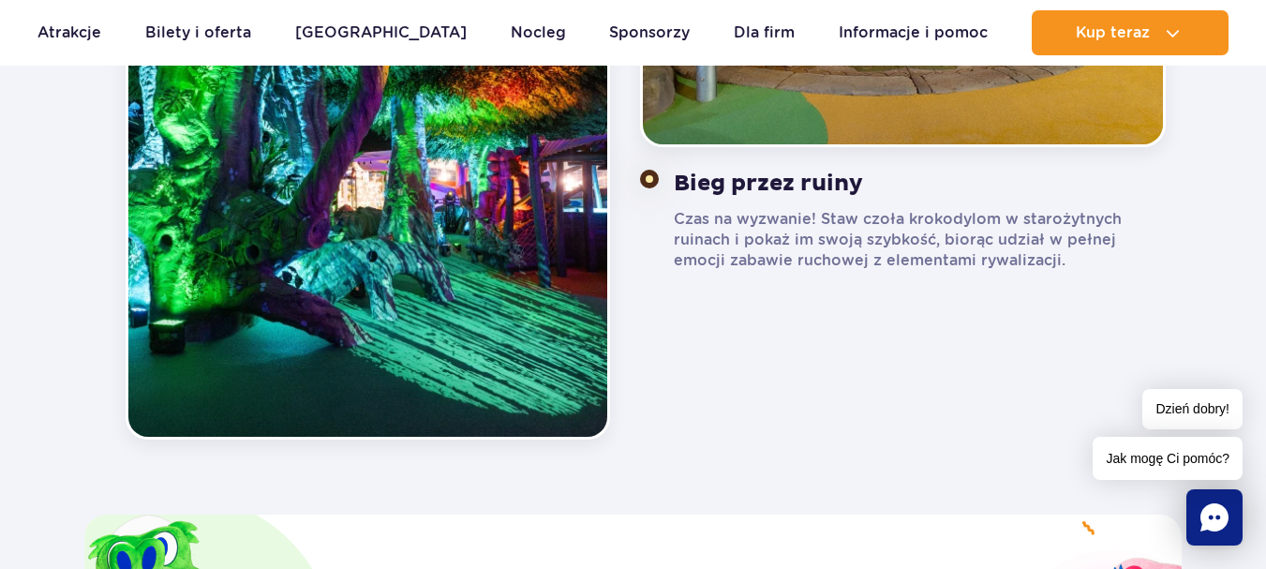
scroll to position [2342, 0]
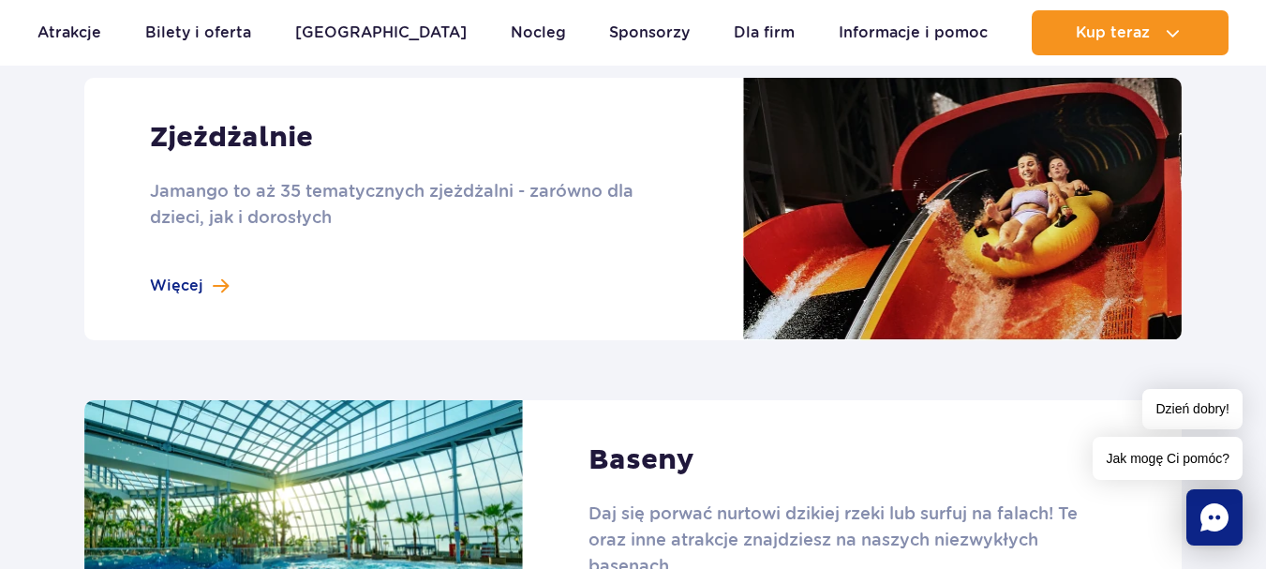
scroll to position [1874, 0]
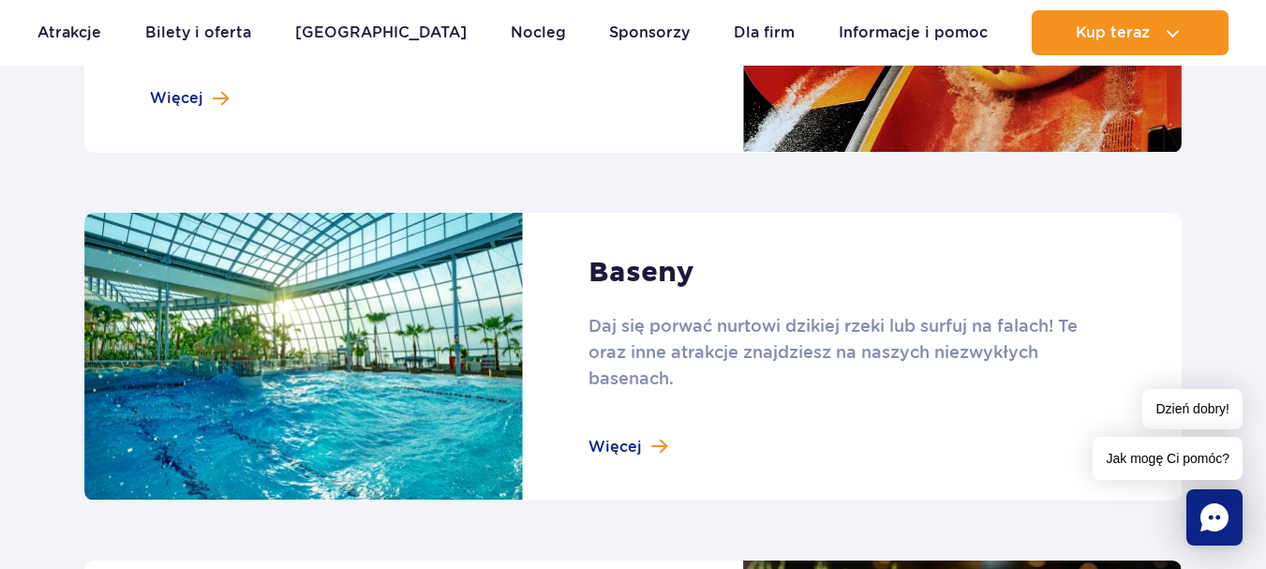
click at [160, 97] on link at bounding box center [632, 21] width 1097 height 262
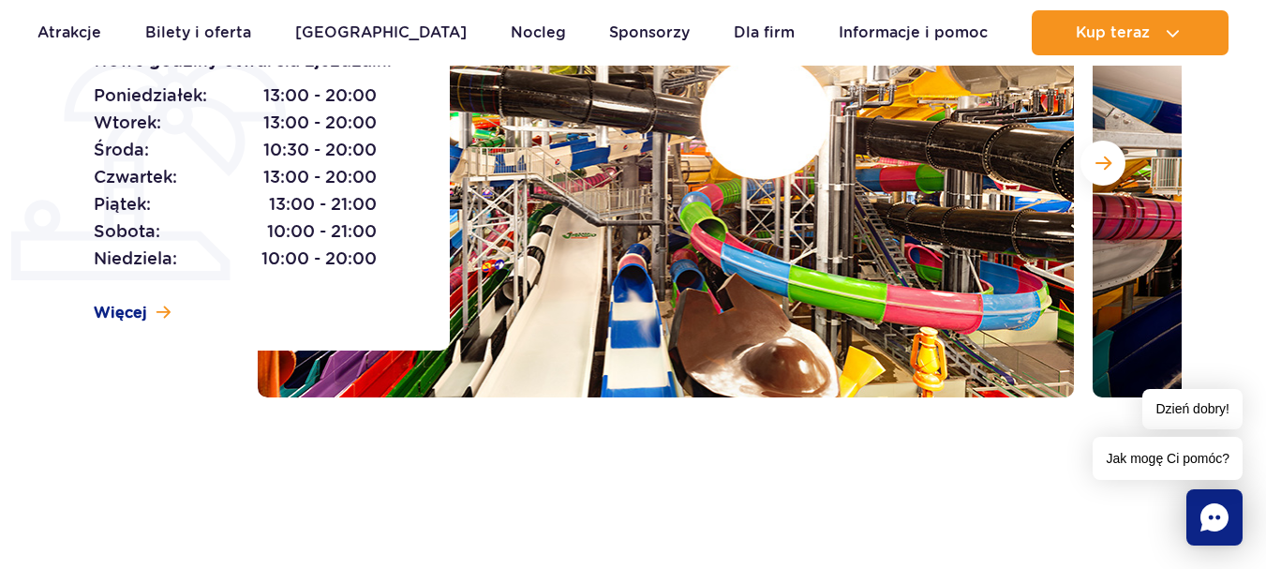
scroll to position [187, 0]
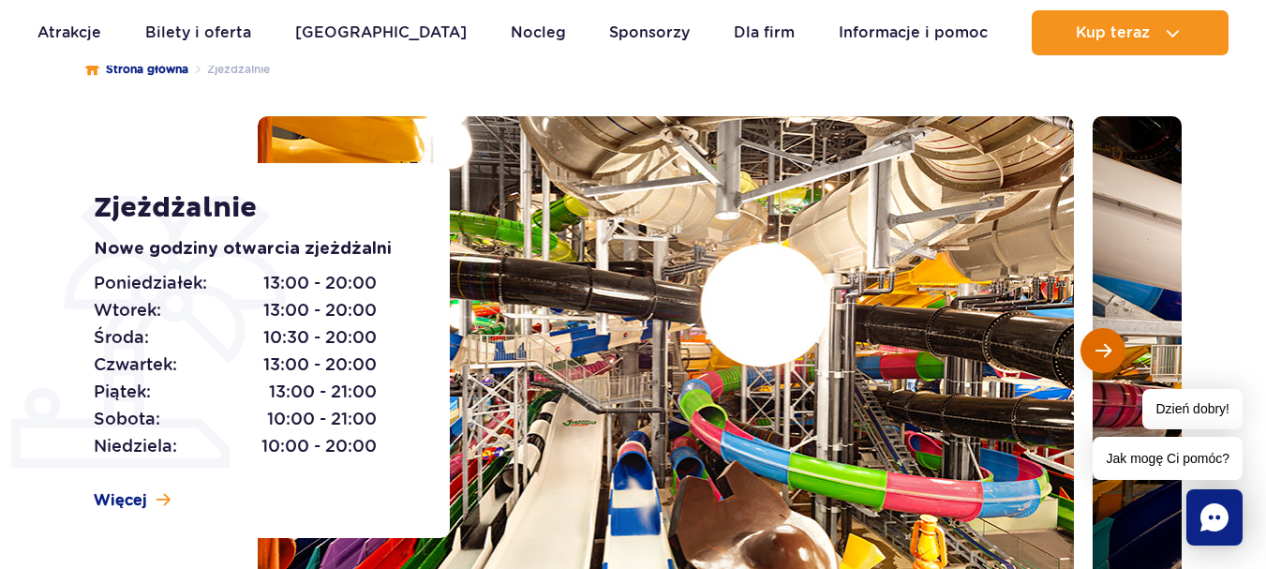
click at [1104, 351] on span "Następny slajd" at bounding box center [1103, 350] width 16 height 17
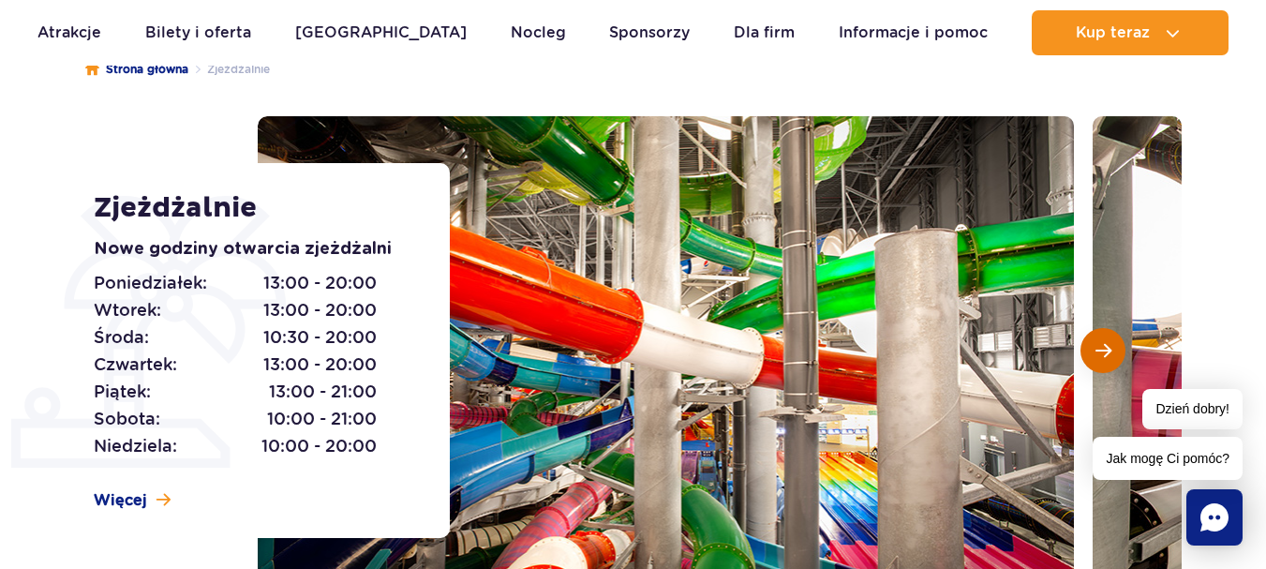
click at [1104, 351] on span "Następny slajd" at bounding box center [1103, 350] width 16 height 17
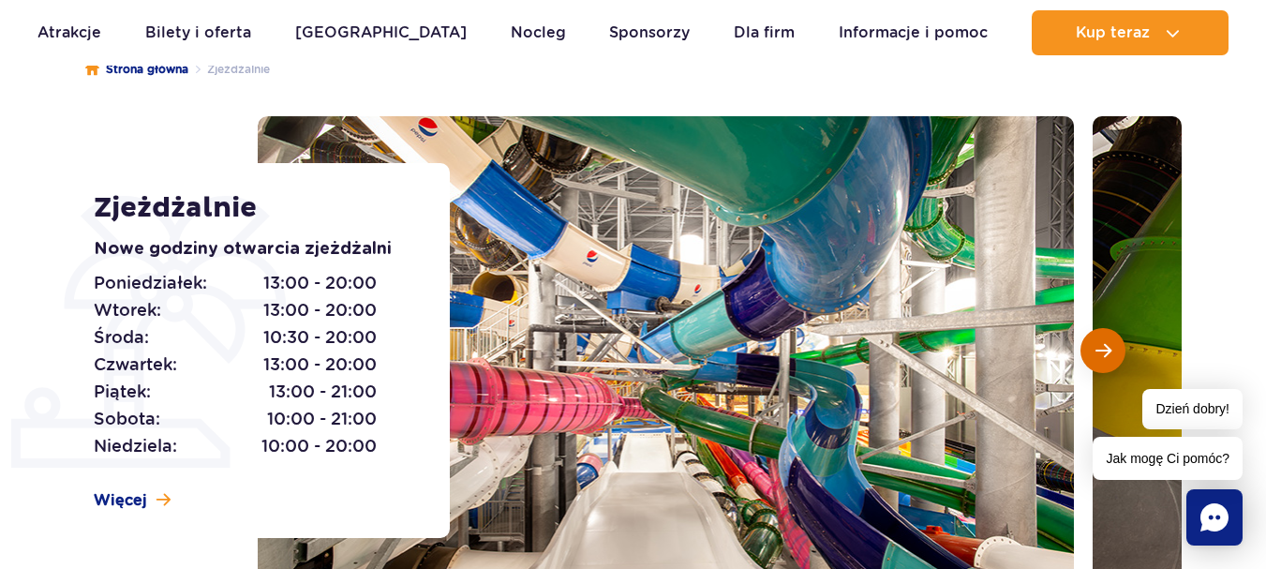
click at [1104, 351] on span "Następny slajd" at bounding box center [1103, 350] width 16 height 17
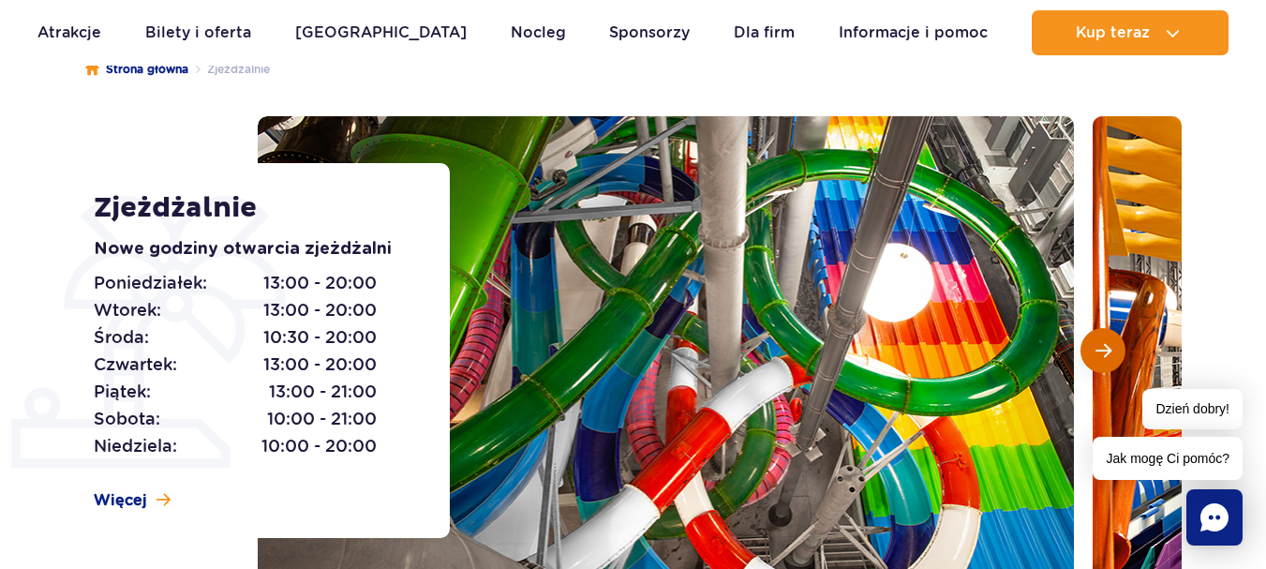
click at [1104, 351] on span "Następny slajd" at bounding box center [1103, 350] width 16 height 17
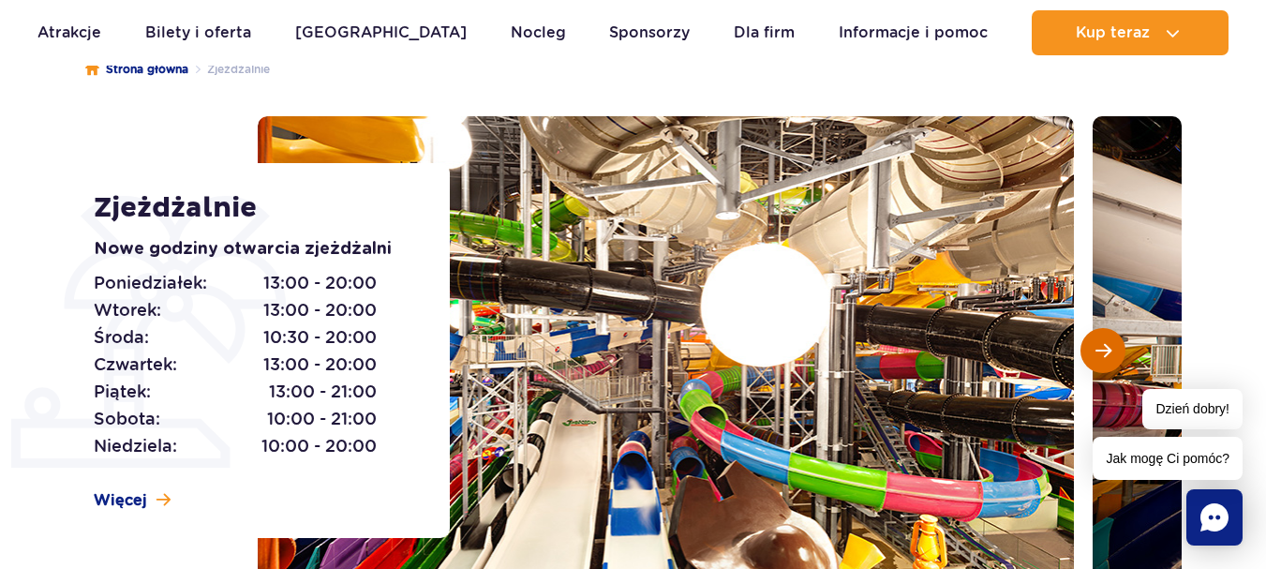
click at [1104, 349] on span "Następny slajd" at bounding box center [1103, 350] width 16 height 17
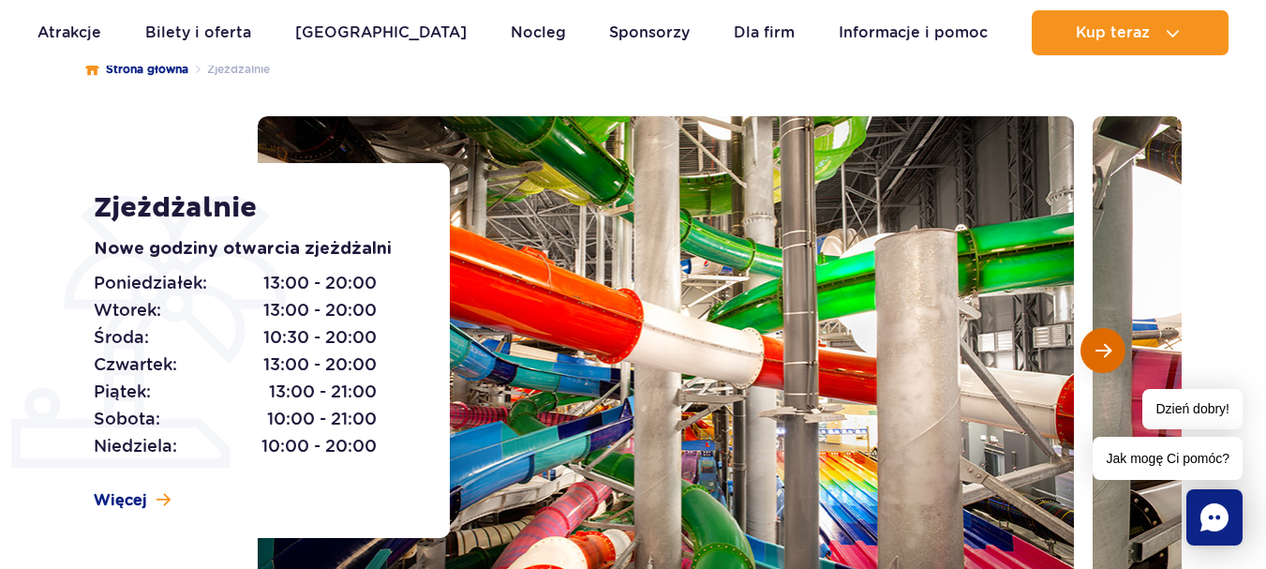
click at [1109, 342] on span "Następny slajd" at bounding box center [1103, 350] width 16 height 17
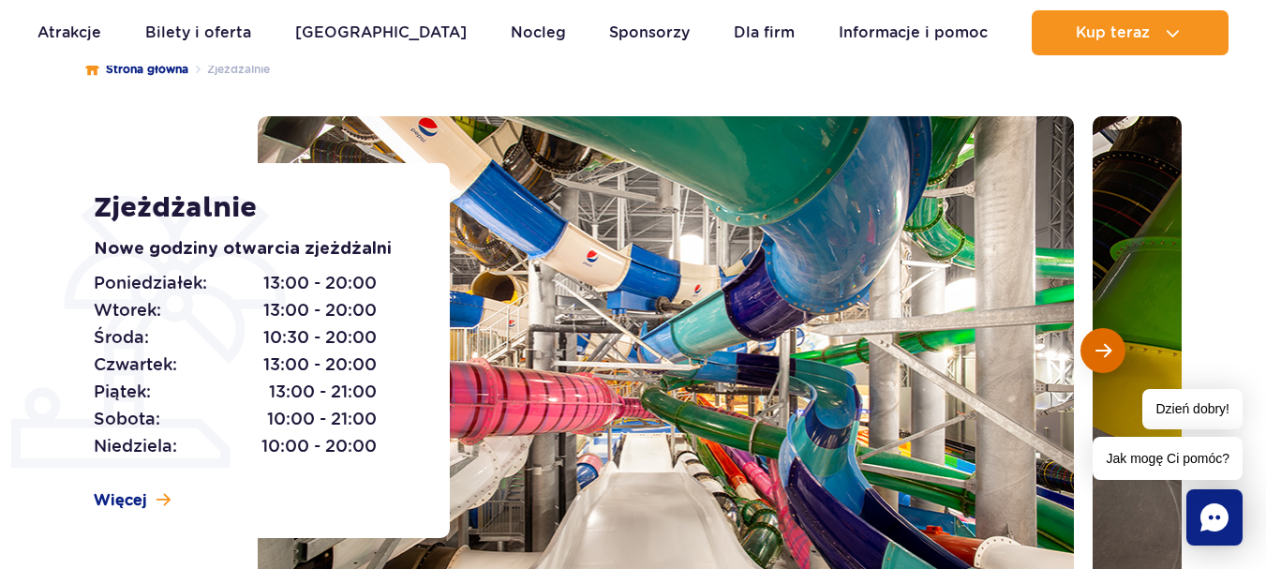
click at [1091, 358] on button "Następny slajd" at bounding box center [1102, 350] width 45 height 45
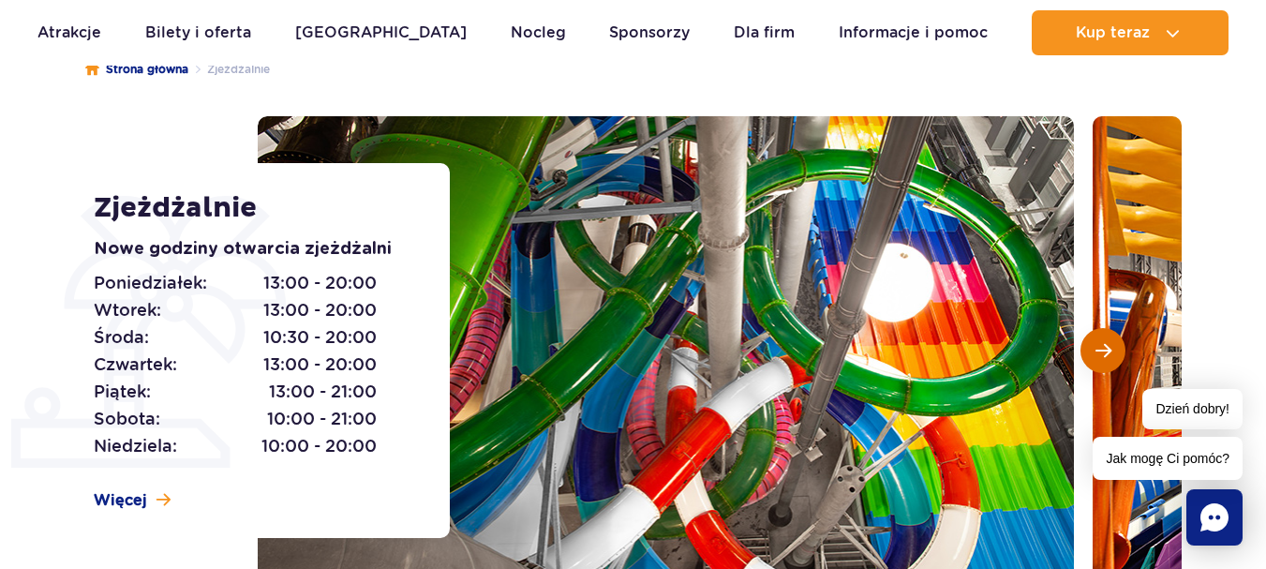
click at [1089, 359] on button "Następny slajd" at bounding box center [1102, 350] width 45 height 45
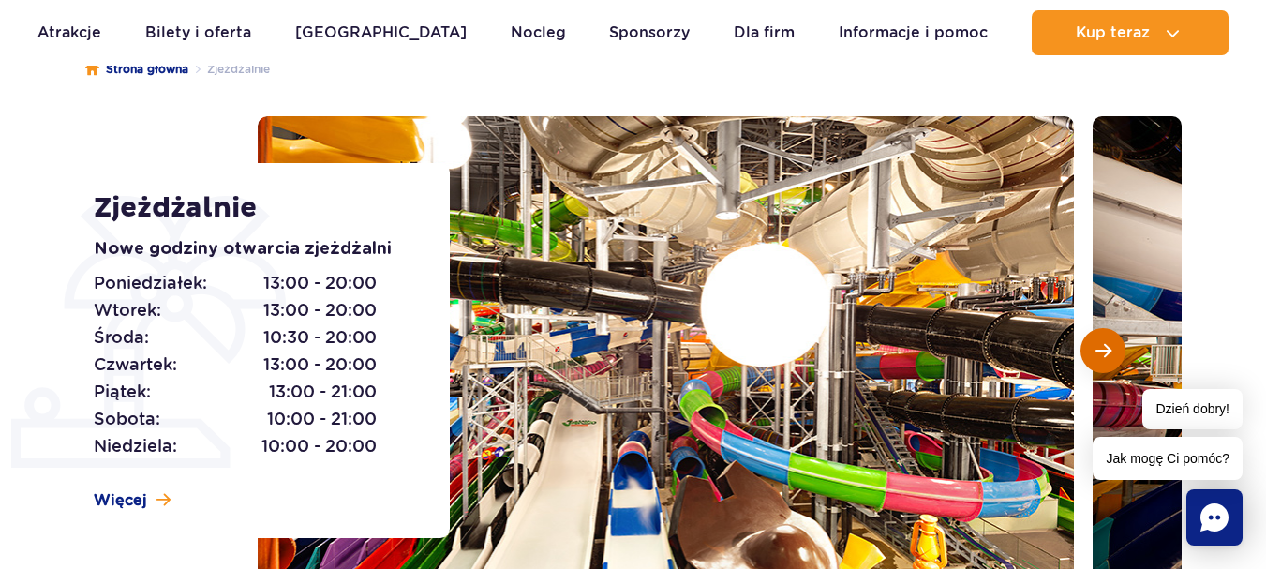
click at [1089, 359] on button "Następny slajd" at bounding box center [1102, 350] width 45 height 45
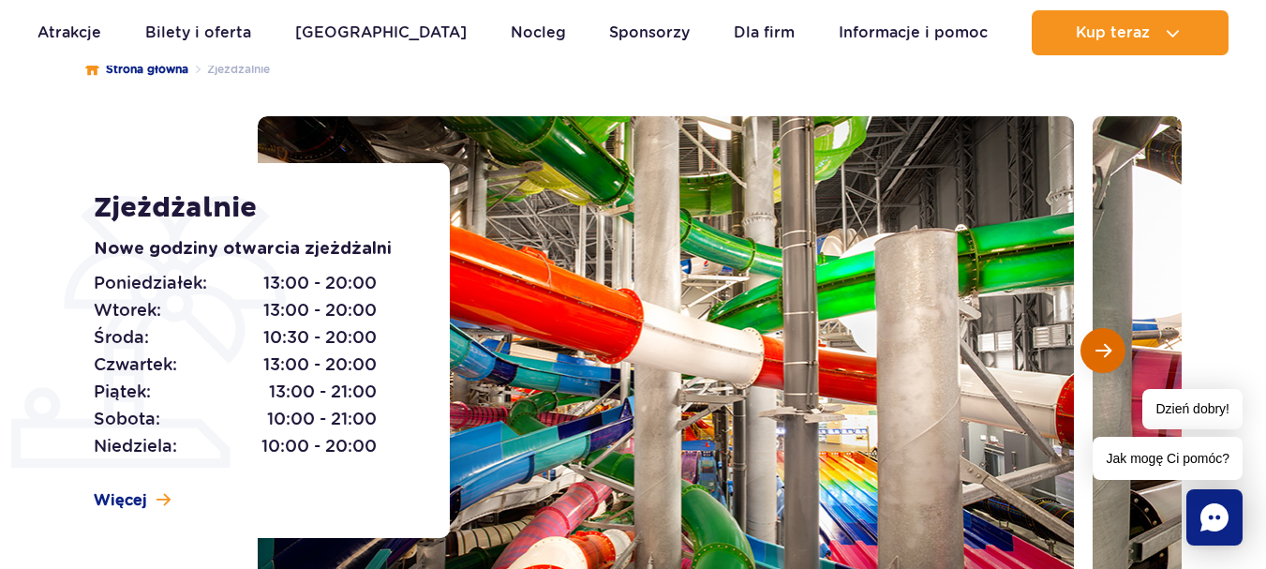
click at [1089, 359] on button "Następny slajd" at bounding box center [1102, 350] width 45 height 45
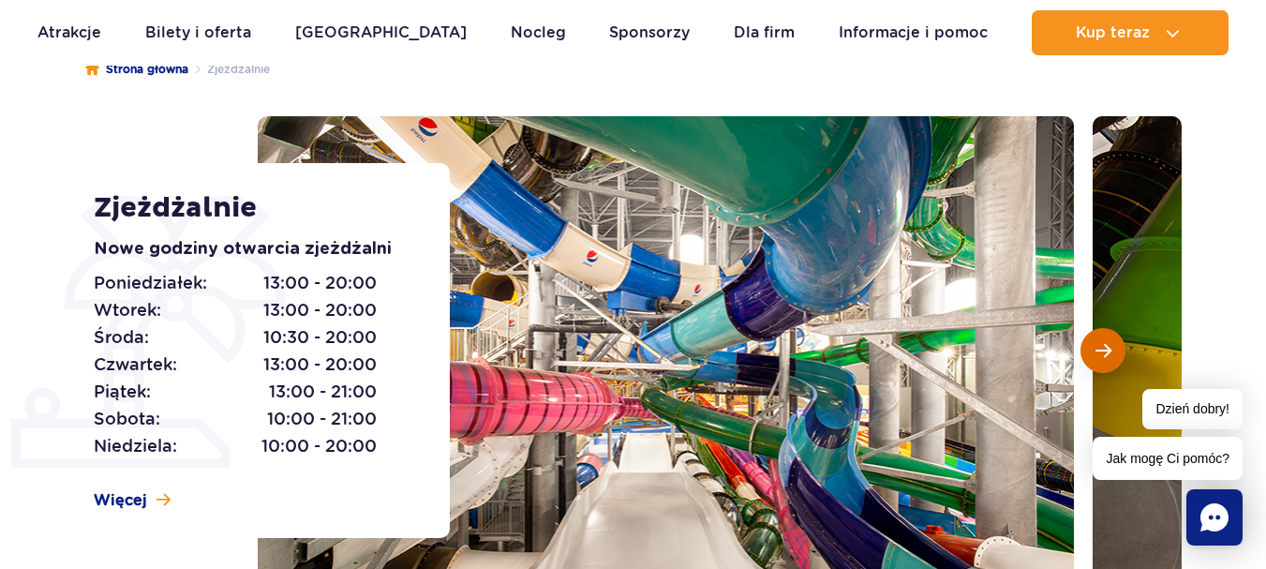
click at [1089, 359] on button "Następny slajd" at bounding box center [1102, 350] width 45 height 45
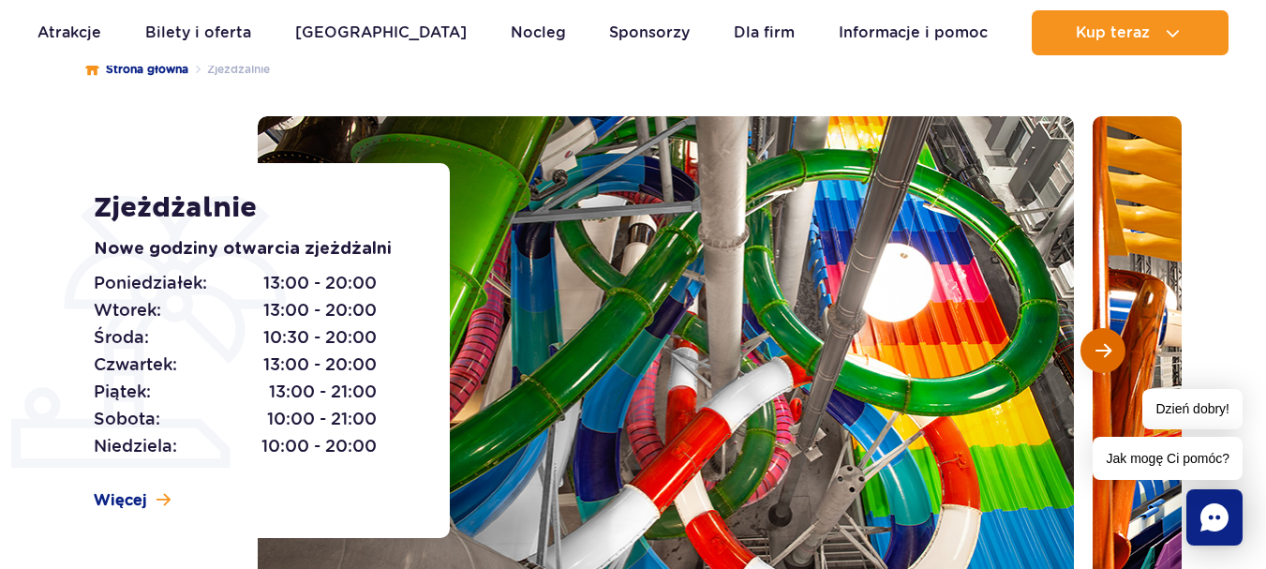
click at [1095, 355] on span "Następny slajd" at bounding box center [1103, 350] width 16 height 17
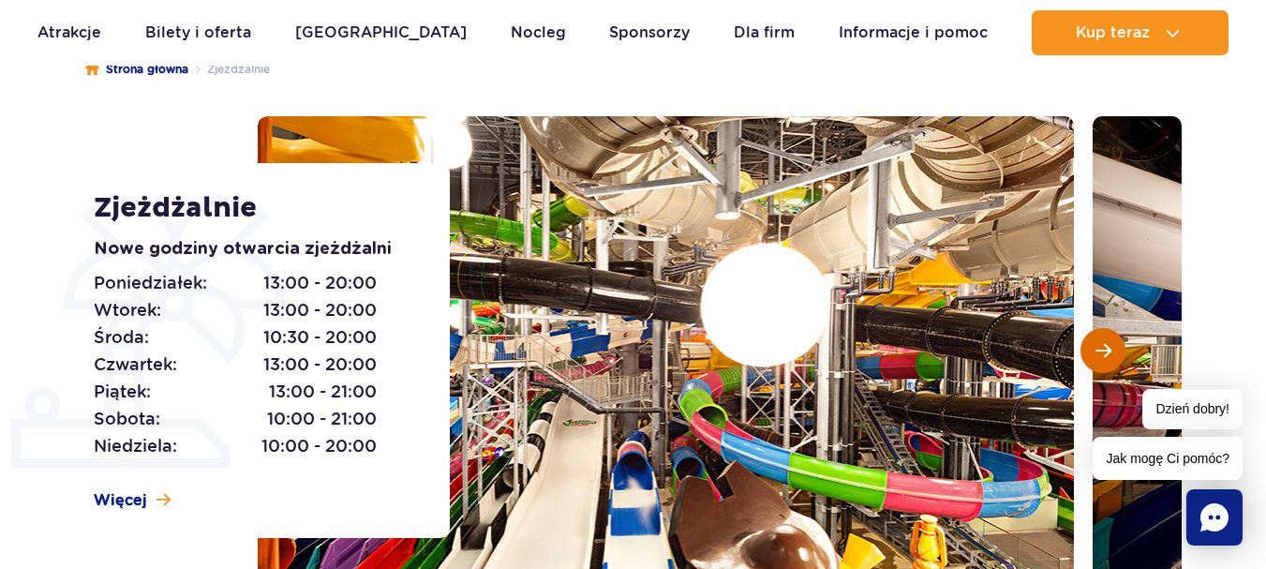
click at [1096, 353] on span "Następny slajd" at bounding box center [1103, 350] width 16 height 17
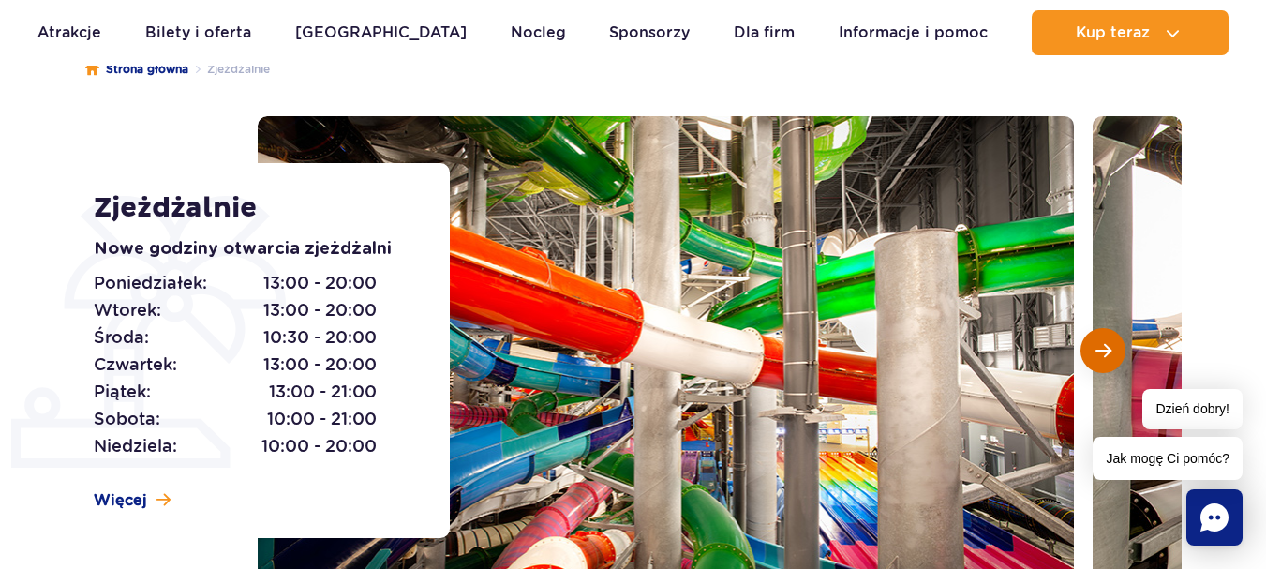
click at [1096, 353] on span "Następny slajd" at bounding box center [1103, 350] width 16 height 17
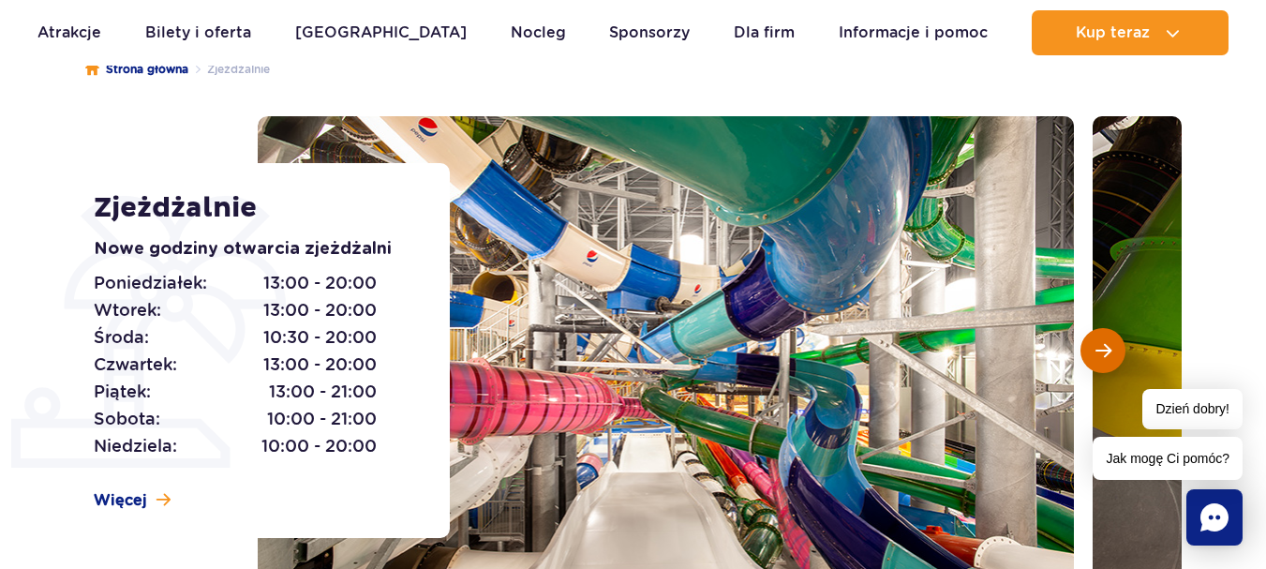
click at [1098, 351] on span "Następny slajd" at bounding box center [1103, 350] width 16 height 17
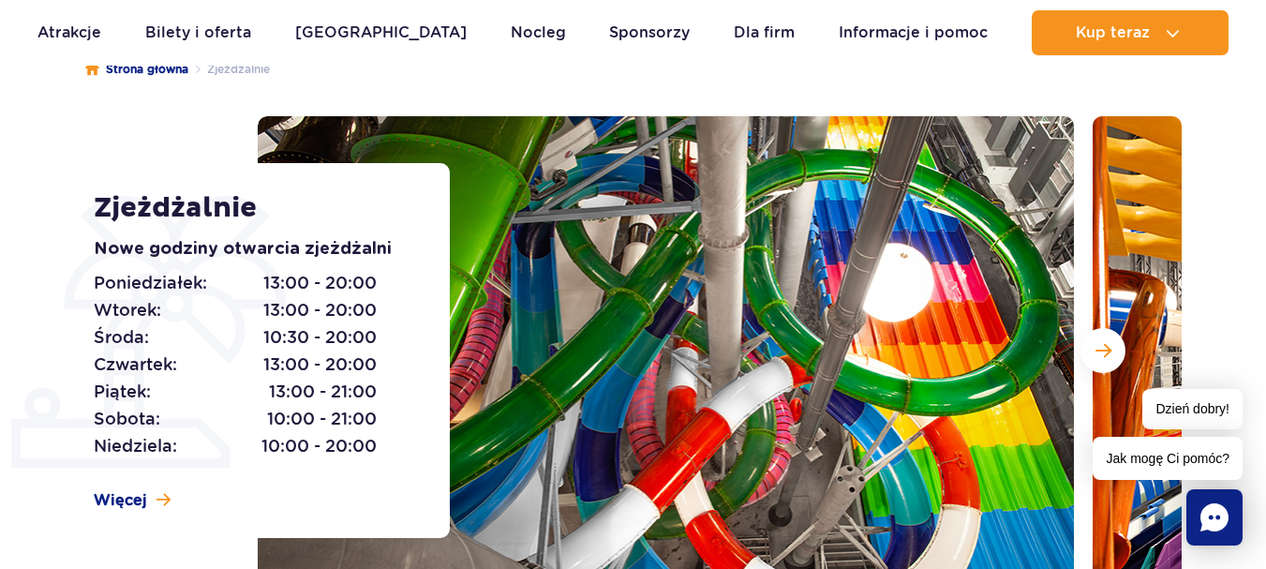
click at [1244, 97] on div "Strona główna Zjeżdżalnie Zjeżdżalnie Nowe godziny otwarcia zjeżdżalni Poniedzi…" at bounding box center [633, 359] width 1266 height 674
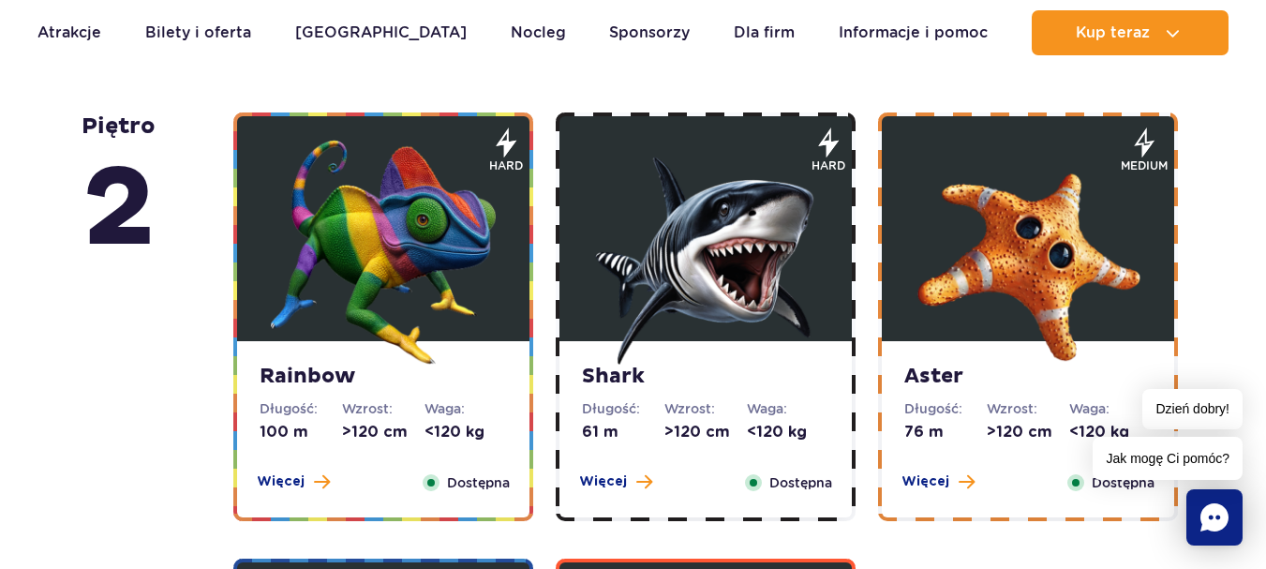
scroll to position [3372, 0]
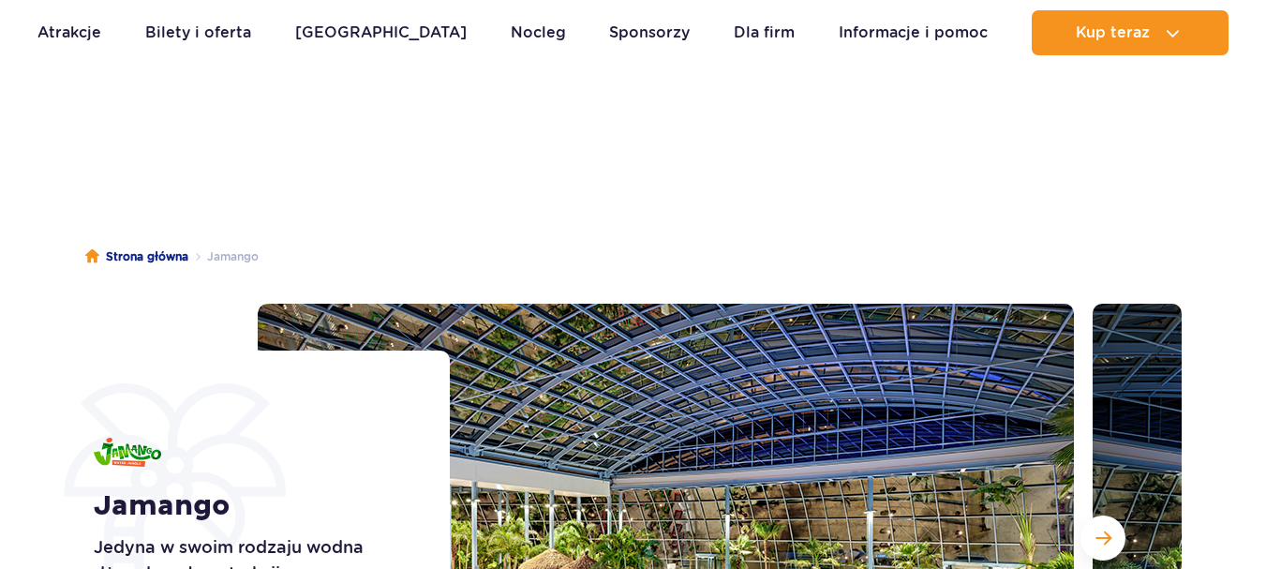
scroll to position [2178, 0]
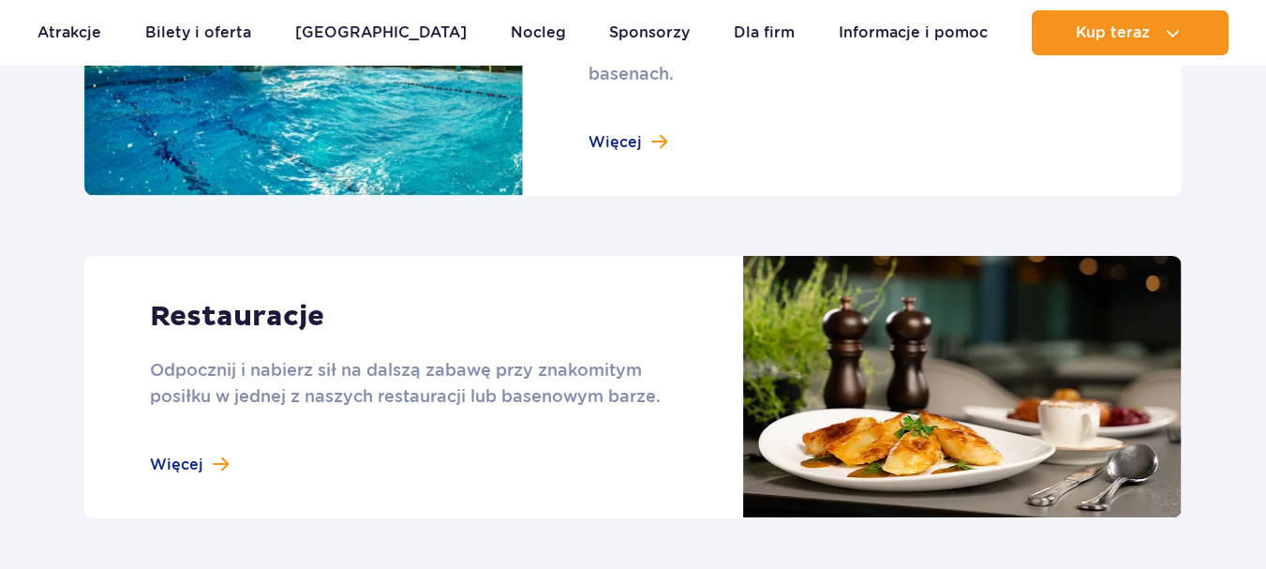
click at [620, 141] on link at bounding box center [632, 52] width 1097 height 289
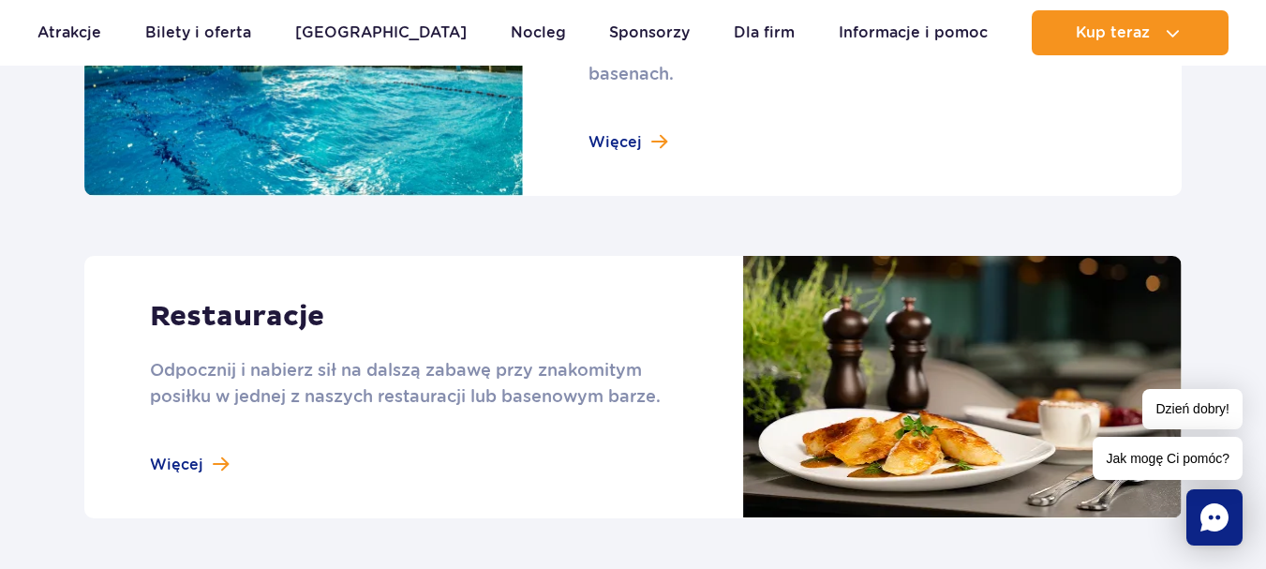
scroll to position [0, 0]
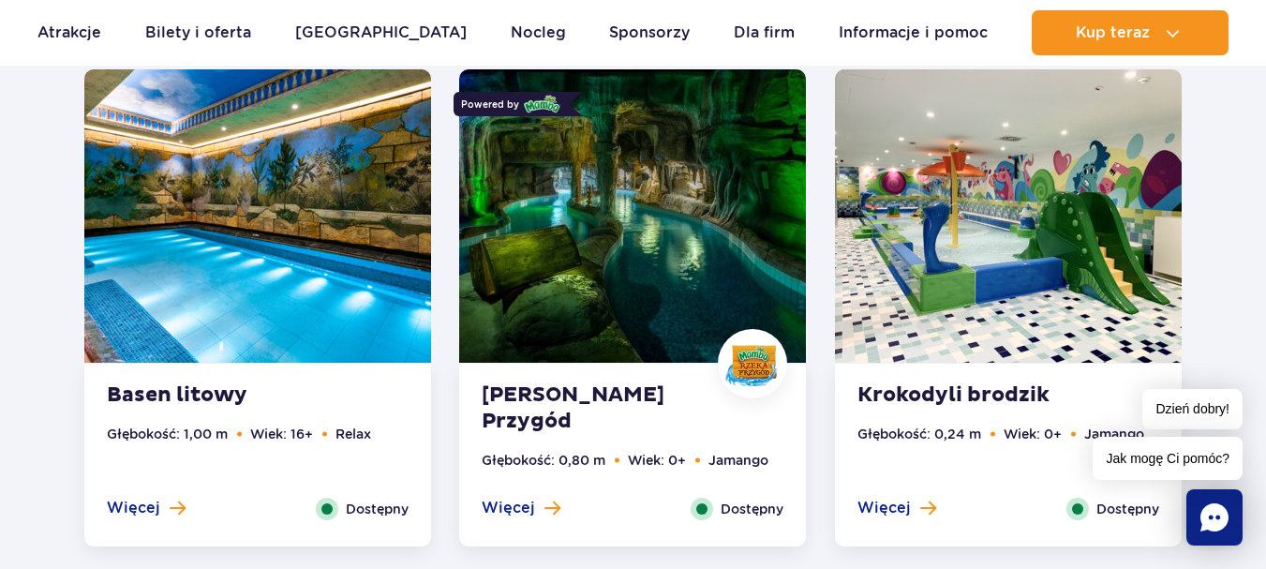
scroll to position [1874, 0]
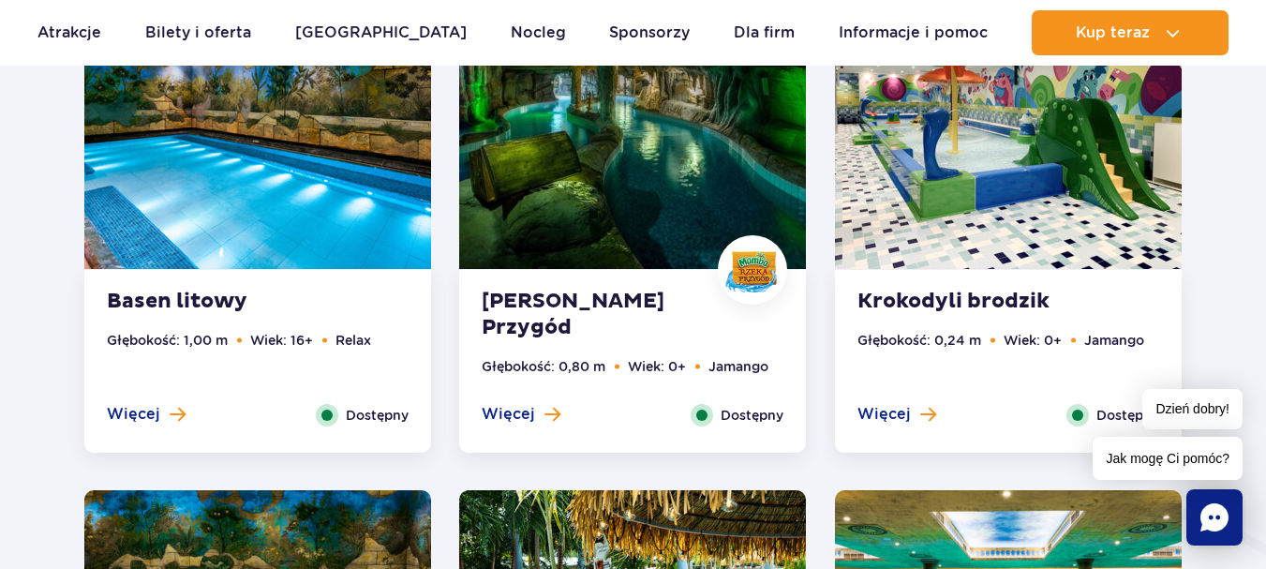
click at [341, 186] on img at bounding box center [257, 122] width 347 height 293
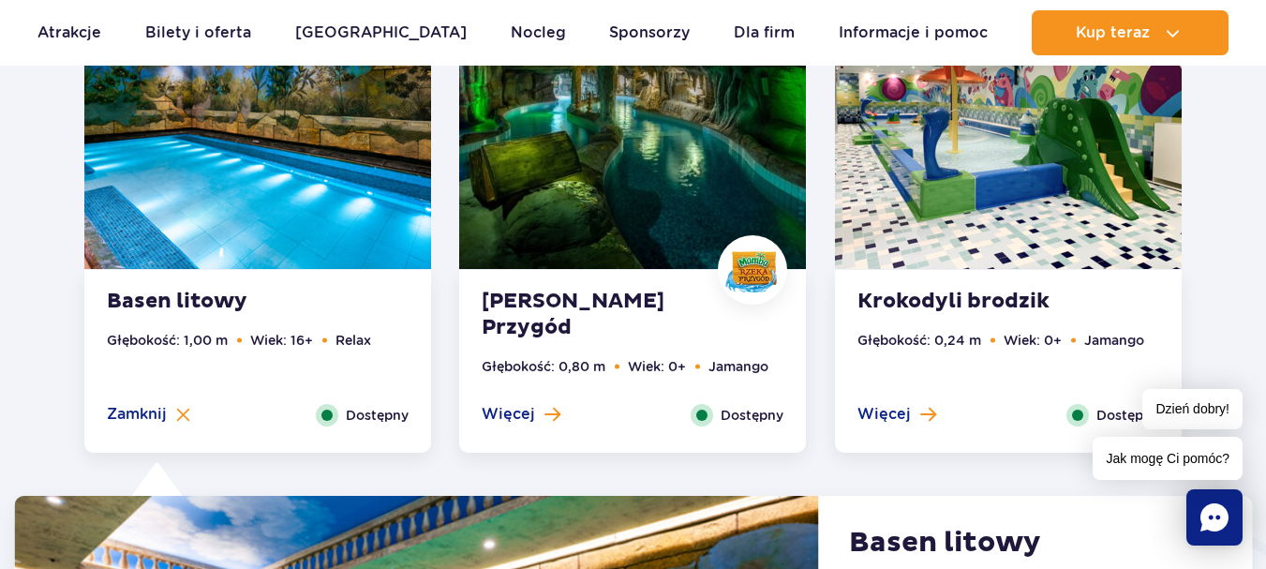
scroll to position [2257, 0]
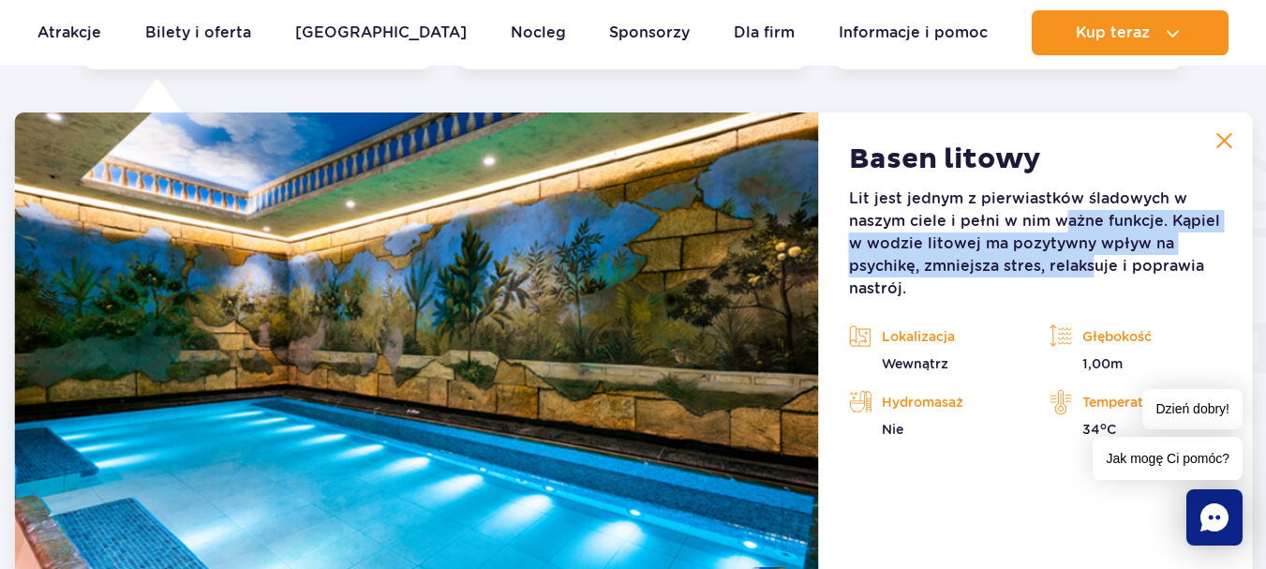
drag, startPoint x: 1062, startPoint y: 221, endPoint x: 1089, endPoint y: 265, distance: 51.3
click at [1089, 265] on p "Lit jest jednym z pierwiastków śladowych w naszym ciele i pełni w nim ważne fun…" at bounding box center [1035, 243] width 373 height 112
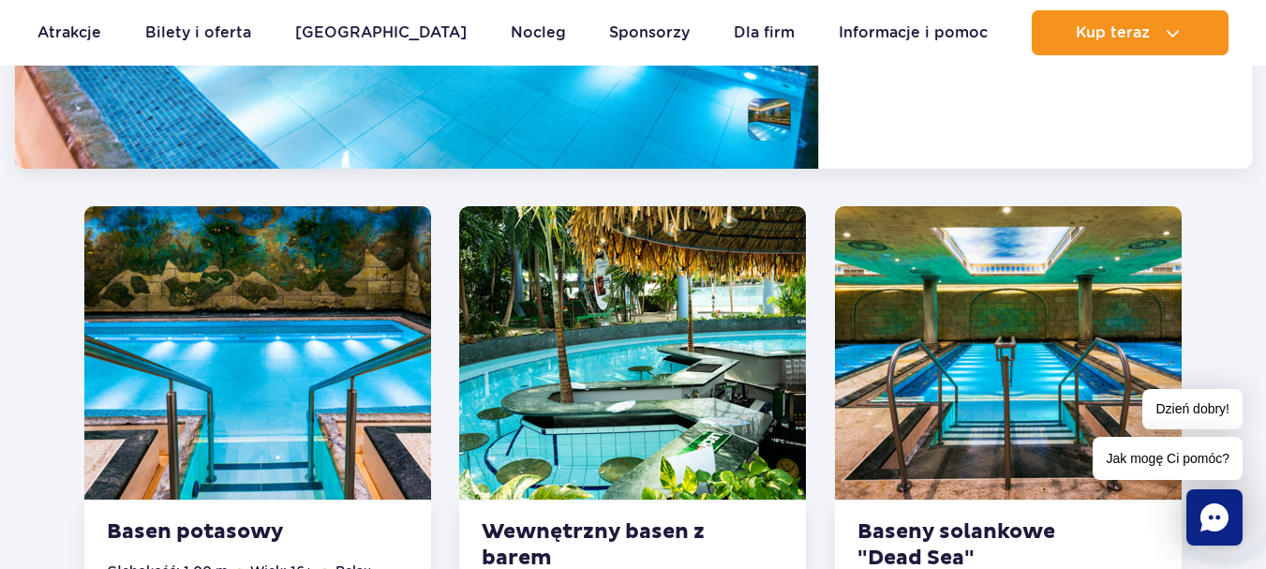
scroll to position [2819, 0]
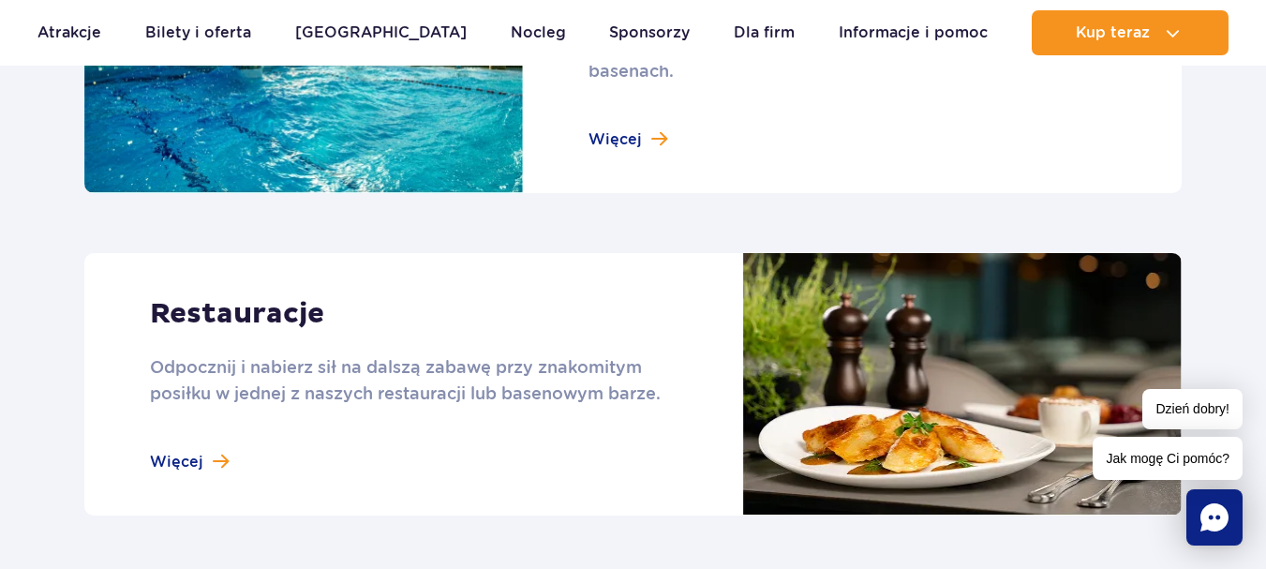
scroll to position [2087, 0]
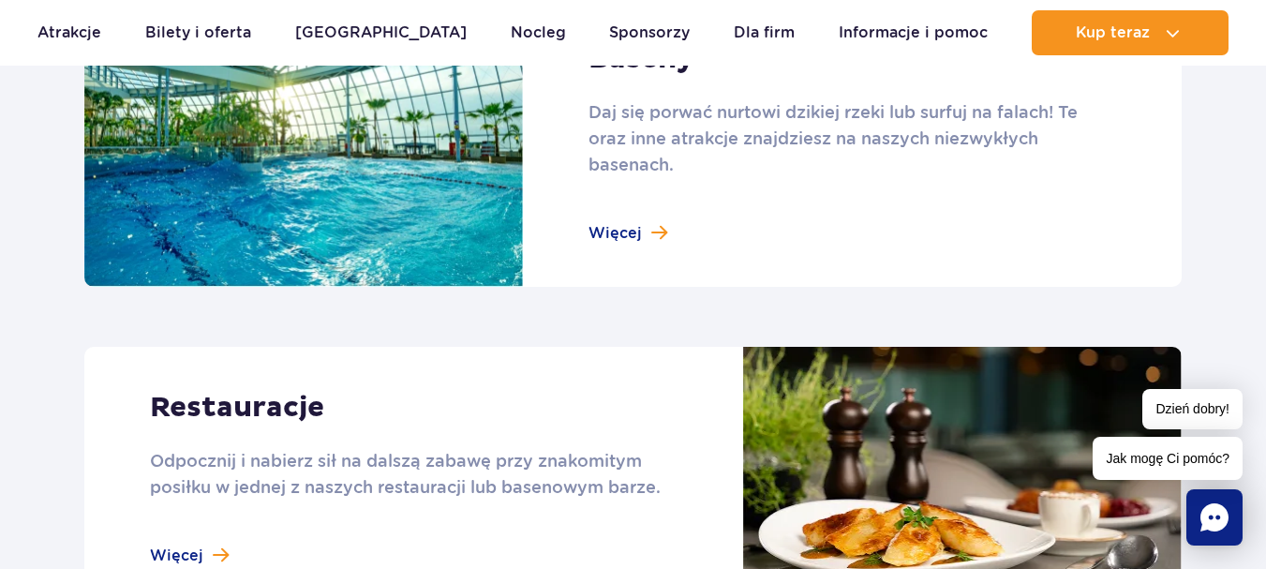
click at [635, 240] on link at bounding box center [632, 143] width 1097 height 289
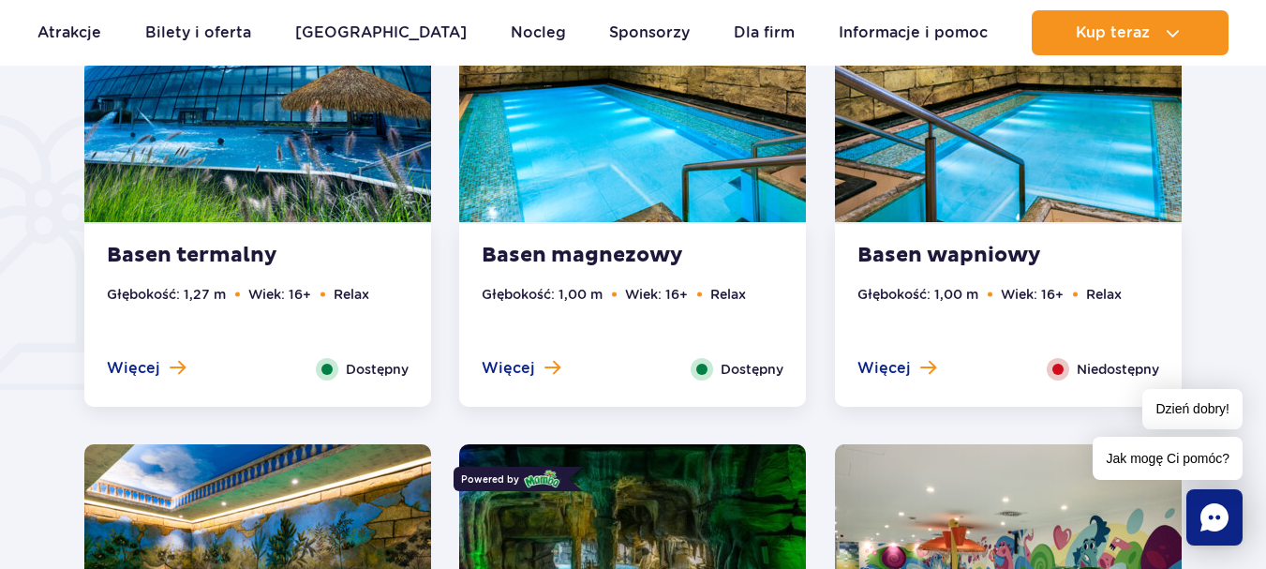
drag, startPoint x: 661, startPoint y: 144, endPoint x: 589, endPoint y: 249, distance: 127.3
drag, startPoint x: 589, startPoint y: 249, endPoint x: 537, endPoint y: 263, distance: 54.3
drag, startPoint x: 537, startPoint y: 263, endPoint x: 500, endPoint y: 367, distance: 110.2
drag, startPoint x: 500, startPoint y: 367, endPoint x: 913, endPoint y: 427, distance: 417.5
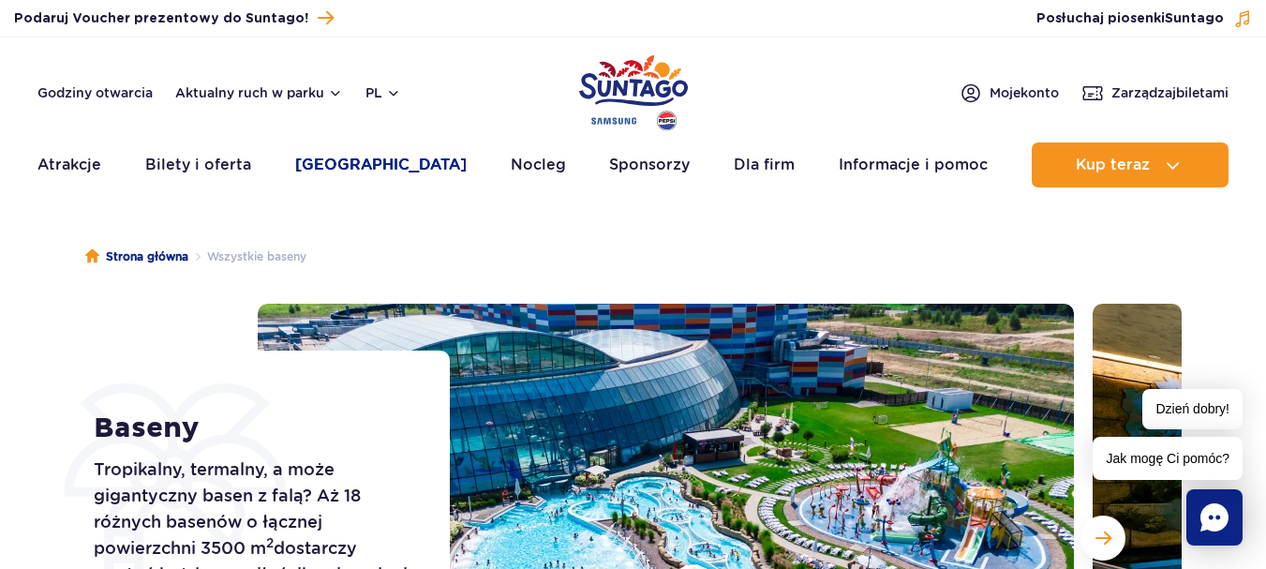
drag, startPoint x: 536, startPoint y: 4, endPoint x: 404, endPoint y: 164, distance: 207.6
click at [404, 164] on ul "Aktualny ruch w parku Atrakcje Zjeżdżalnie Aster Rainbow Narval Więcej Baseny B…" at bounding box center [632, 164] width 1191 height 45
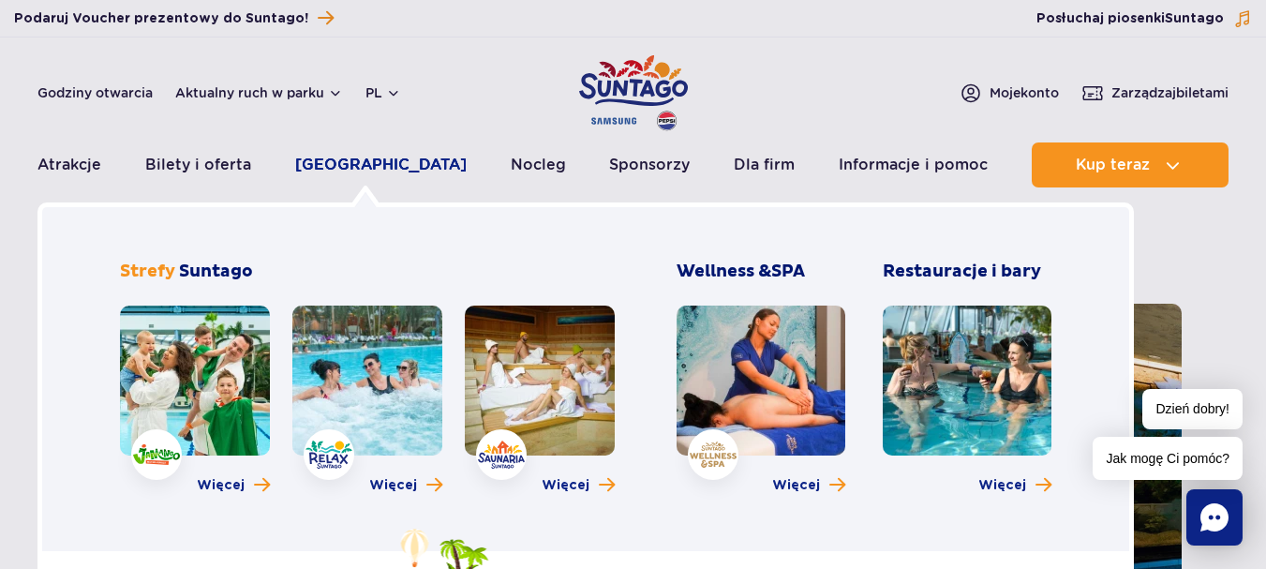
click at [399, 167] on link "[GEOGRAPHIC_DATA]" at bounding box center [380, 164] width 171 height 45
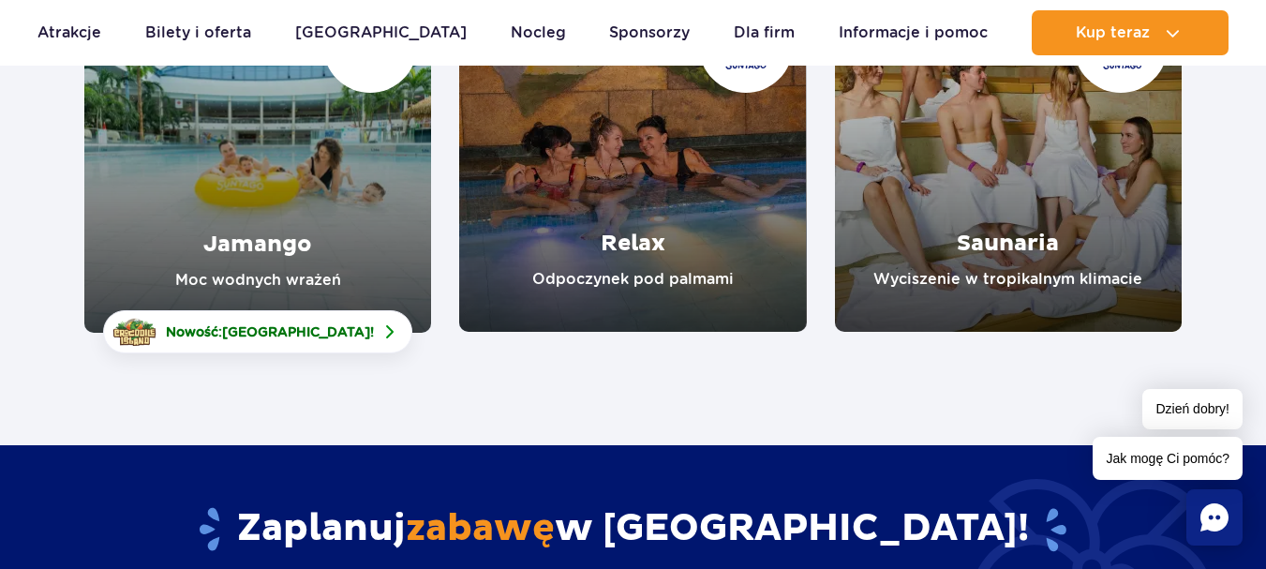
click at [275, 230] on link "Jamango" at bounding box center [257, 159] width 347 height 348
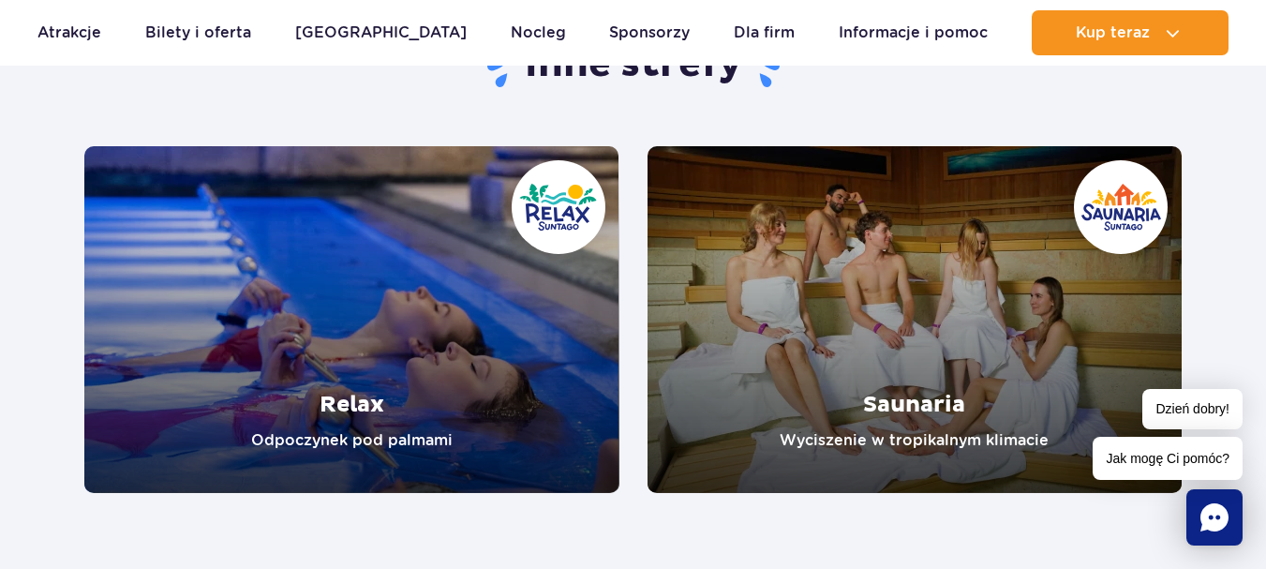
scroll to position [3654, 0]
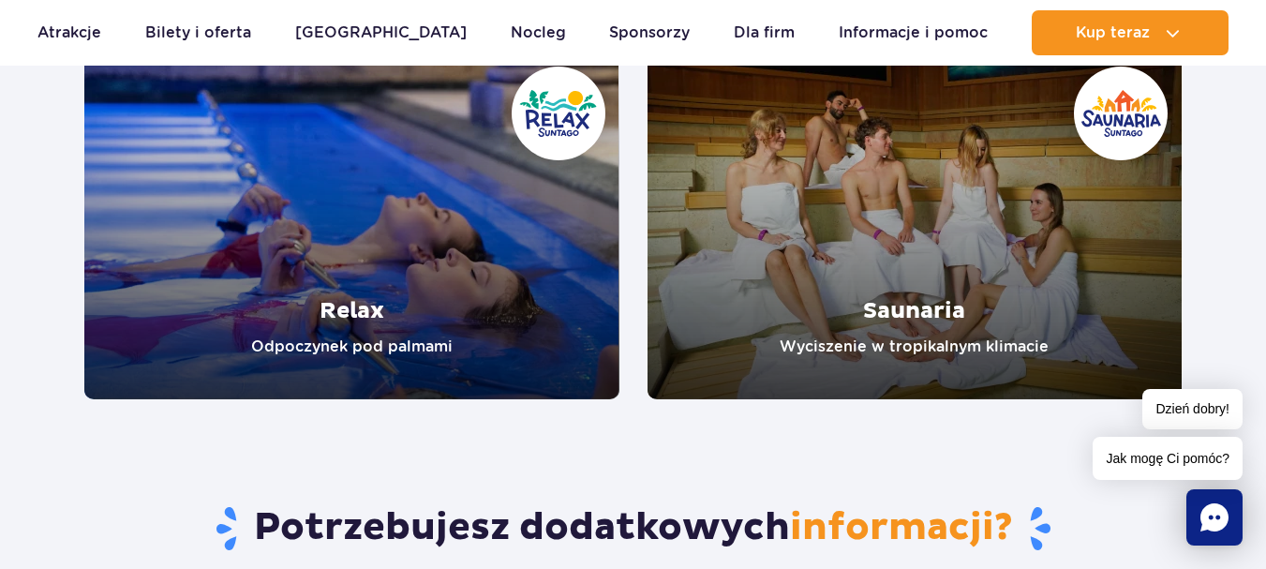
click at [485, 330] on link "Relax" at bounding box center [351, 225] width 535 height 347
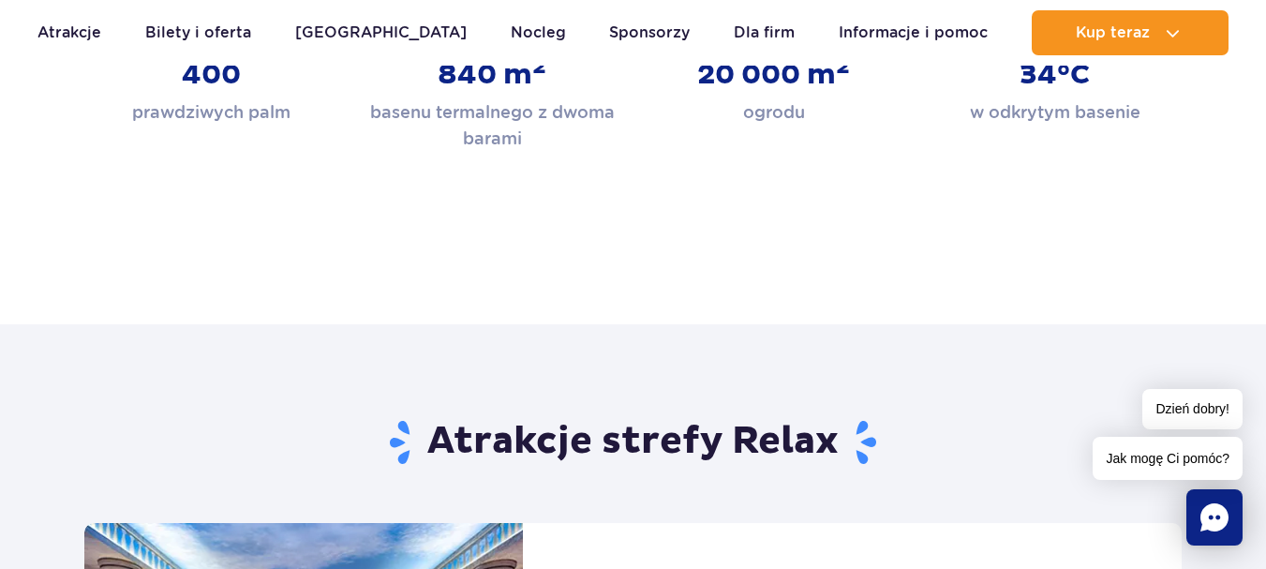
scroll to position [1405, 0]
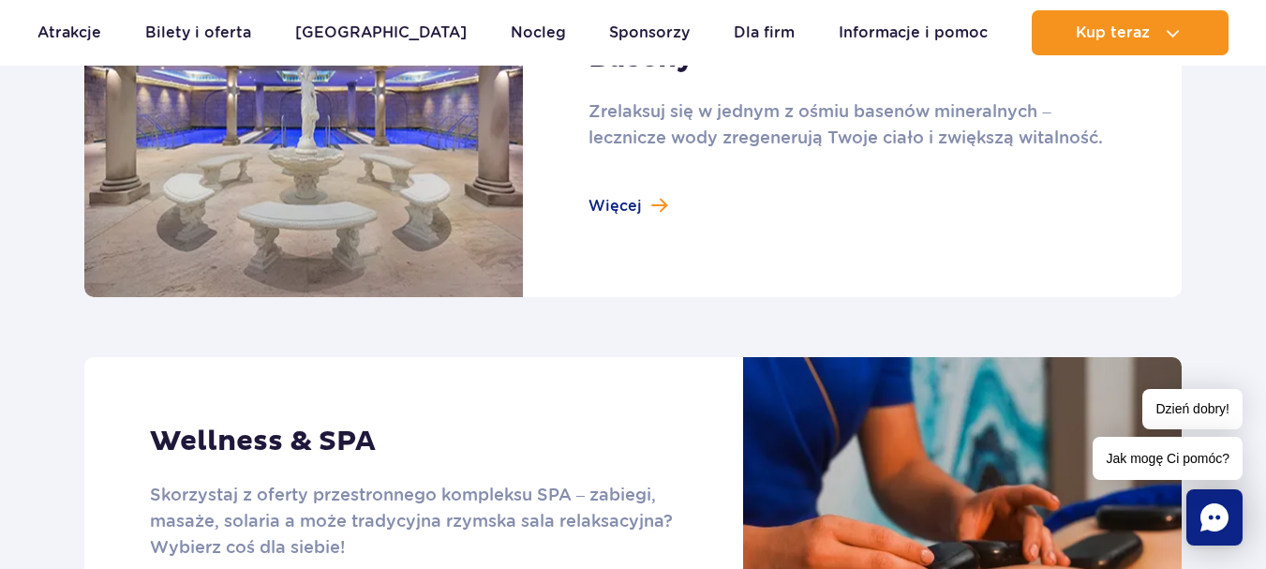
click at [638, 208] on link at bounding box center [632, 129] width 1097 height 336
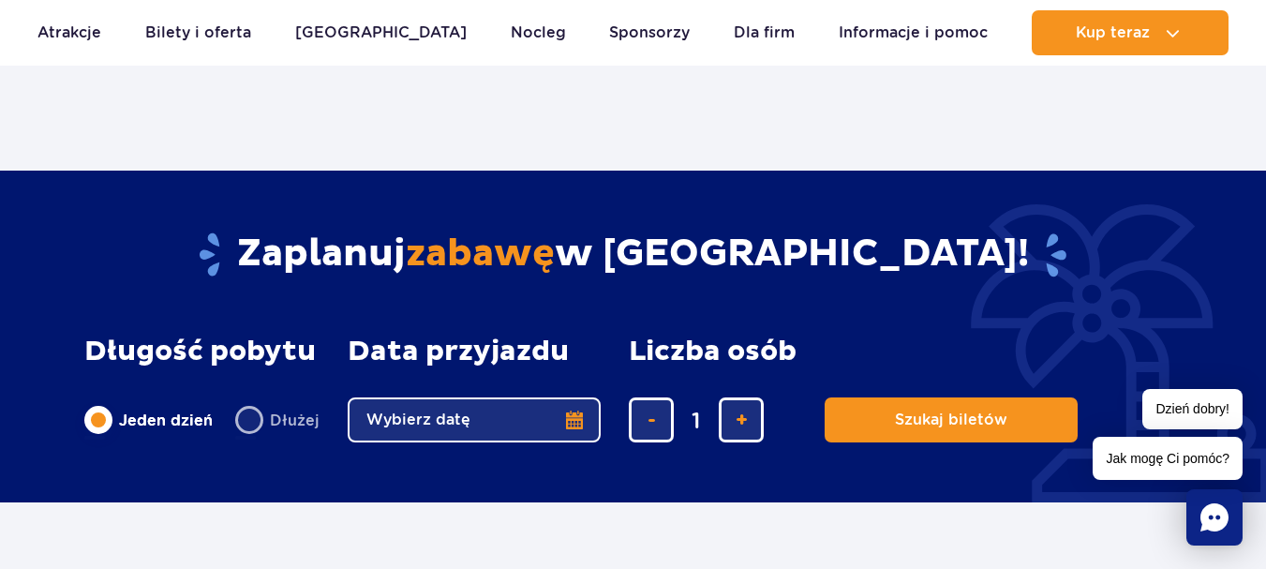
scroll to position [2529, 0]
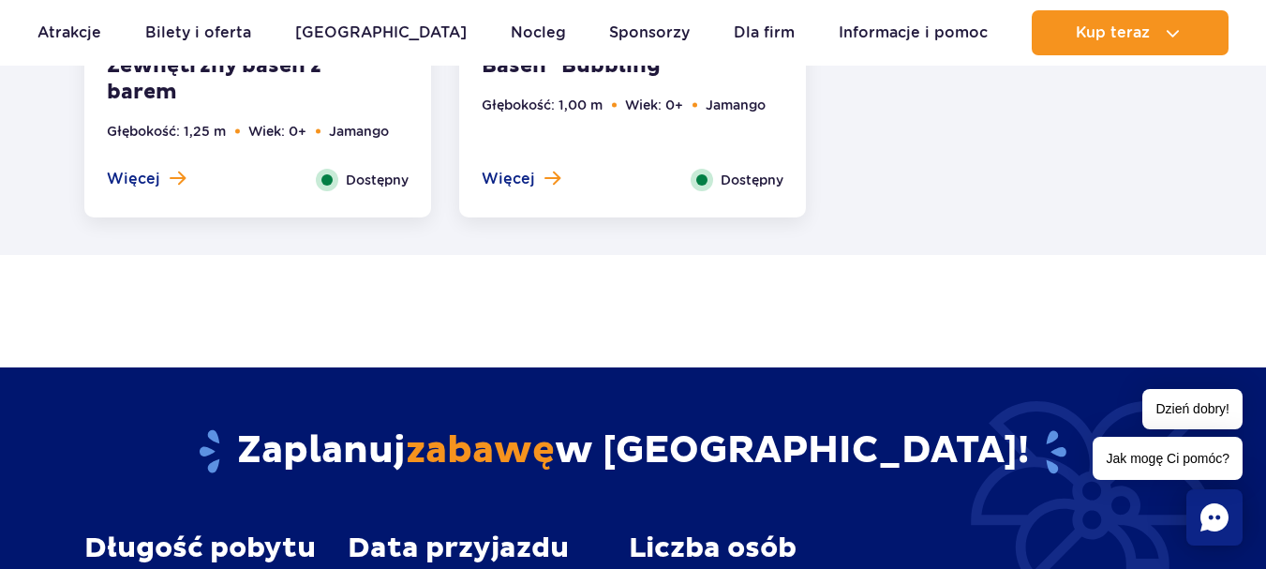
scroll to position [3747, 0]
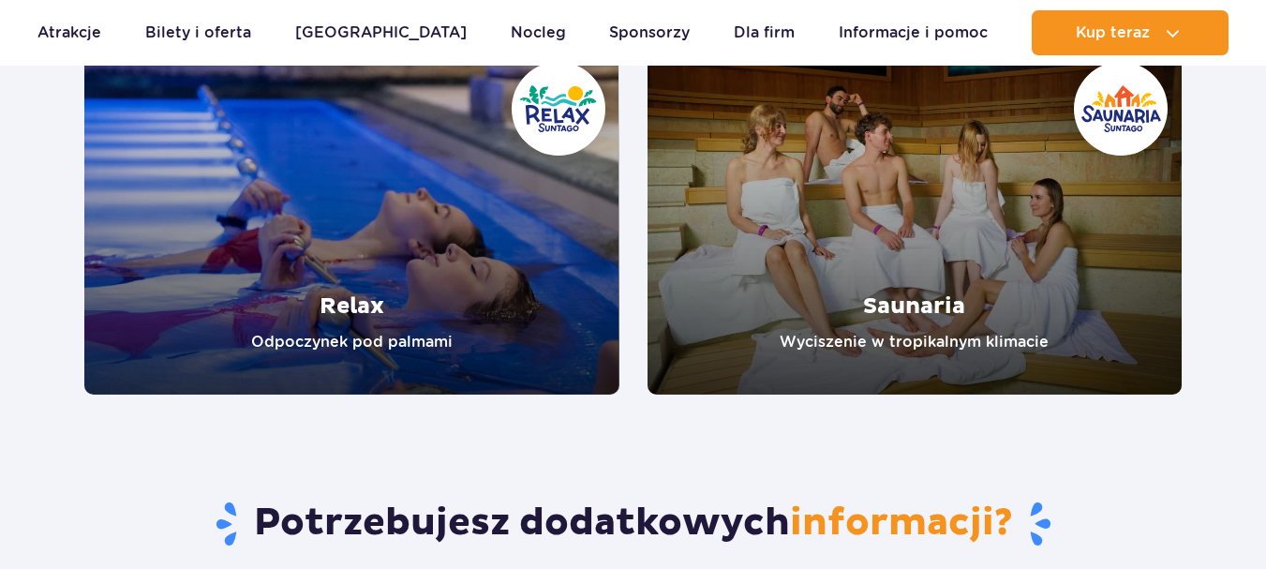
click at [923, 178] on link "Saunaria" at bounding box center [914, 221] width 535 height 347
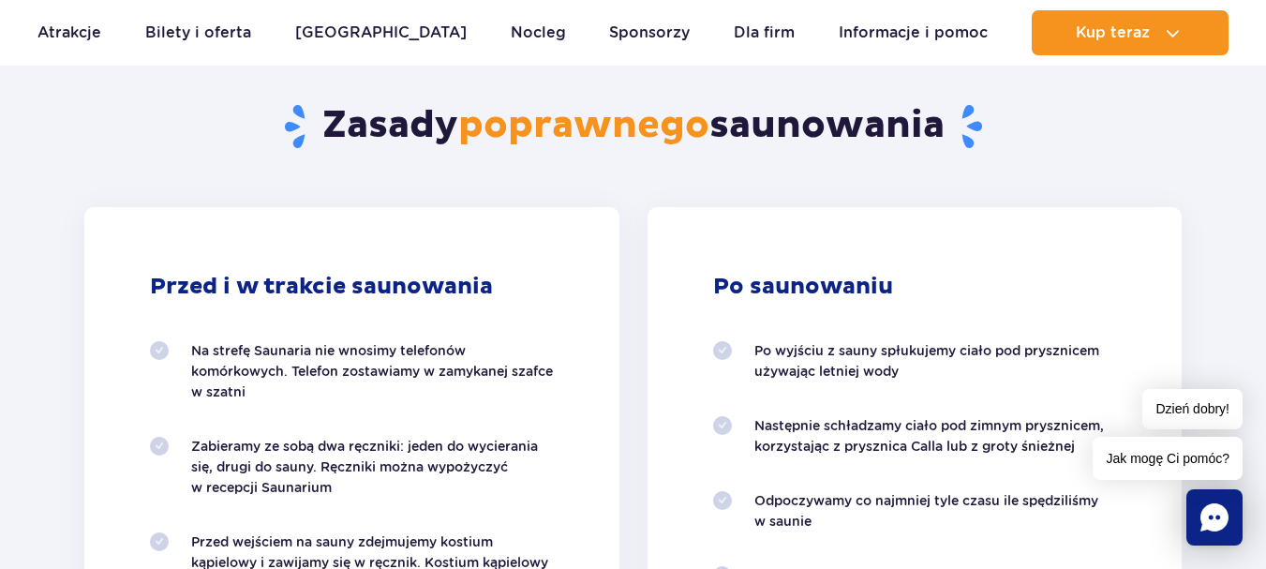
scroll to position [1780, 0]
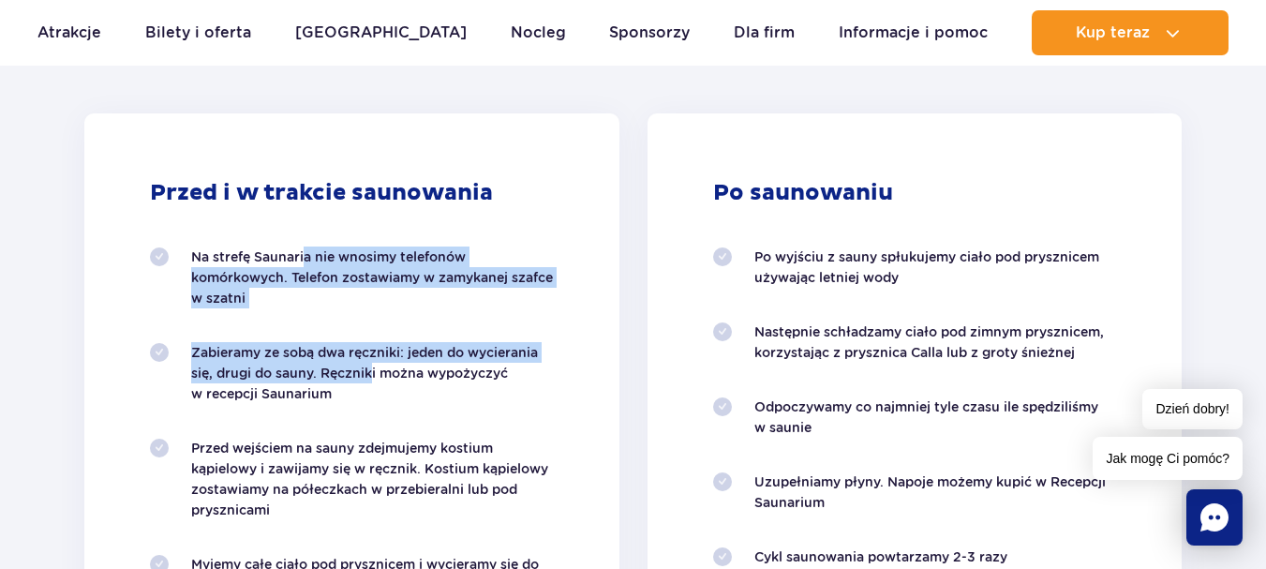
drag, startPoint x: 306, startPoint y: 254, endPoint x: 364, endPoint y: 380, distance: 139.2
click at [364, 380] on ol "Na strefę Saunaria nie wnosimy telefonów komórkowych. Telefon zostawiamy w zamy…" at bounding box center [352, 532] width 404 height 573
click at [502, 269] on p "Na strefę Saunaria nie wnosimy telefonów komórkowych. Telefon zostawiamy w zamy…" at bounding box center [372, 277] width 363 height 62
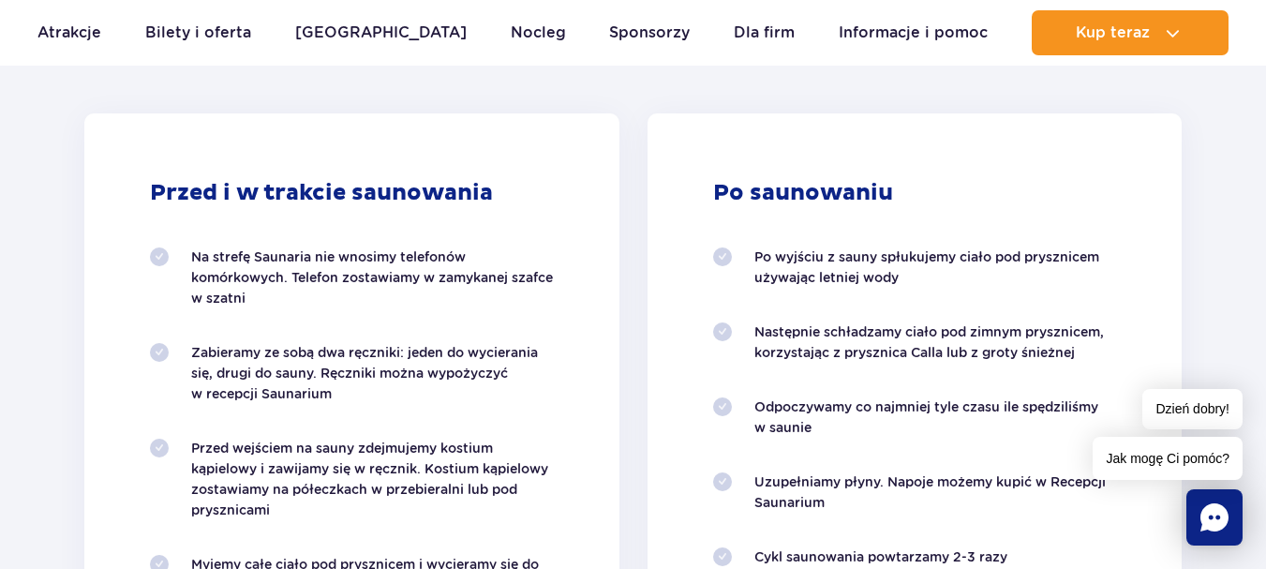
scroll to position [1967, 0]
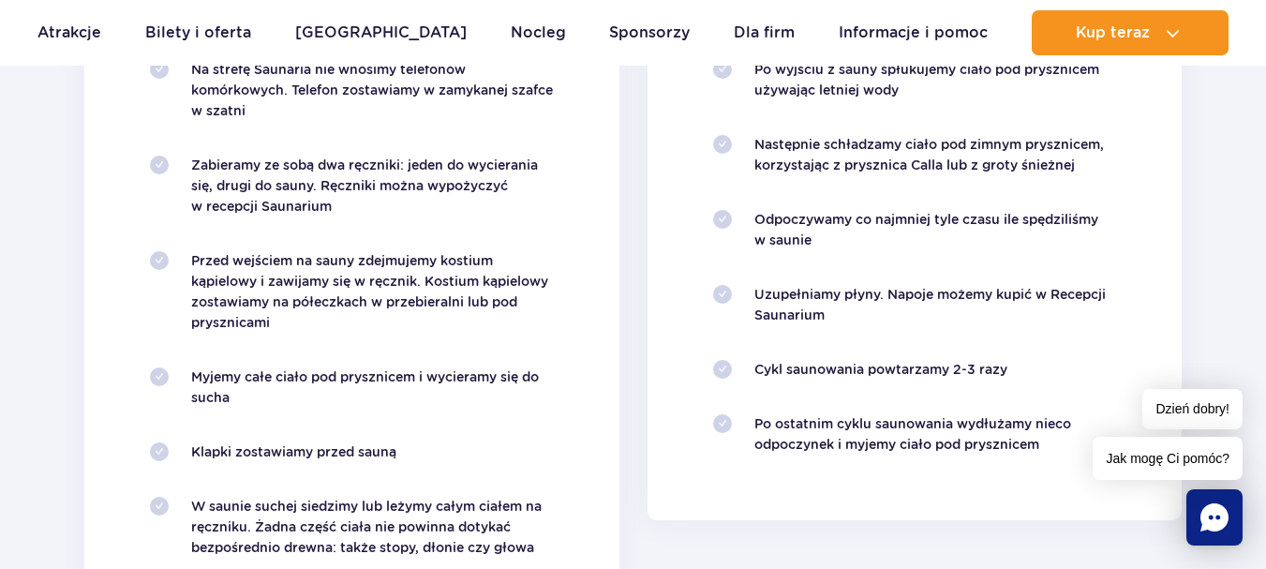
drag, startPoint x: 298, startPoint y: 264, endPoint x: 349, endPoint y: 319, distance: 75.6
click at [349, 319] on p "Przed wejściem na sauny zdejmujemy kostium kąpielowy i zawijamy się w ręcznik. …" at bounding box center [372, 291] width 363 height 82
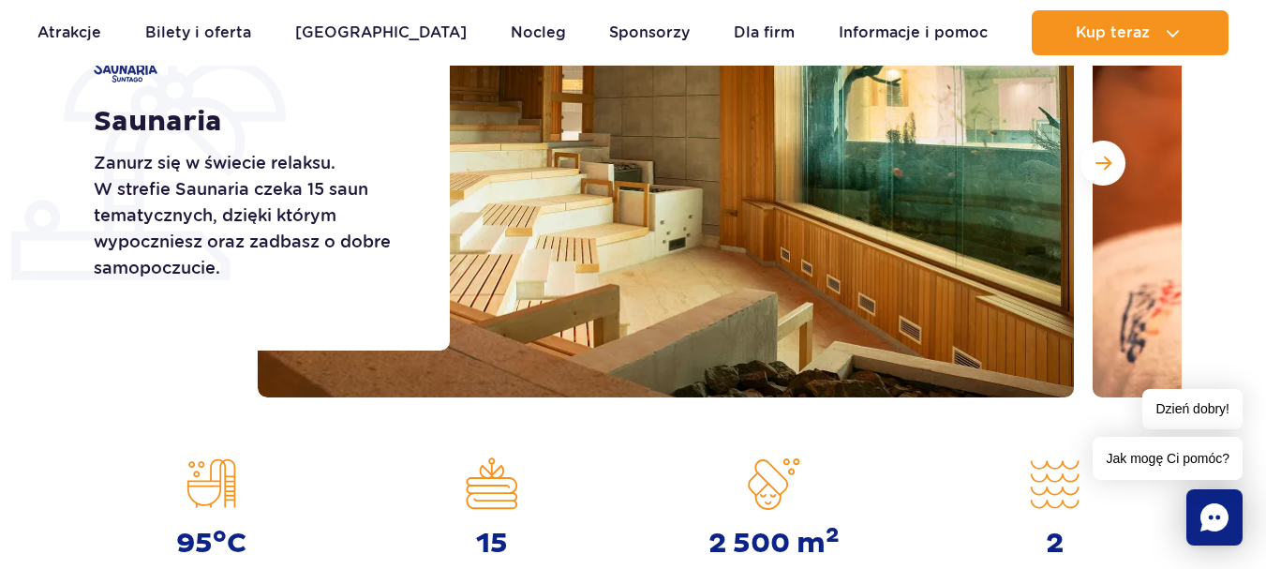
scroll to position [187, 0]
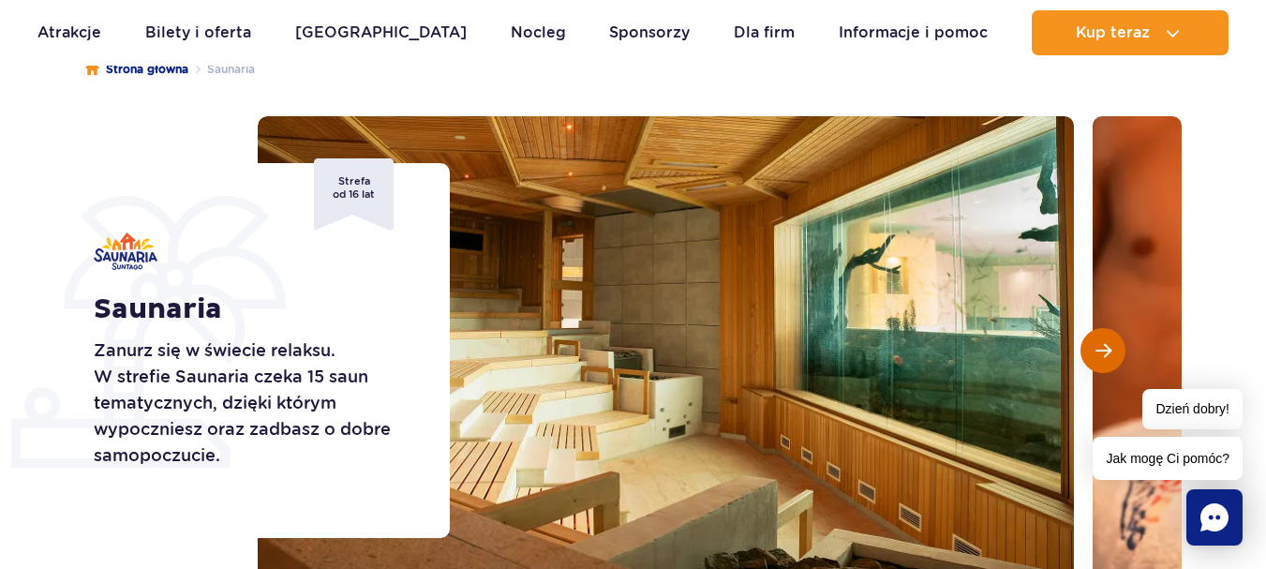
click at [1098, 359] on button "Następny slajd" at bounding box center [1102, 350] width 45 height 45
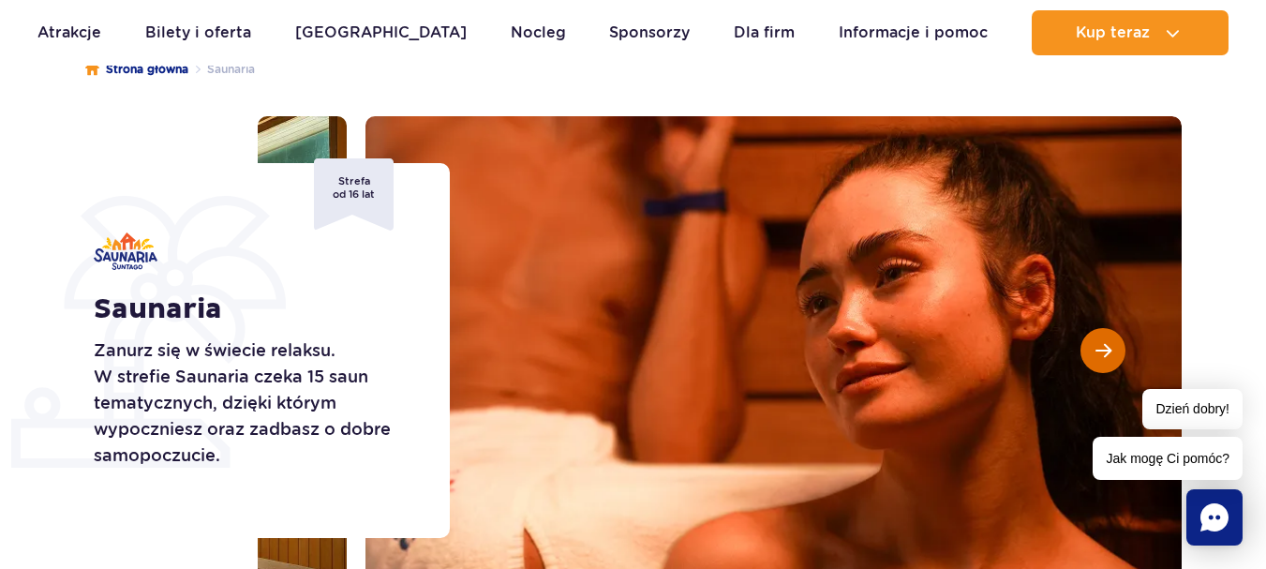
click at [1108, 348] on span "Następny slajd" at bounding box center [1103, 350] width 16 height 17
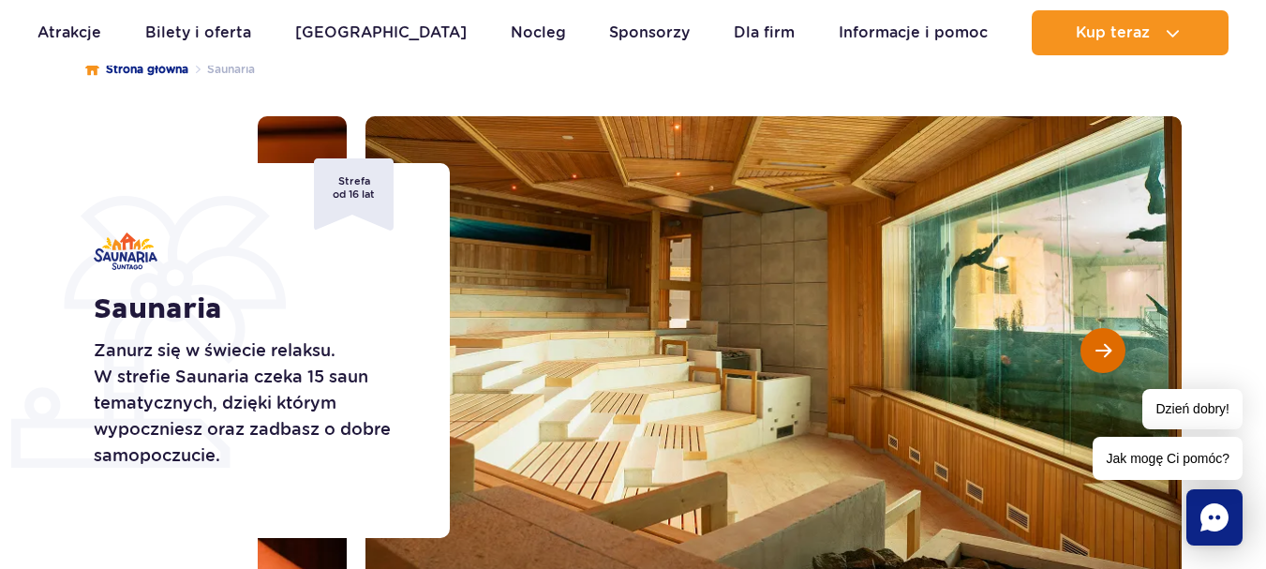
click at [1108, 348] on span "Następny slajd" at bounding box center [1103, 350] width 16 height 17
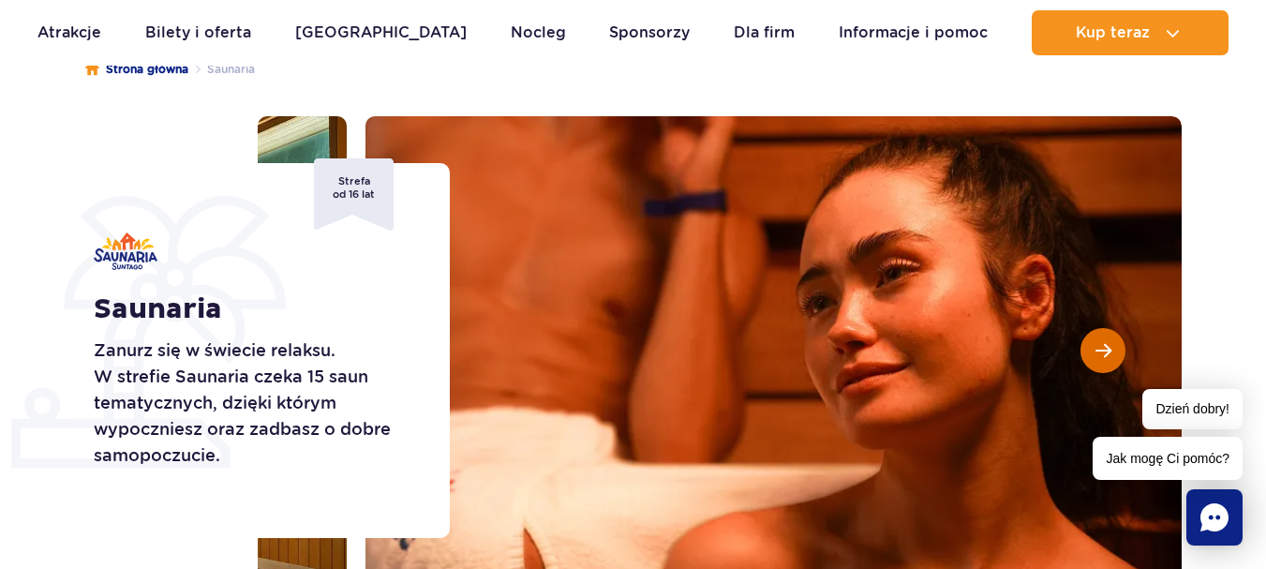
click at [1109, 345] on span "Następny slajd" at bounding box center [1103, 350] width 16 height 17
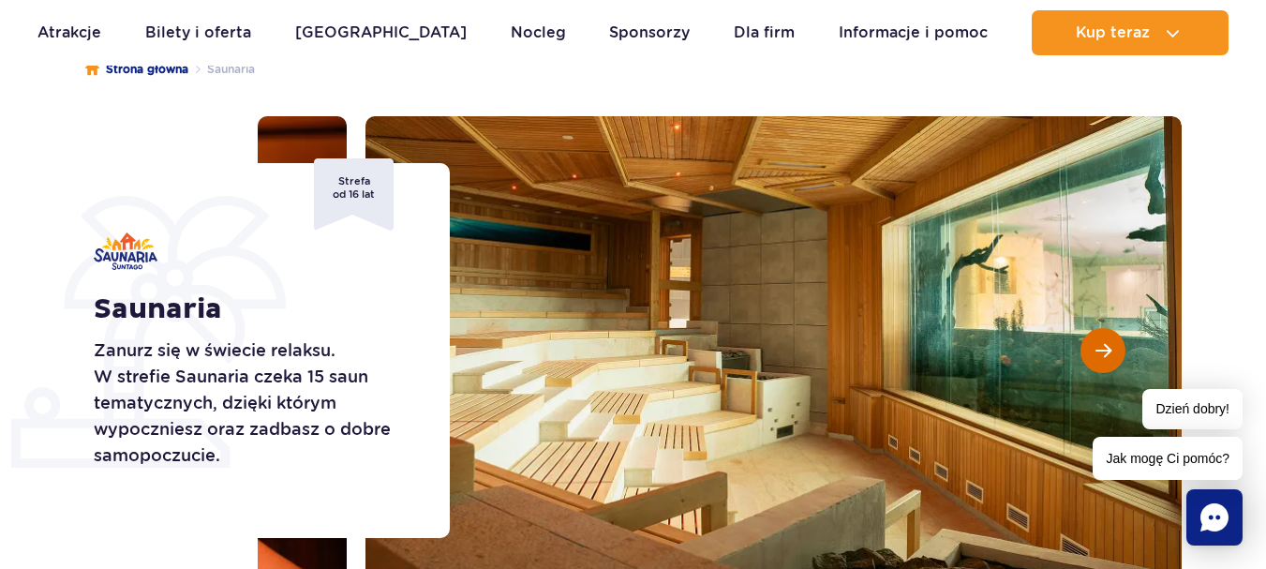
click at [1109, 345] on span "Następny slajd" at bounding box center [1103, 350] width 16 height 17
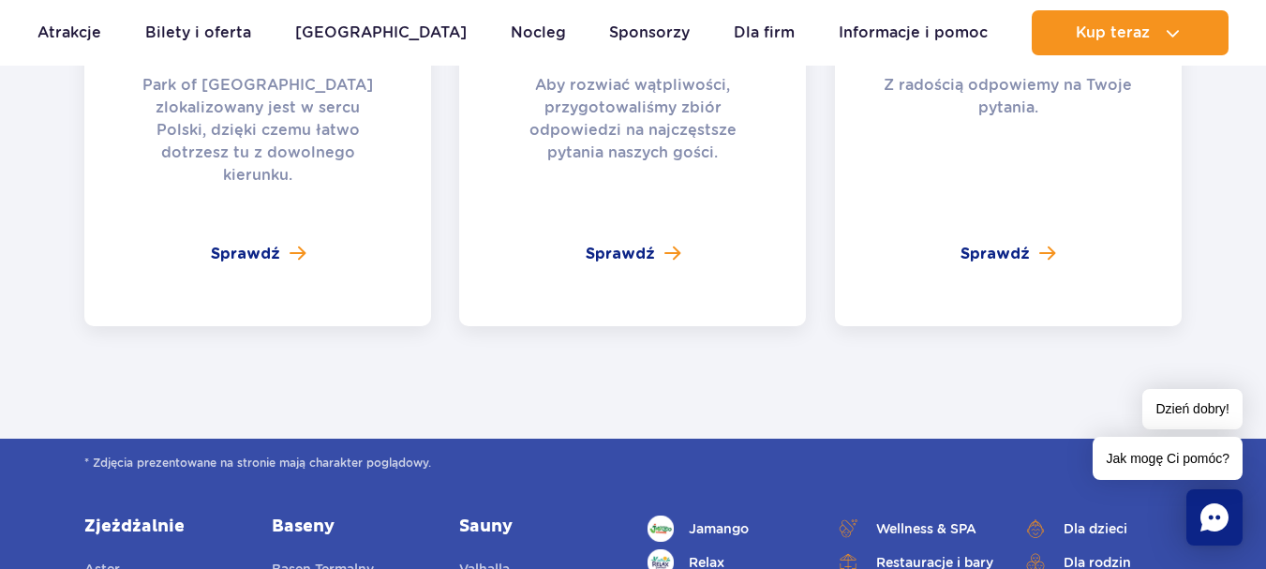
scroll to position [4122, 0]
